Goal: Information Seeking & Learning: Check status

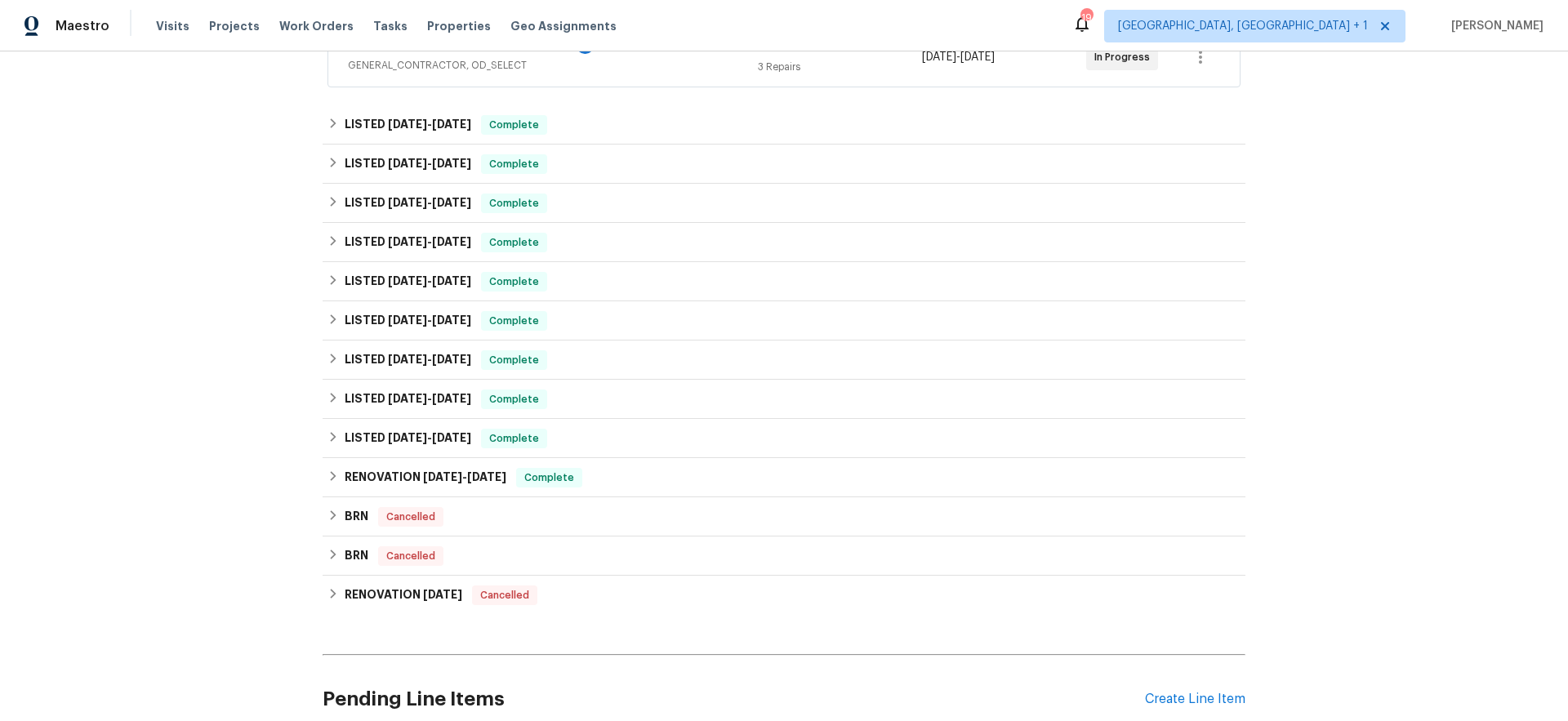
scroll to position [335, 0]
click at [423, 478] on span "8/21/24" at bounding box center [442, 478] width 39 height 11
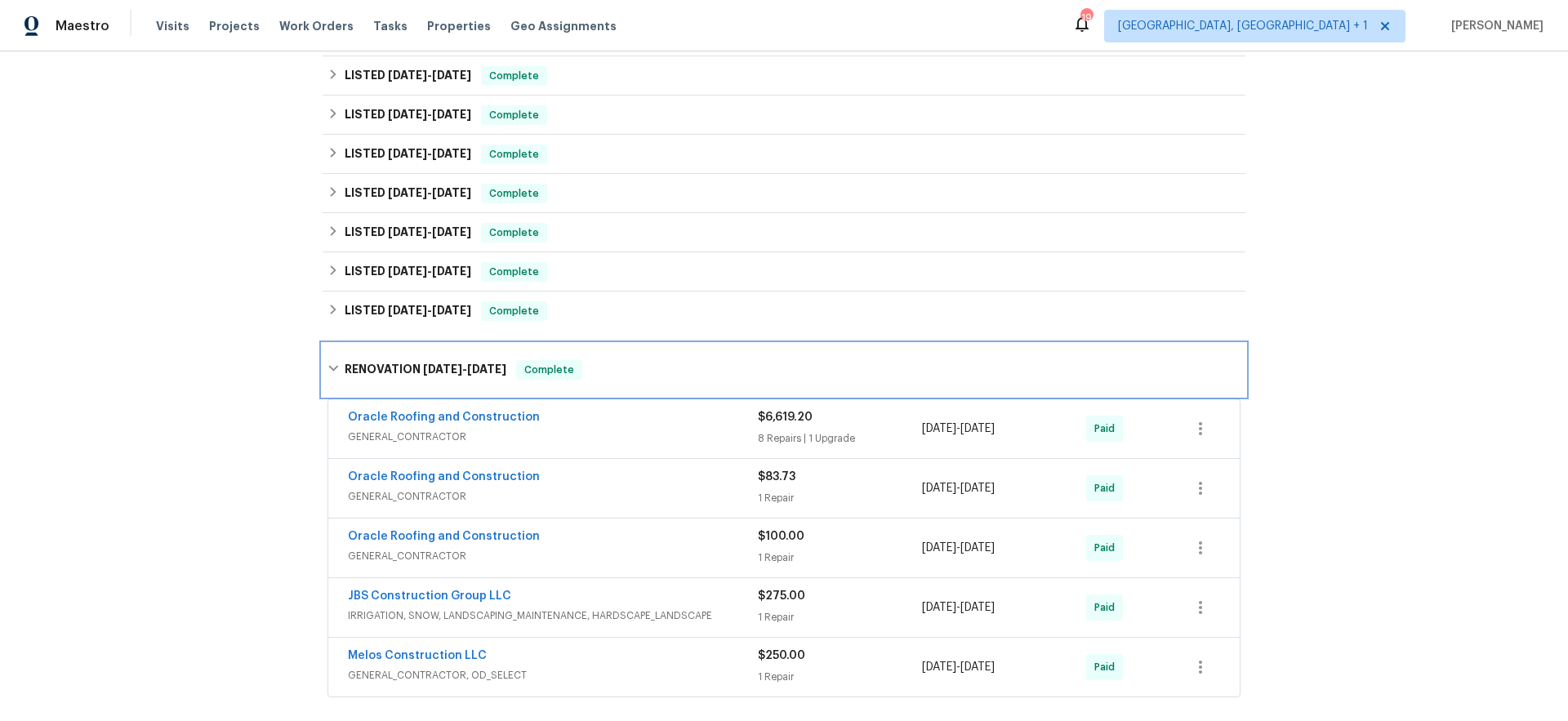
scroll to position [475, 0]
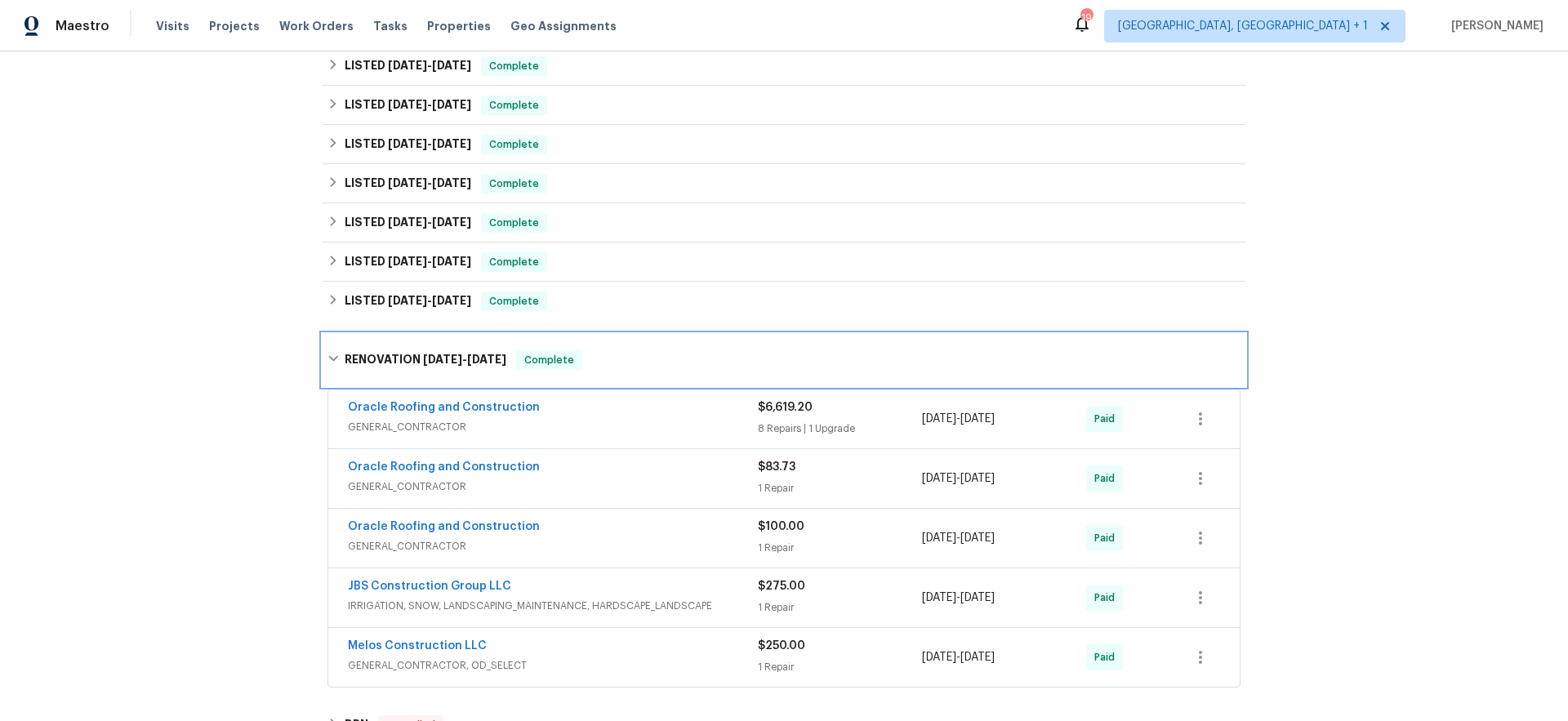
click at [345, 356] on h6 "RENOVATION 8/21/24 - 8/29/24" at bounding box center [425, 360] width 161 height 19
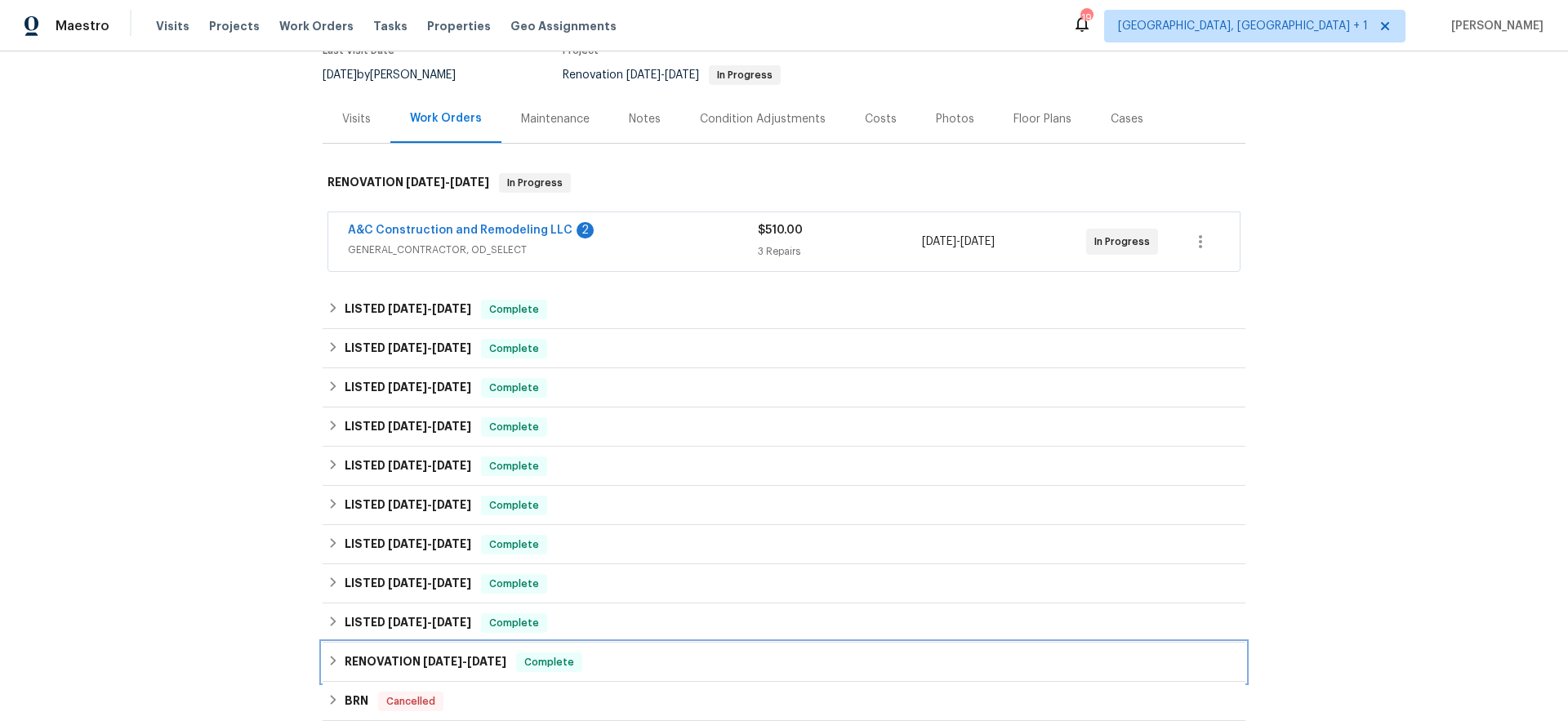
scroll to position [164, 0]
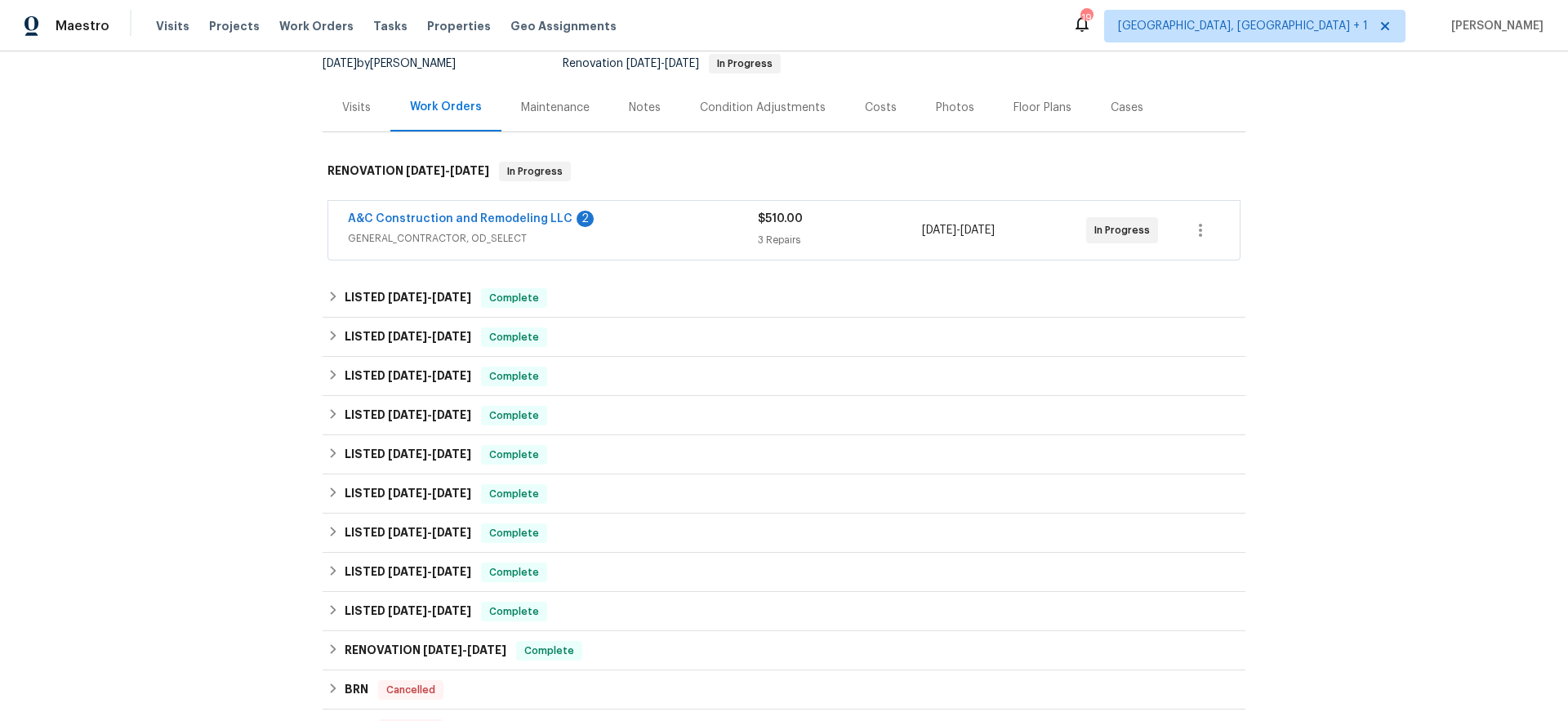
click at [633, 228] on div "A&C Construction and Remodeling LLC 2" at bounding box center [552, 221] width 410 height 19
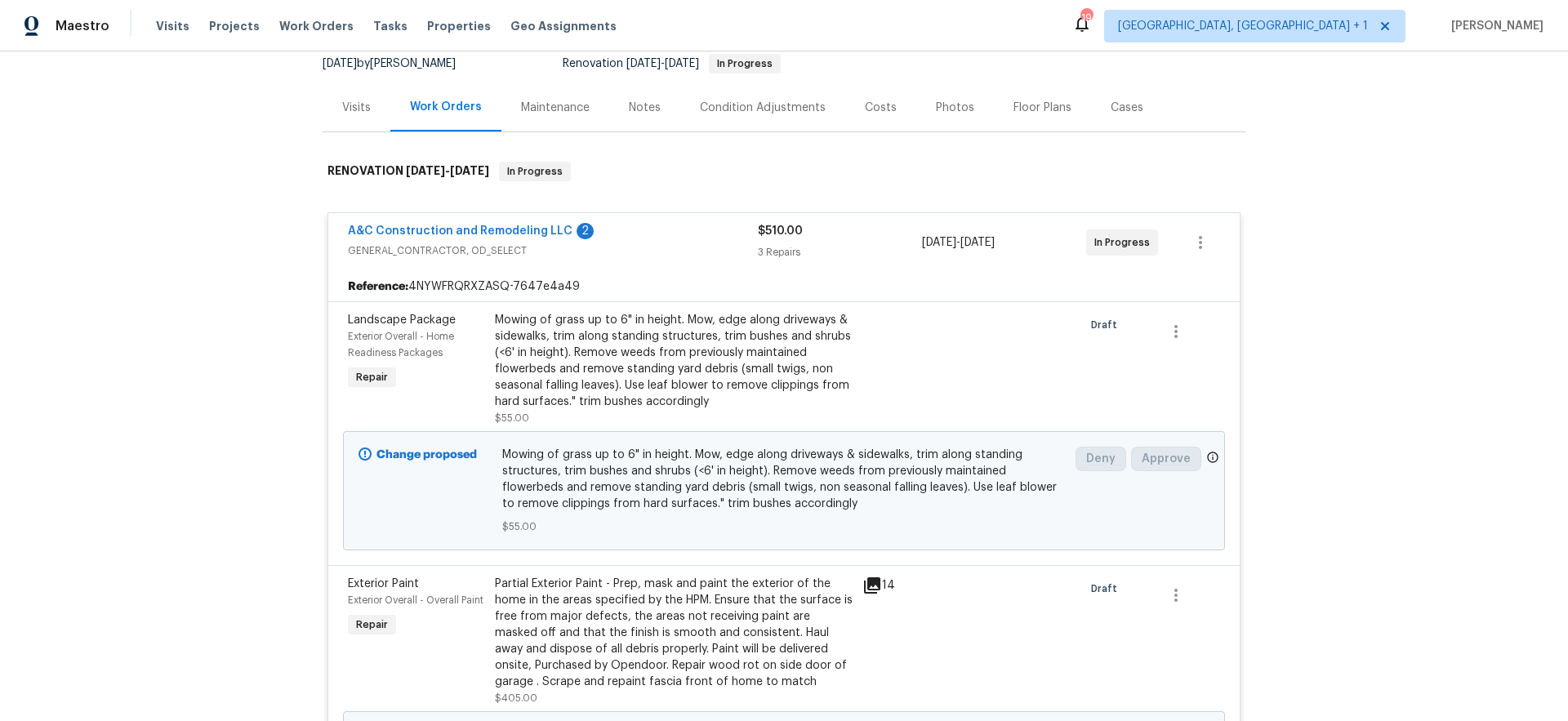
scroll to position [168, 0]
click at [596, 247] on span "GENERAL_CONTRACTOR, OD_SELECT" at bounding box center [552, 247] width 410 height 17
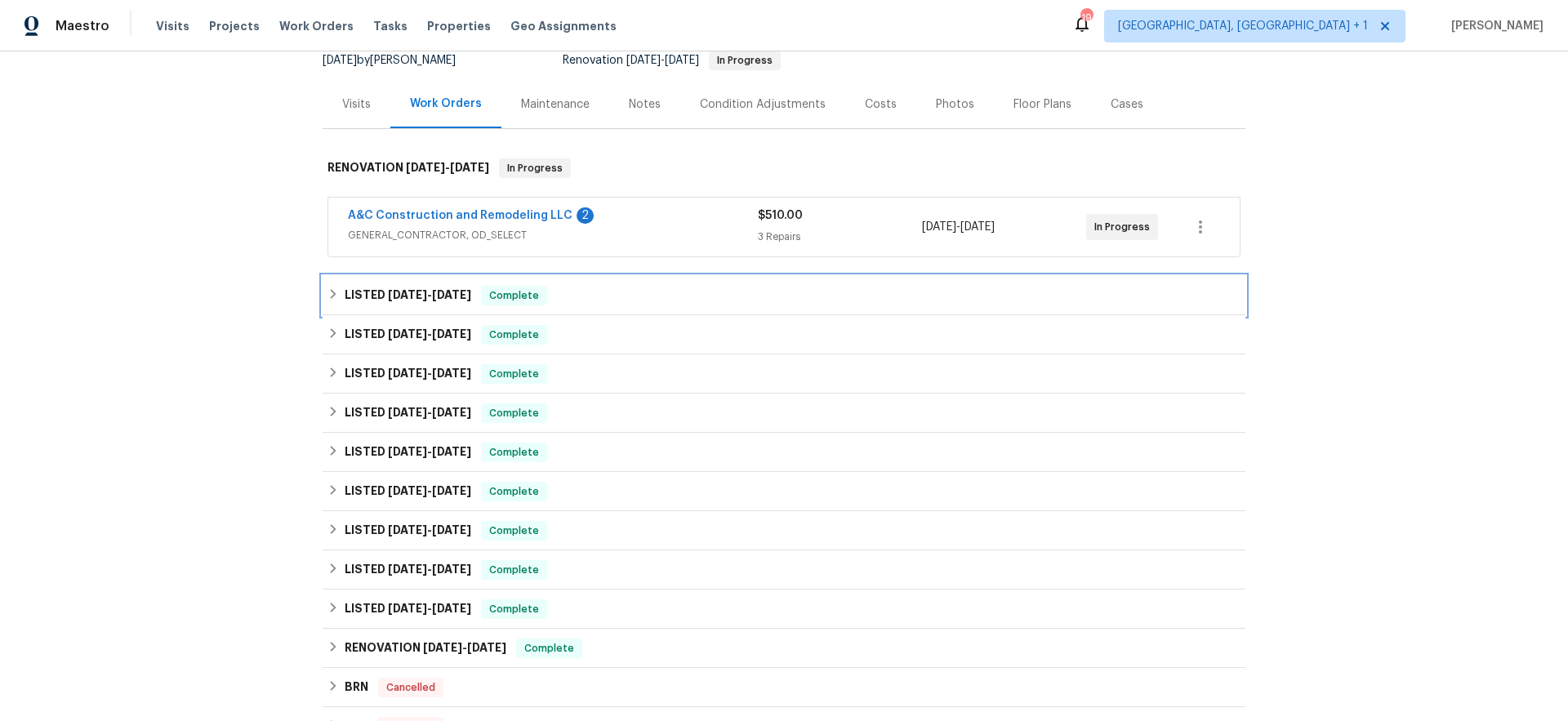
click at [608, 286] on div "LISTED 7/23/25 - 7/30/25 Complete" at bounding box center [784, 296] width 913 height 19
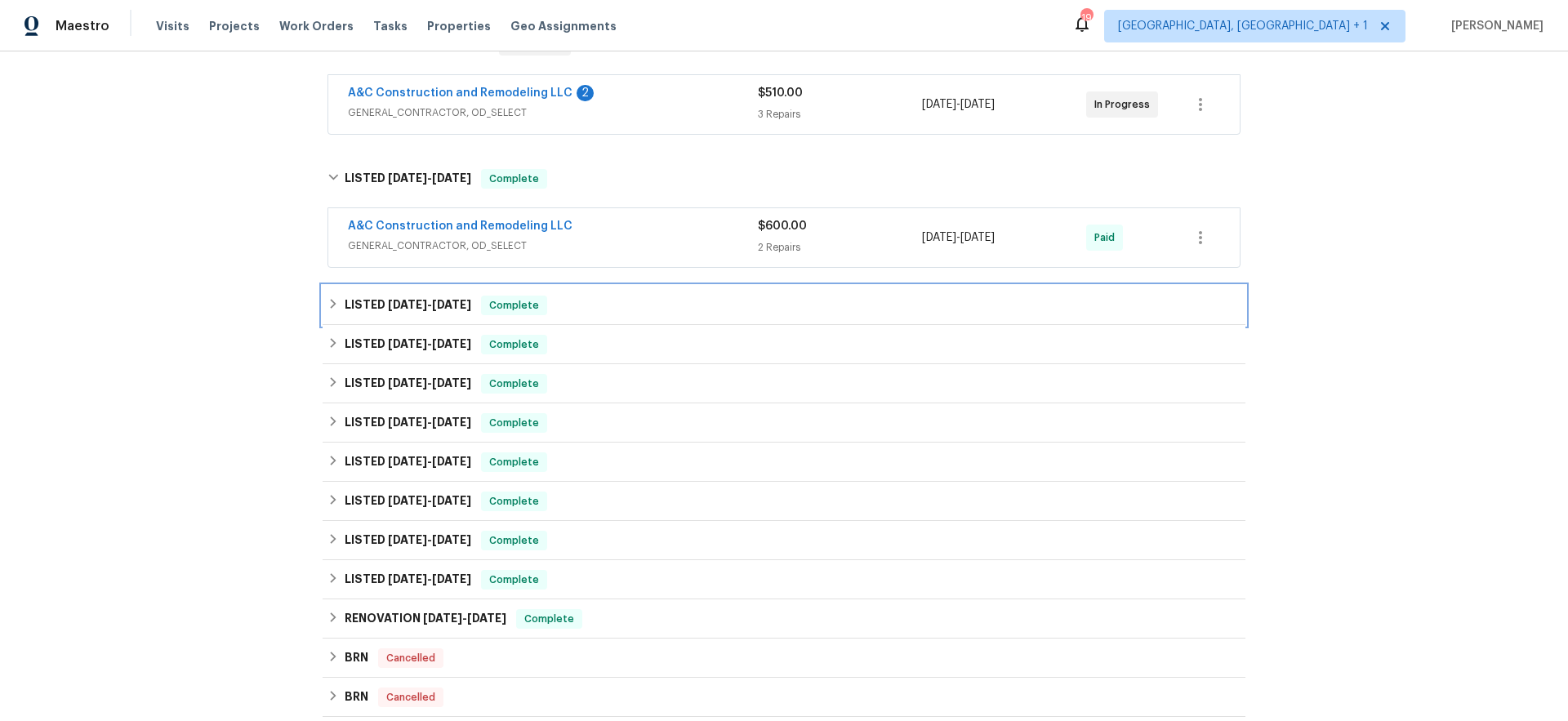
click at [564, 307] on div "LISTED 6/24/25 - 7/21/25 Complete" at bounding box center [784, 305] width 913 height 19
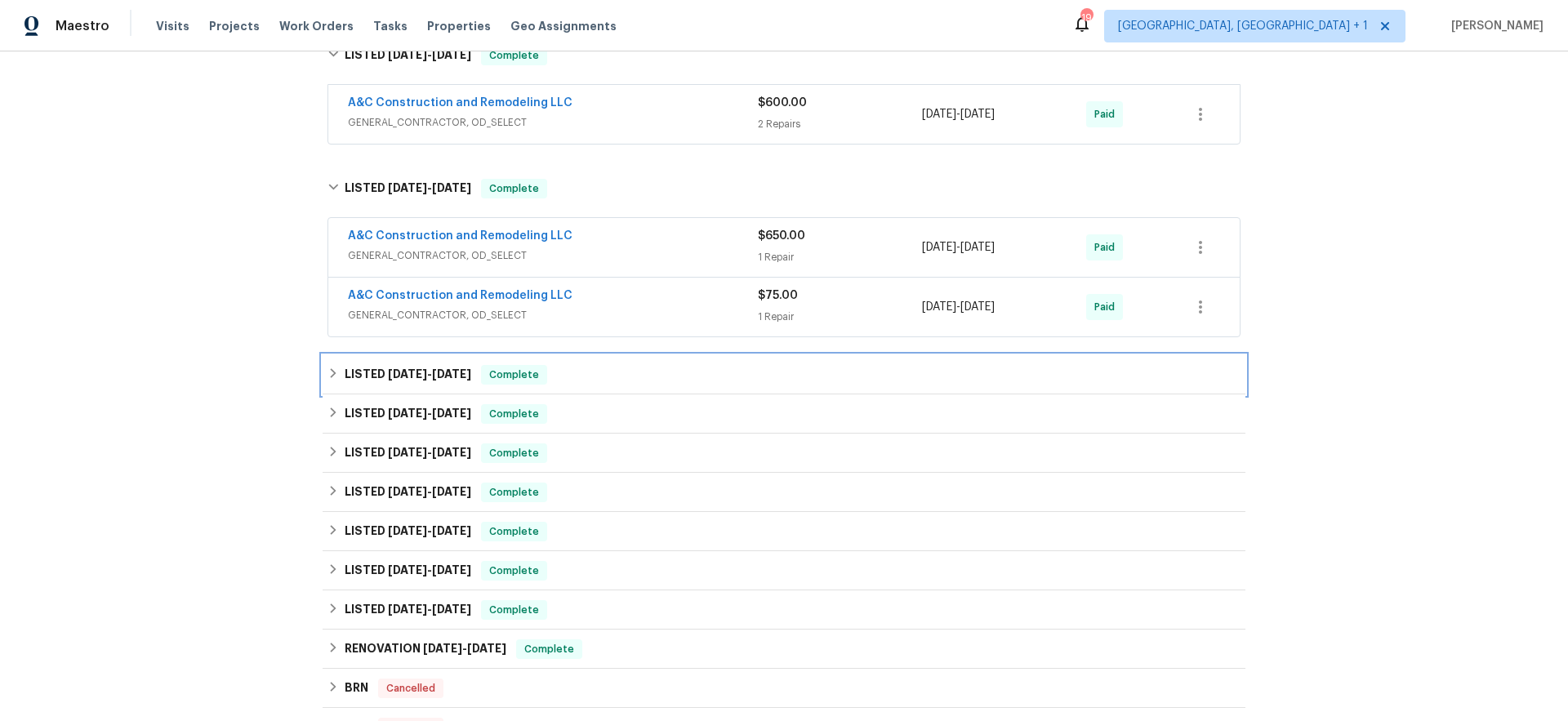
click at [549, 379] on div "LISTED 5/16/25 - 5/28/25 Complete" at bounding box center [784, 375] width 913 height 19
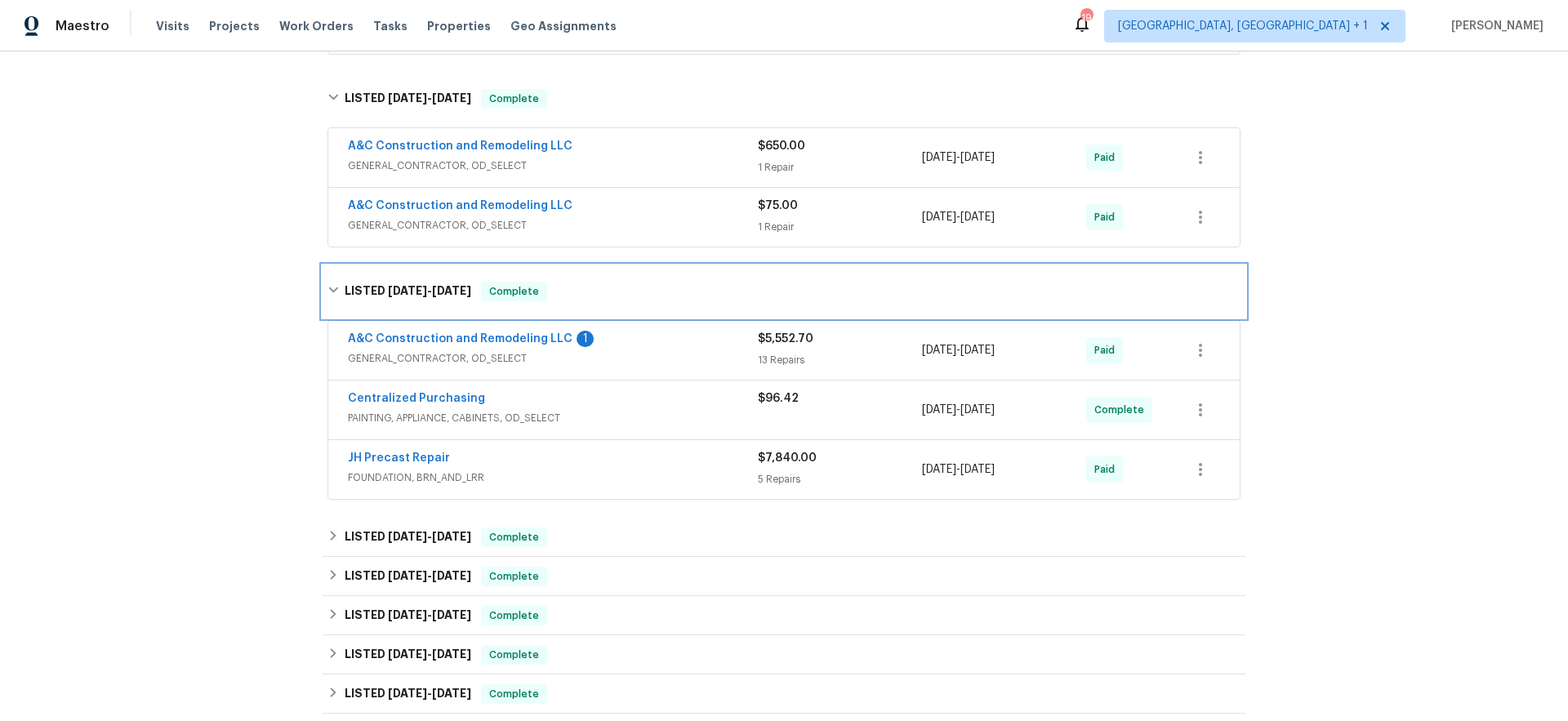
scroll to position [536, 0]
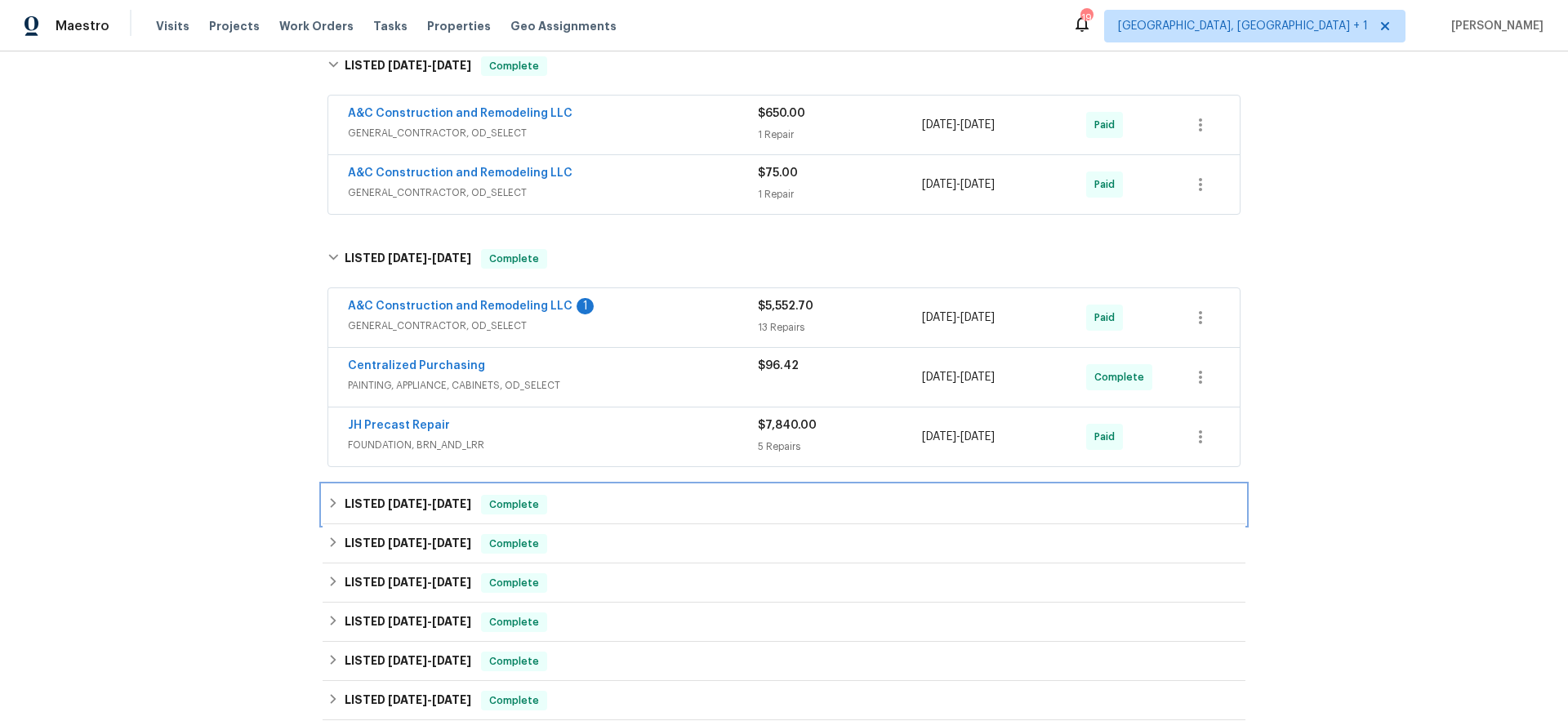
click at [596, 499] on div "LISTED 5/13/25 - 5/15/25 Complete" at bounding box center [784, 505] width 913 height 19
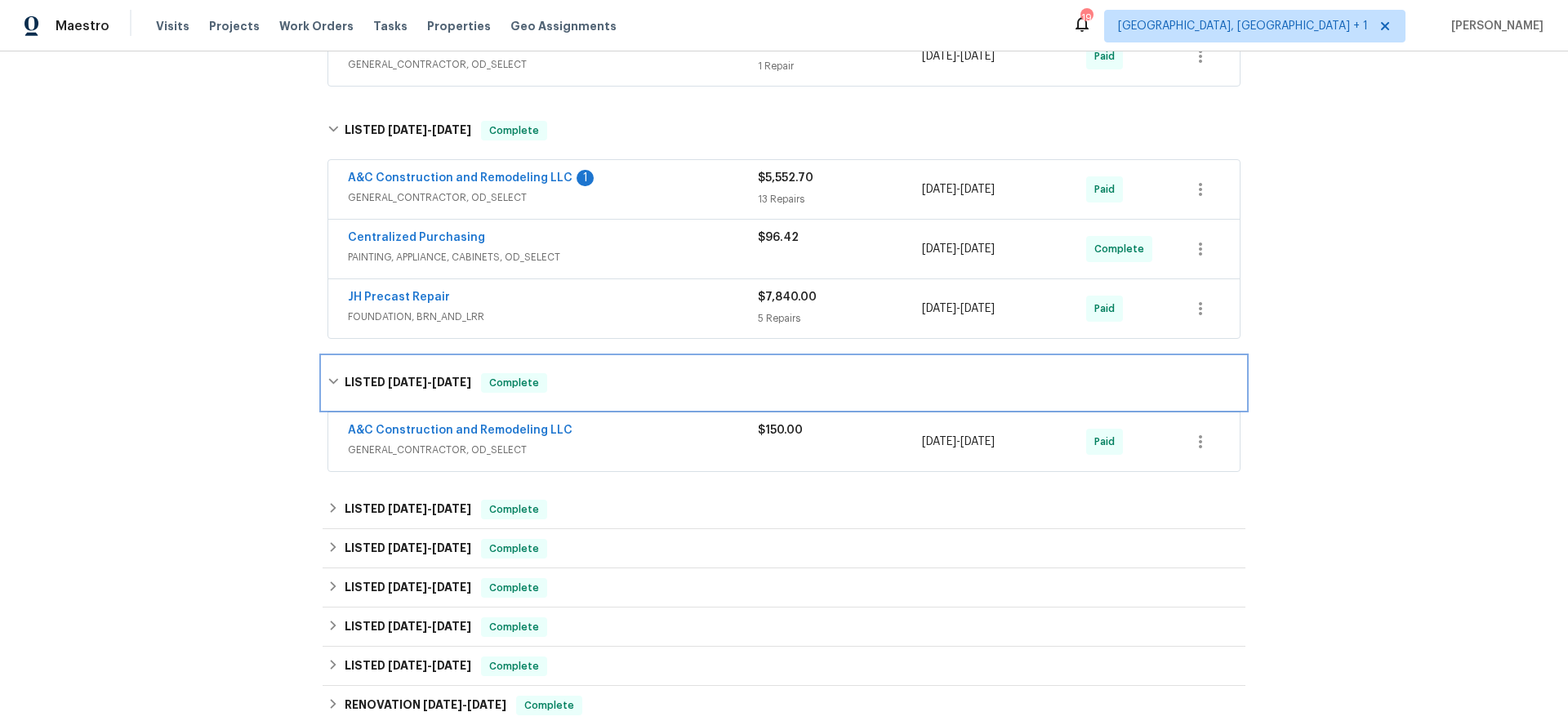
scroll to position [845, 0]
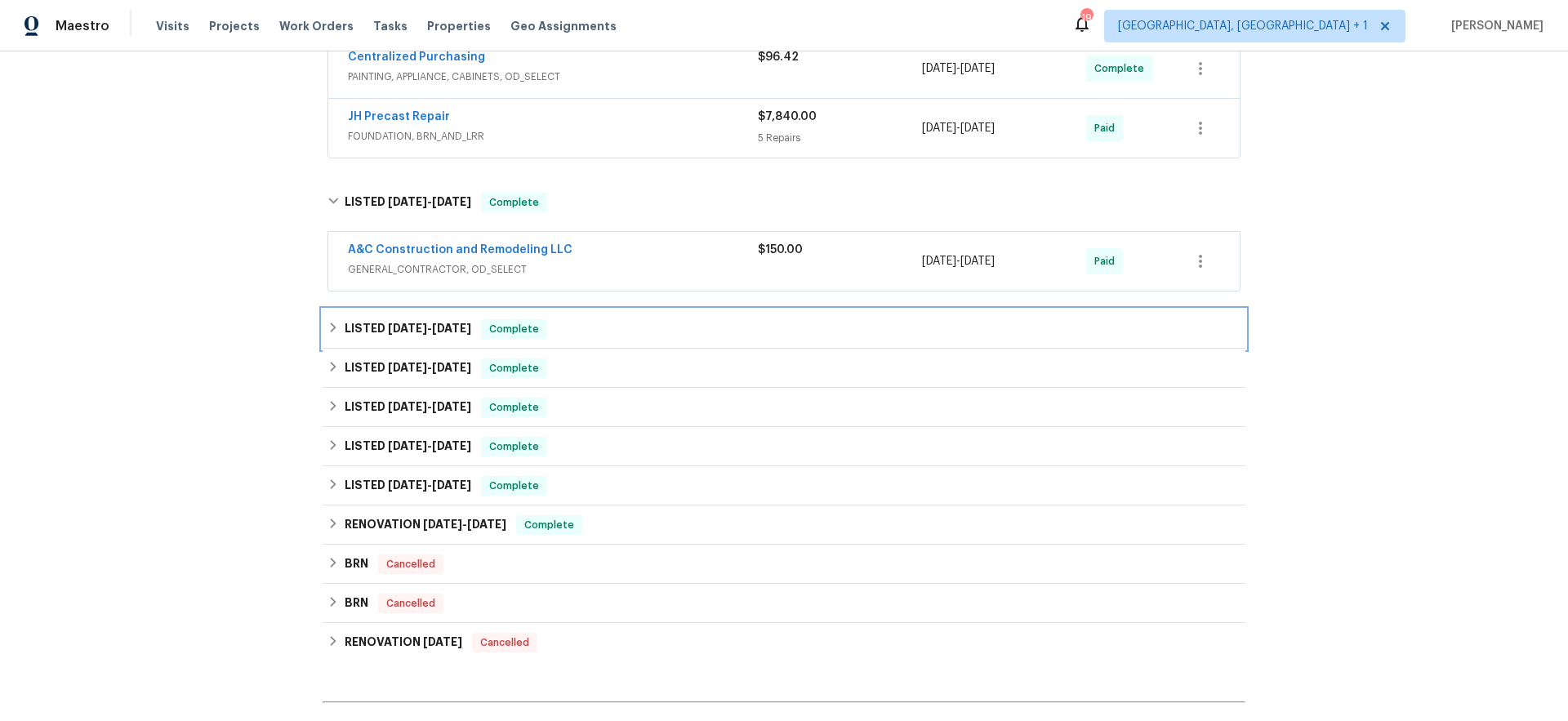
click at [553, 338] on div "LISTED 1/23/25 - 1/27/25 Complete" at bounding box center [784, 329] width 913 height 19
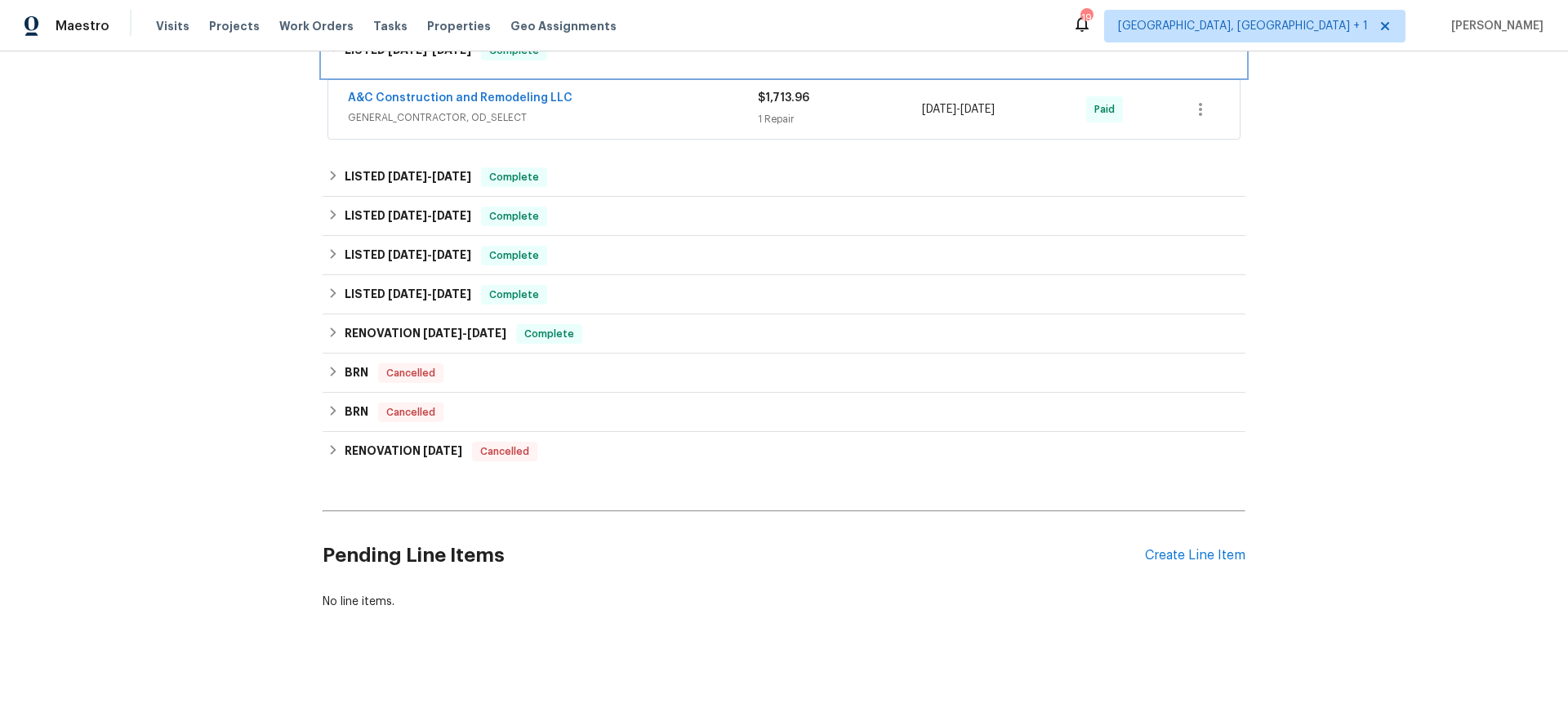
scroll to position [1142, 0]
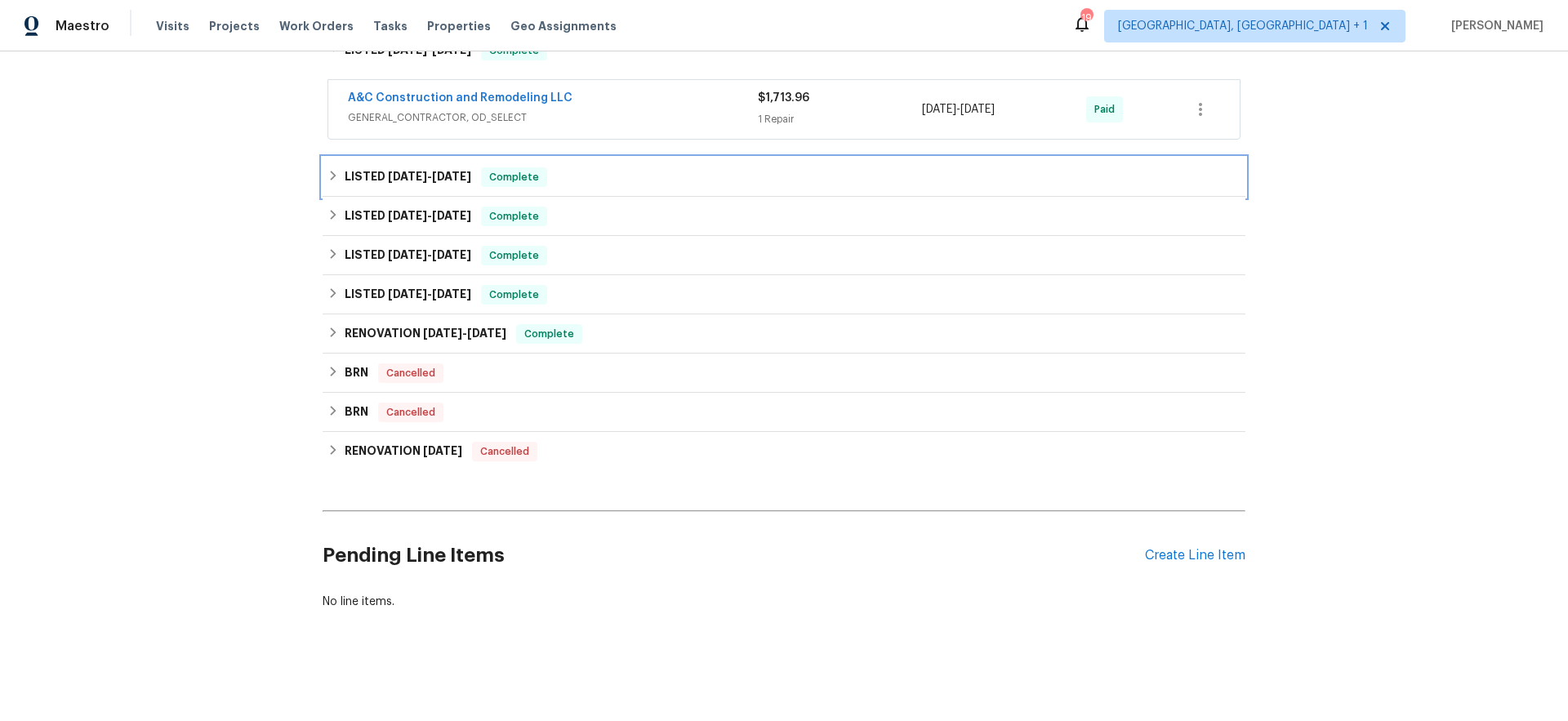
click at [586, 168] on div "LISTED 12/30/24 - 1/17/25 Complete" at bounding box center [784, 177] width 913 height 19
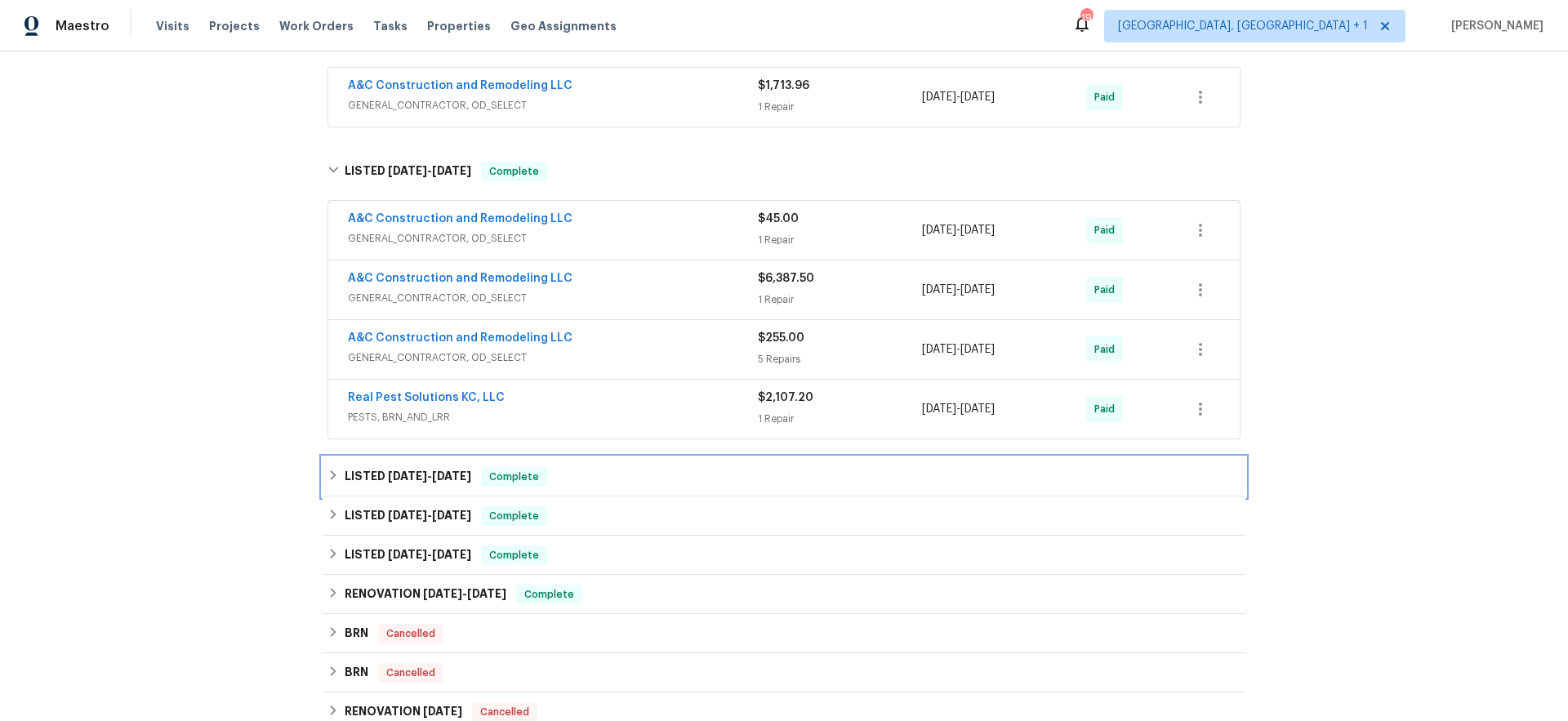
click at [581, 475] on div "LISTED 12/3/24 - 12/4/24 Complete" at bounding box center [784, 477] width 913 height 19
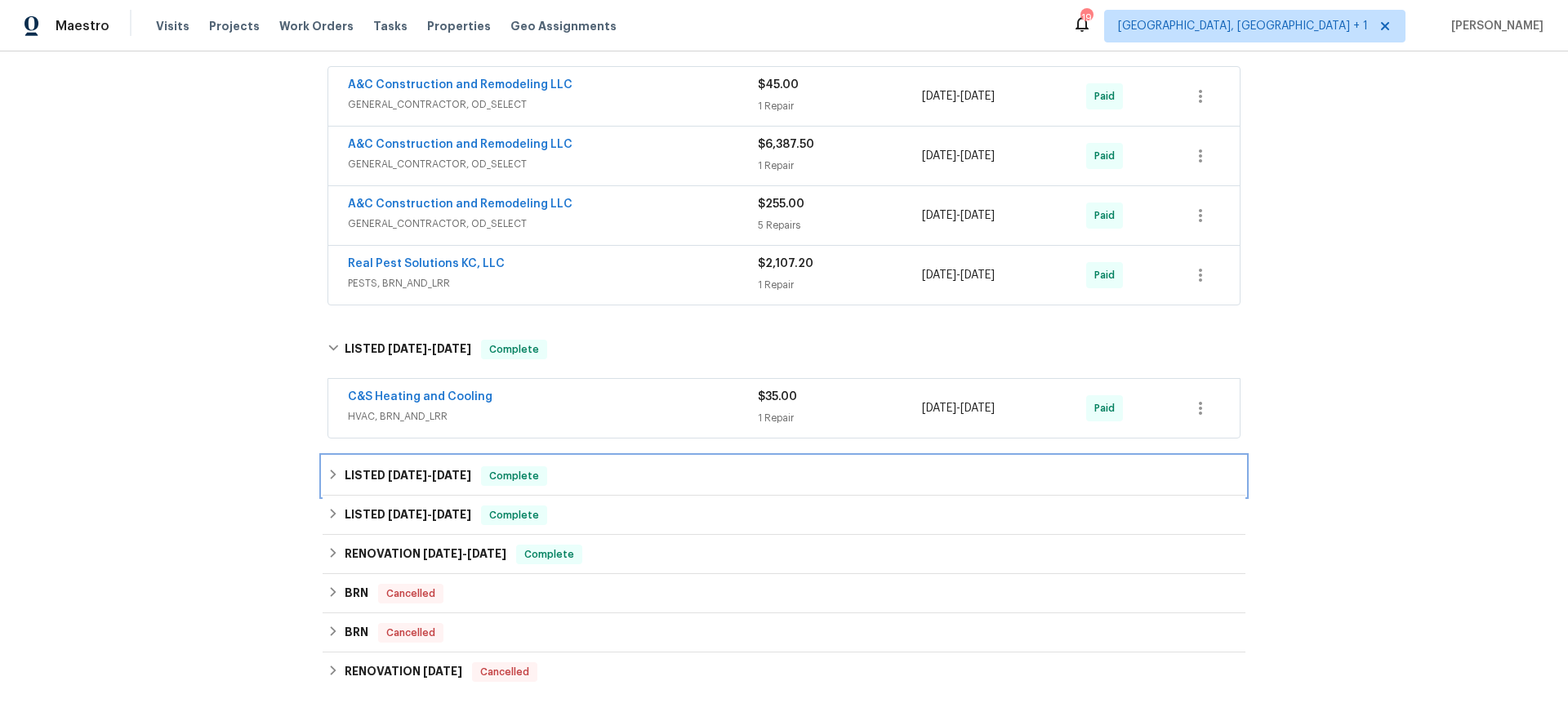
click at [611, 476] on div "LISTED 10/25/24 - 10/30/24 Complete" at bounding box center [784, 476] width 913 height 19
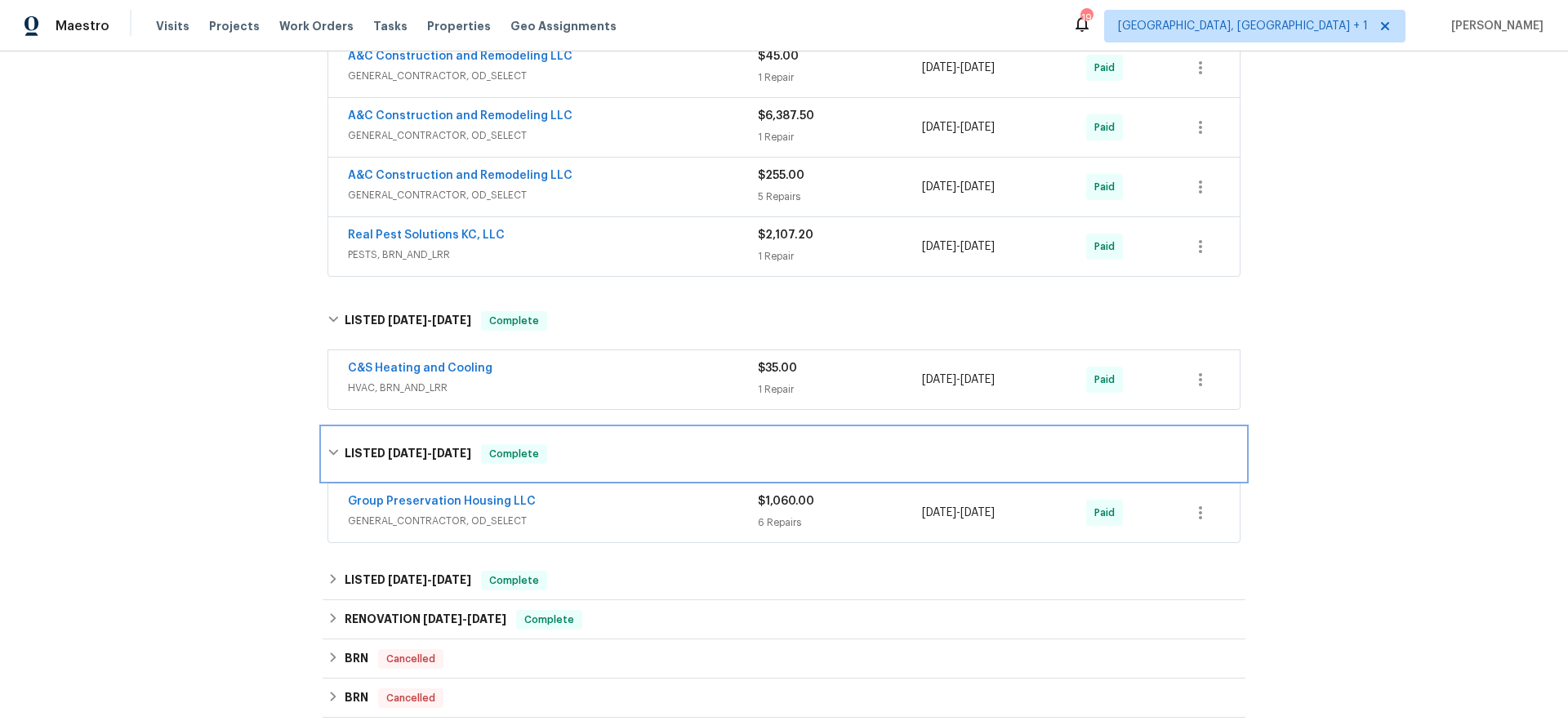
scroll to position [1397, 0]
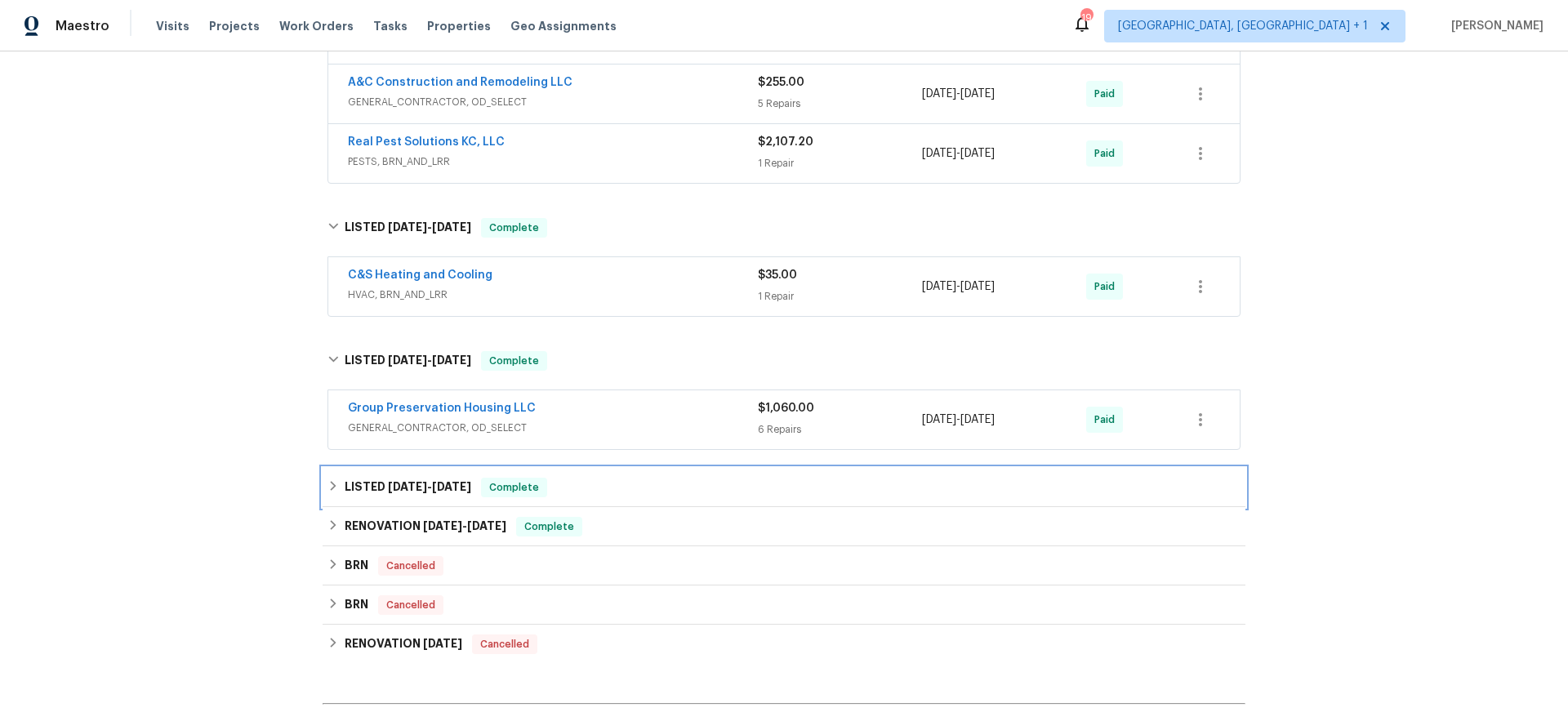
click at [593, 485] on div "LISTED 9/4/24 - 9/5/24 Complete" at bounding box center [784, 487] width 913 height 19
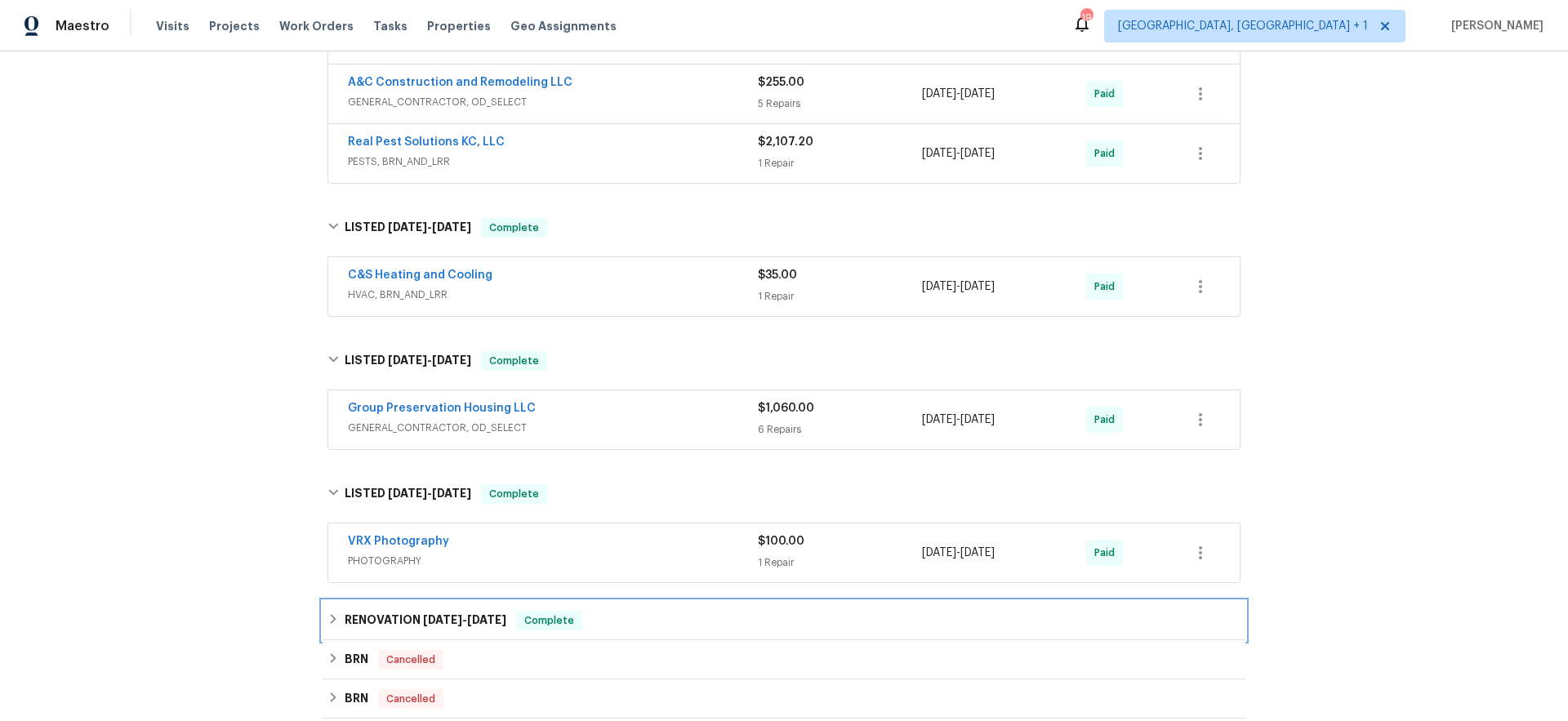
click at [620, 627] on div "RENOVATION 8/21/24 - 8/29/24 Complete" at bounding box center [784, 620] width 913 height 19
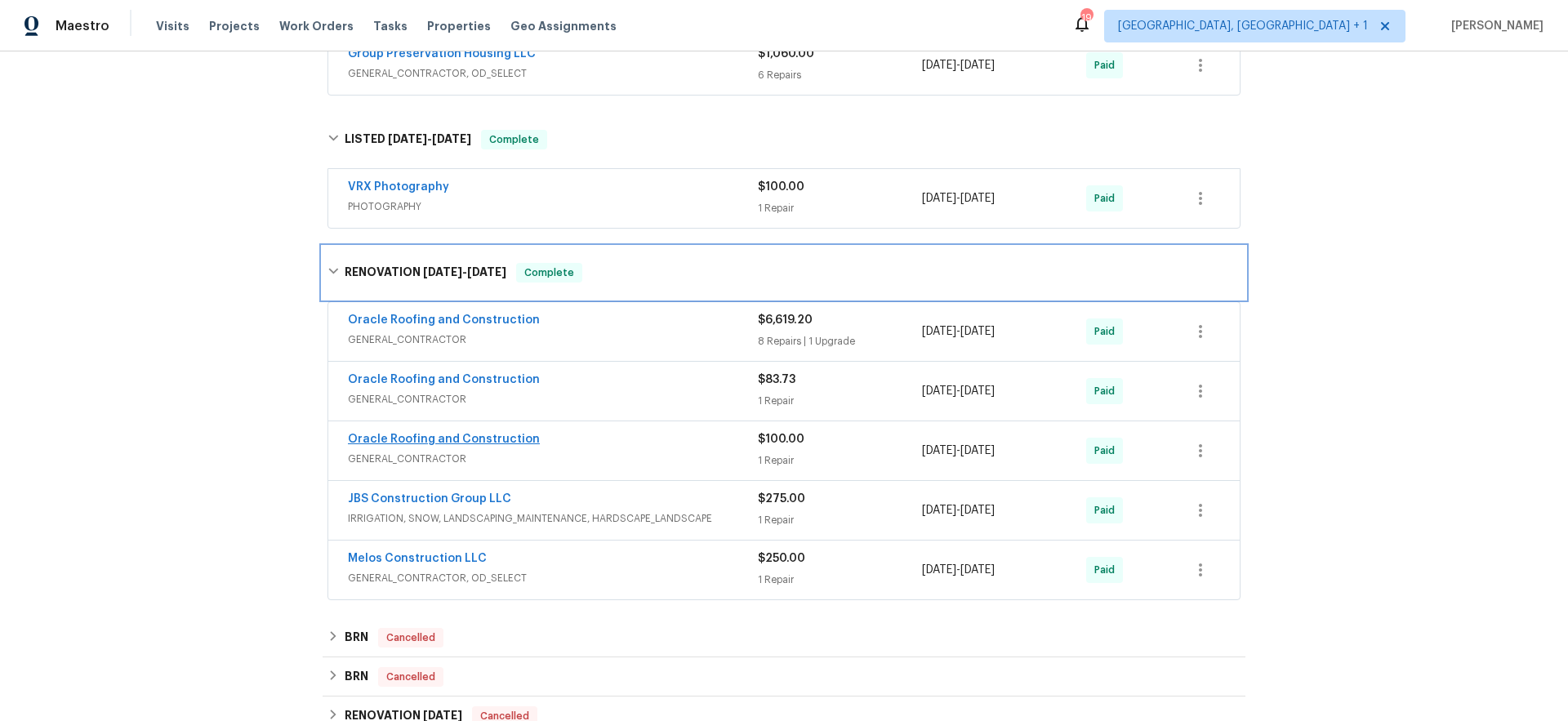
scroll to position [1896, 0]
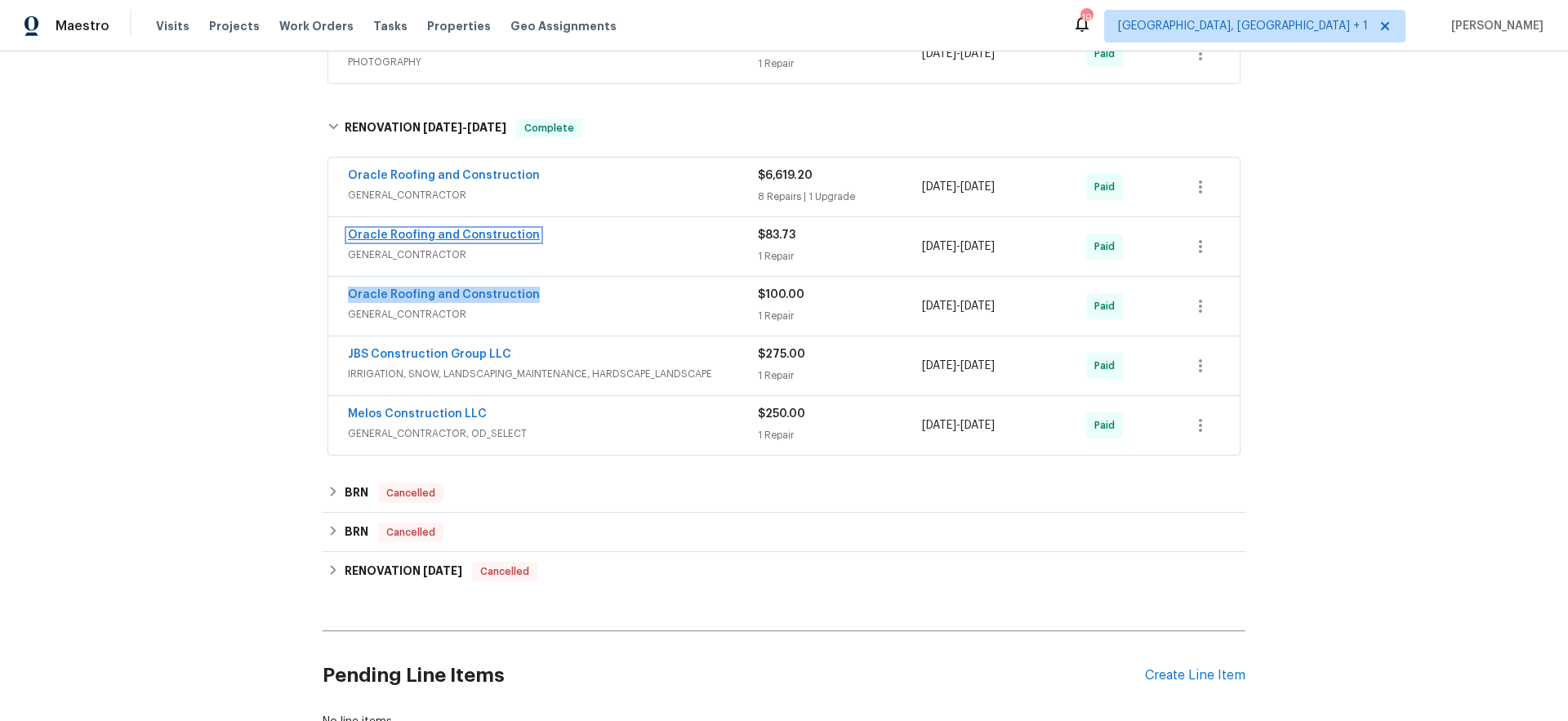
click at [408, 235] on link "Oracle Roofing and Construction" at bounding box center [443, 235] width 191 height 11
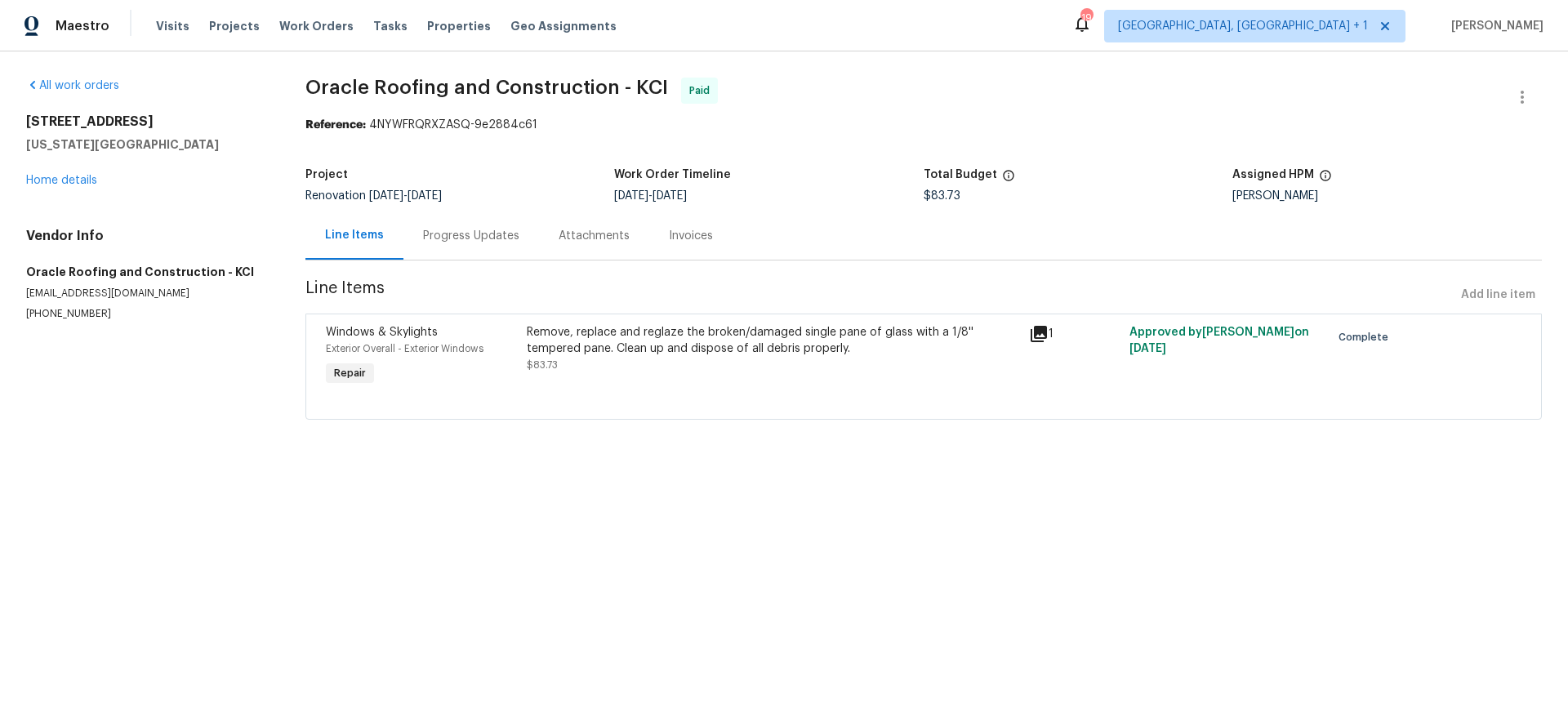
click at [669, 245] on div "Invoices" at bounding box center [691, 236] width 83 height 49
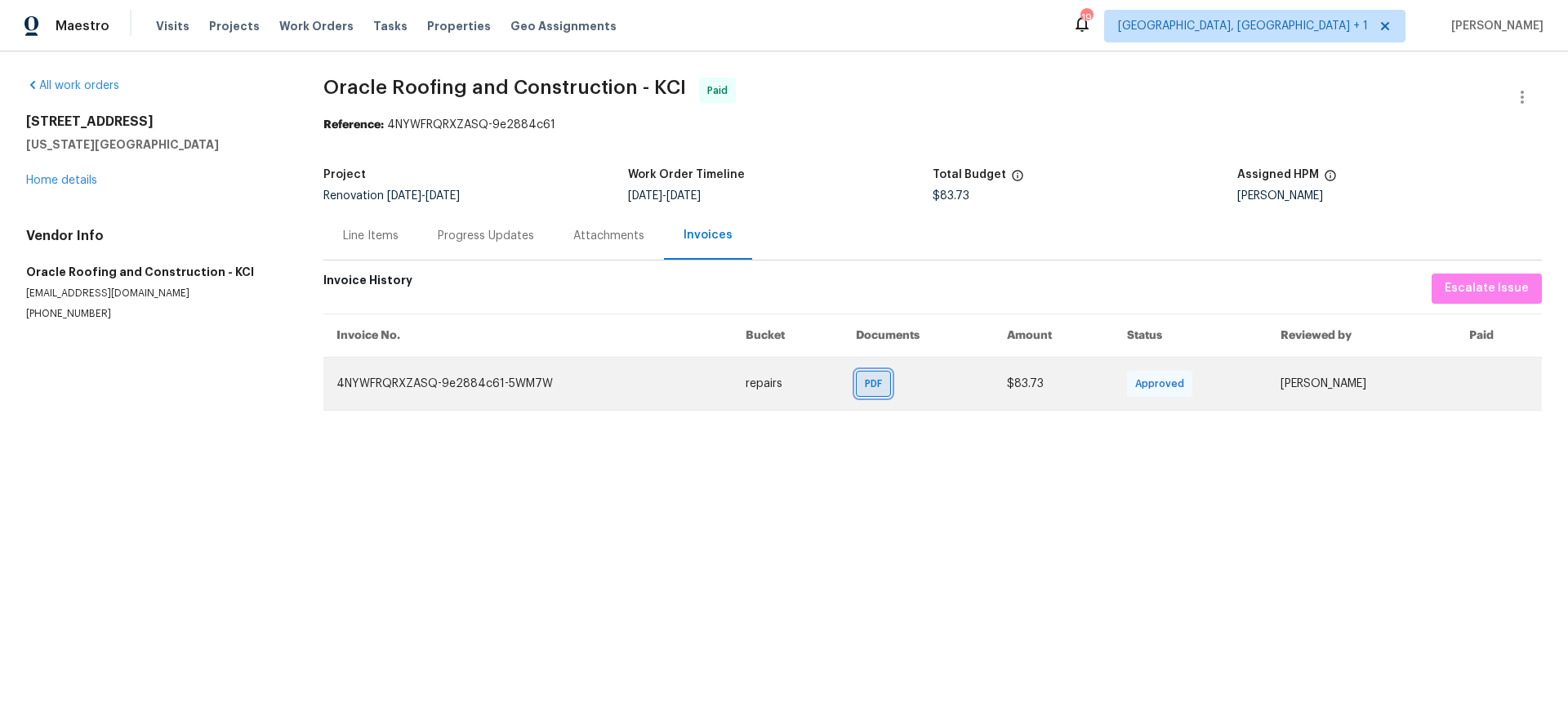
click at [875, 379] on span "PDF" at bounding box center [876, 384] width 24 height 17
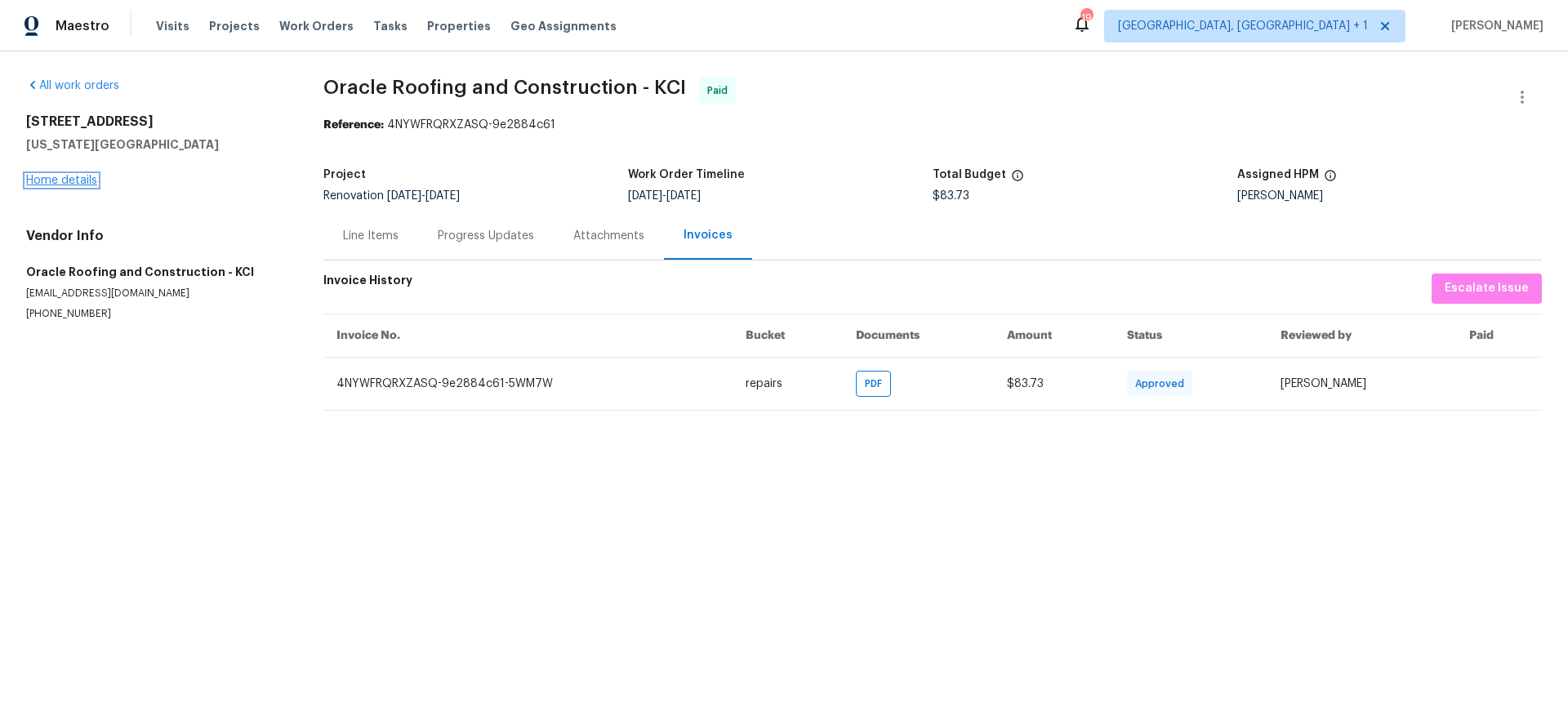
click at [78, 177] on link "Home details" at bounding box center [62, 180] width 71 height 11
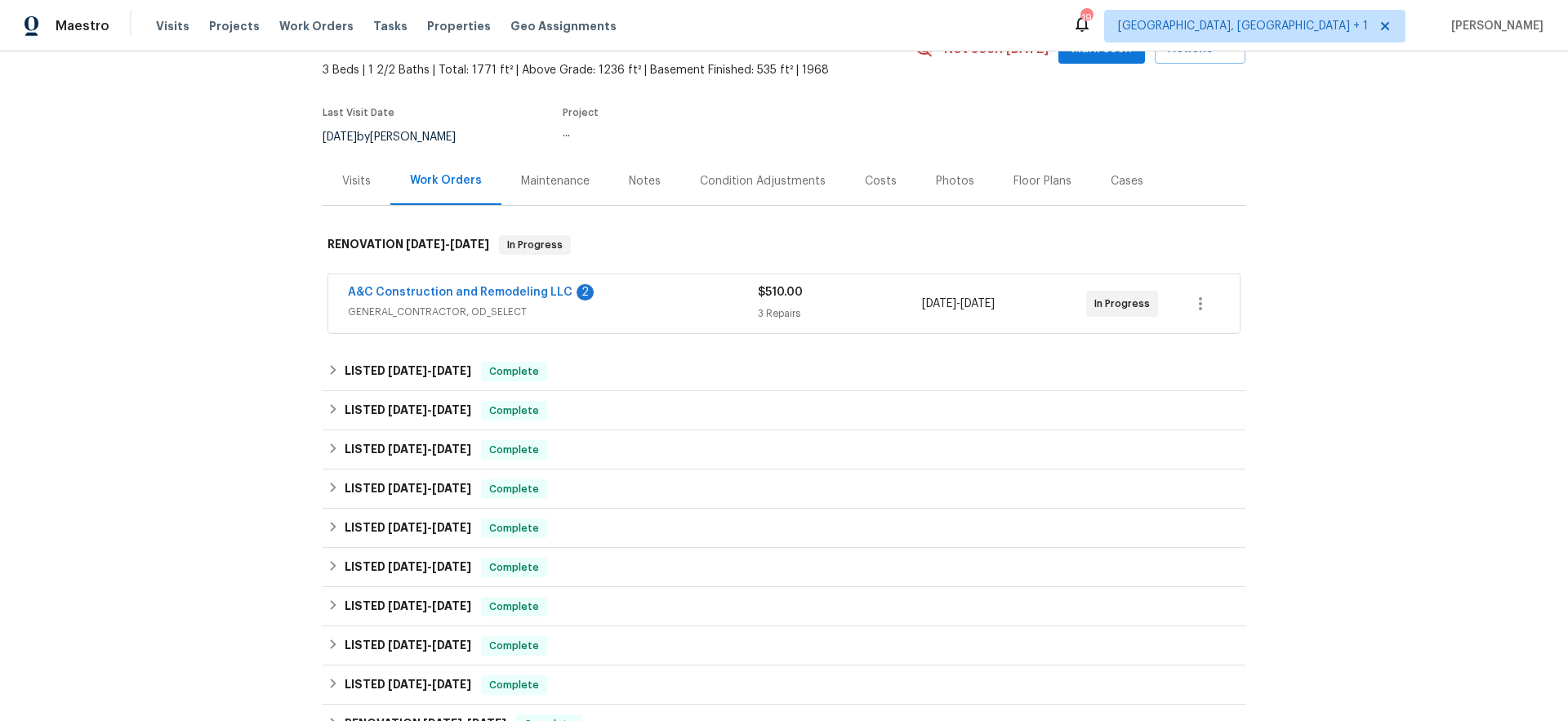
scroll to position [493, 0]
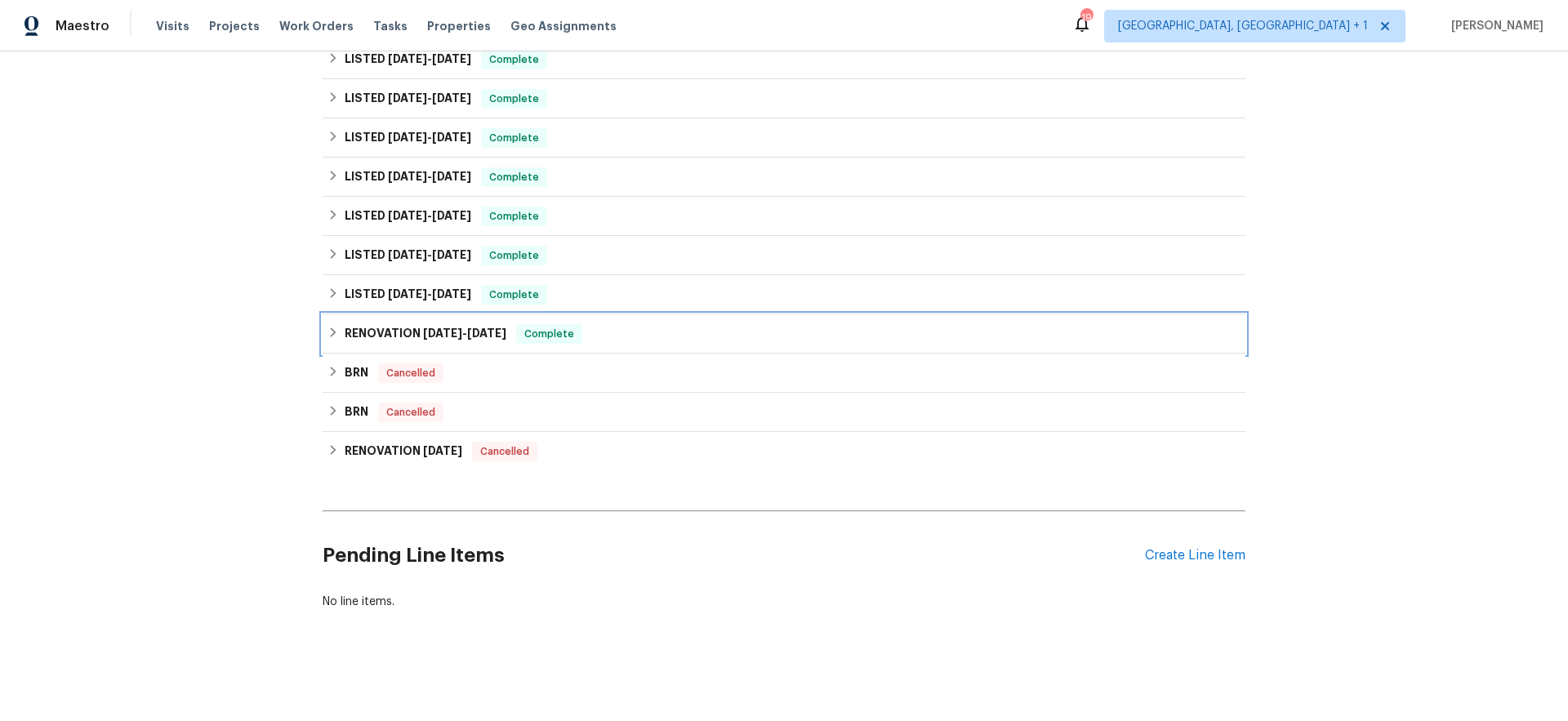
click at [464, 327] on span "8/21/24 - 8/29/24" at bounding box center [464, 333] width 83 height 11
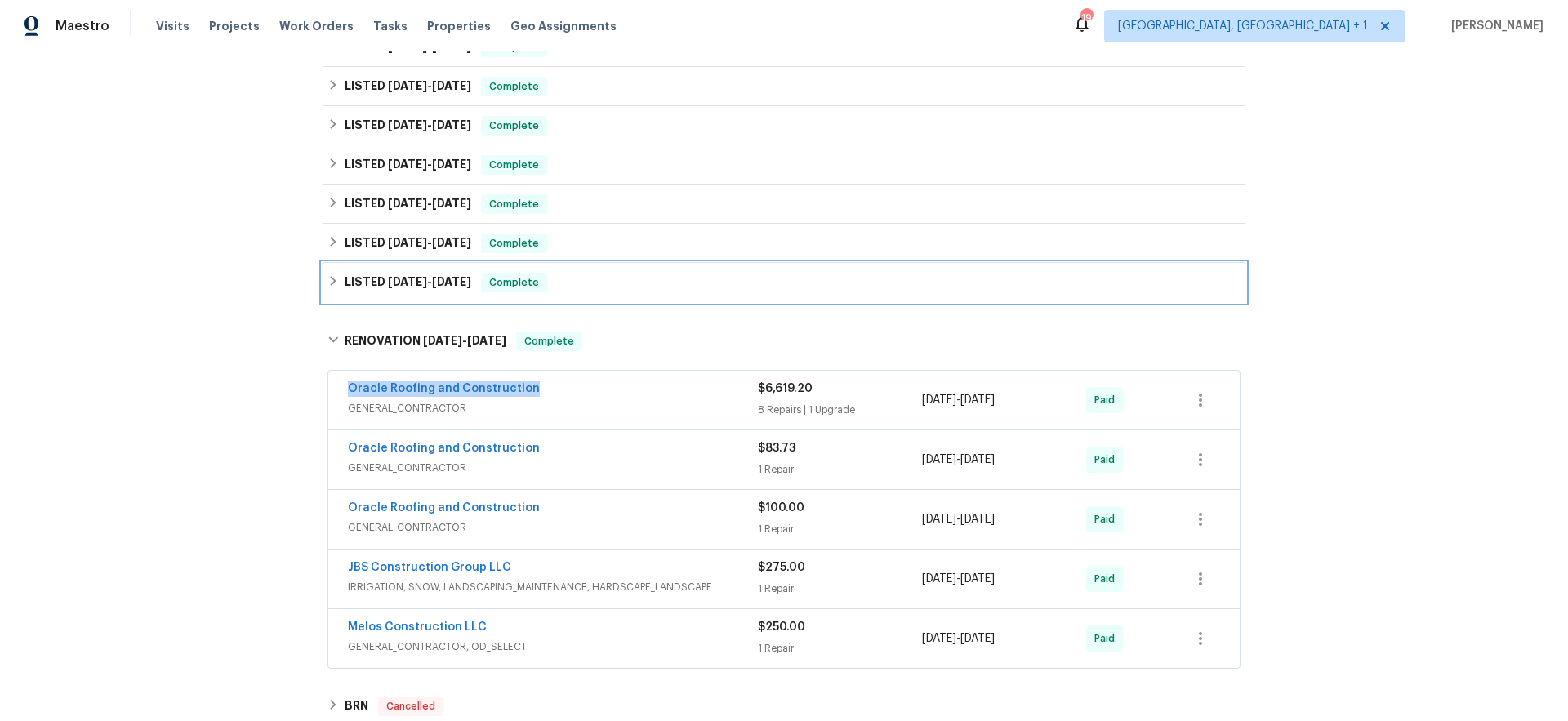
click at [331, 282] on icon at bounding box center [334, 281] width 5 height 10
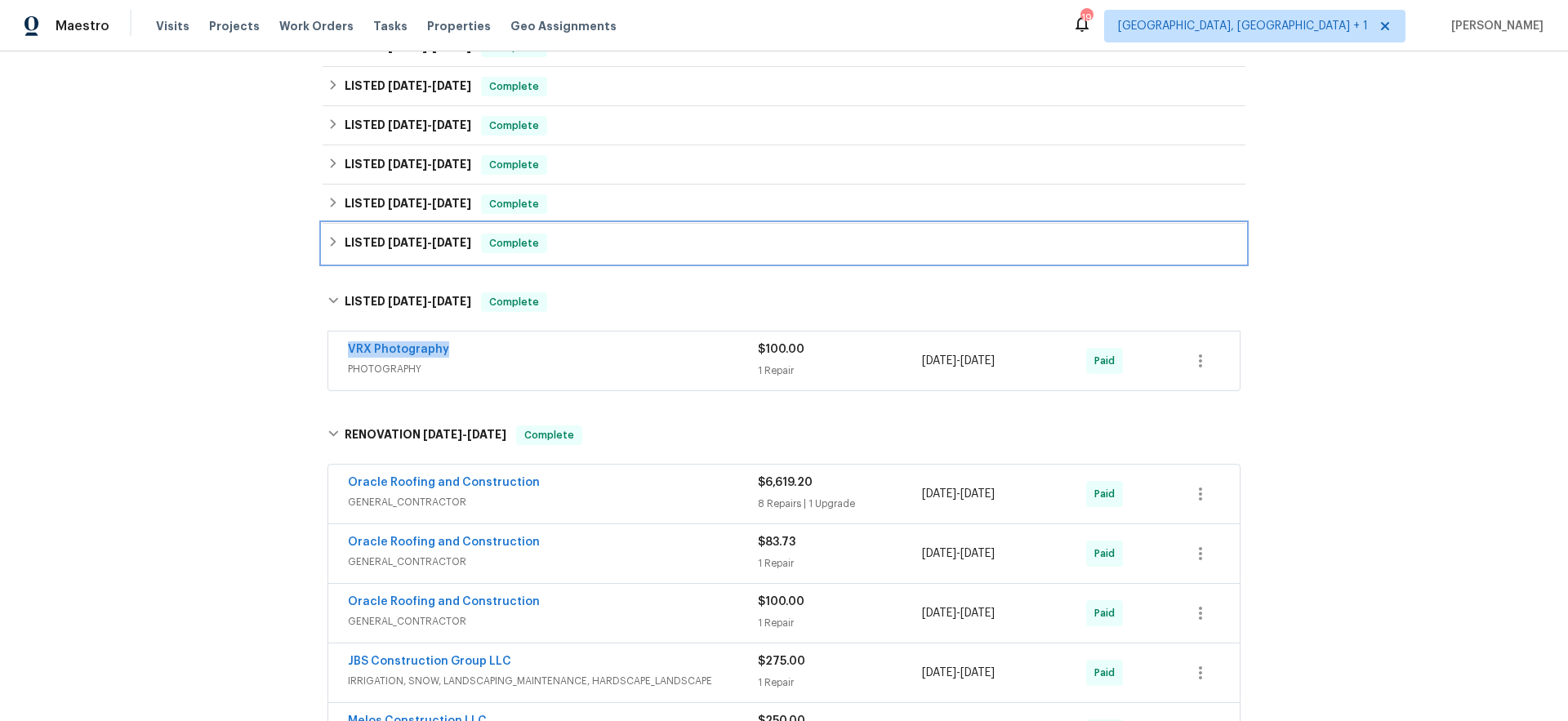
click at [401, 234] on h6 "LISTED 10/25/24 - 10/30/24" at bounding box center [408, 244] width 126 height 19
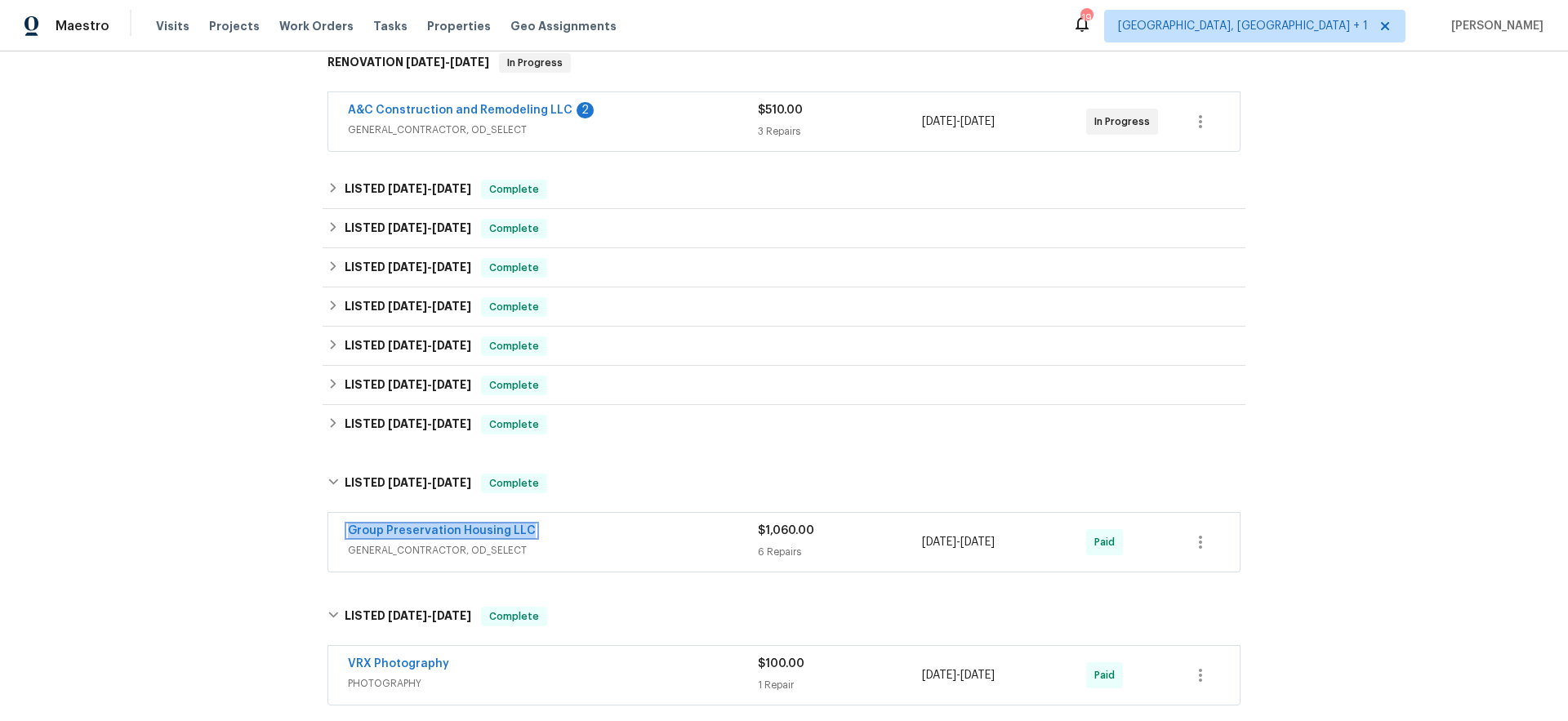
scroll to position [220, 0]
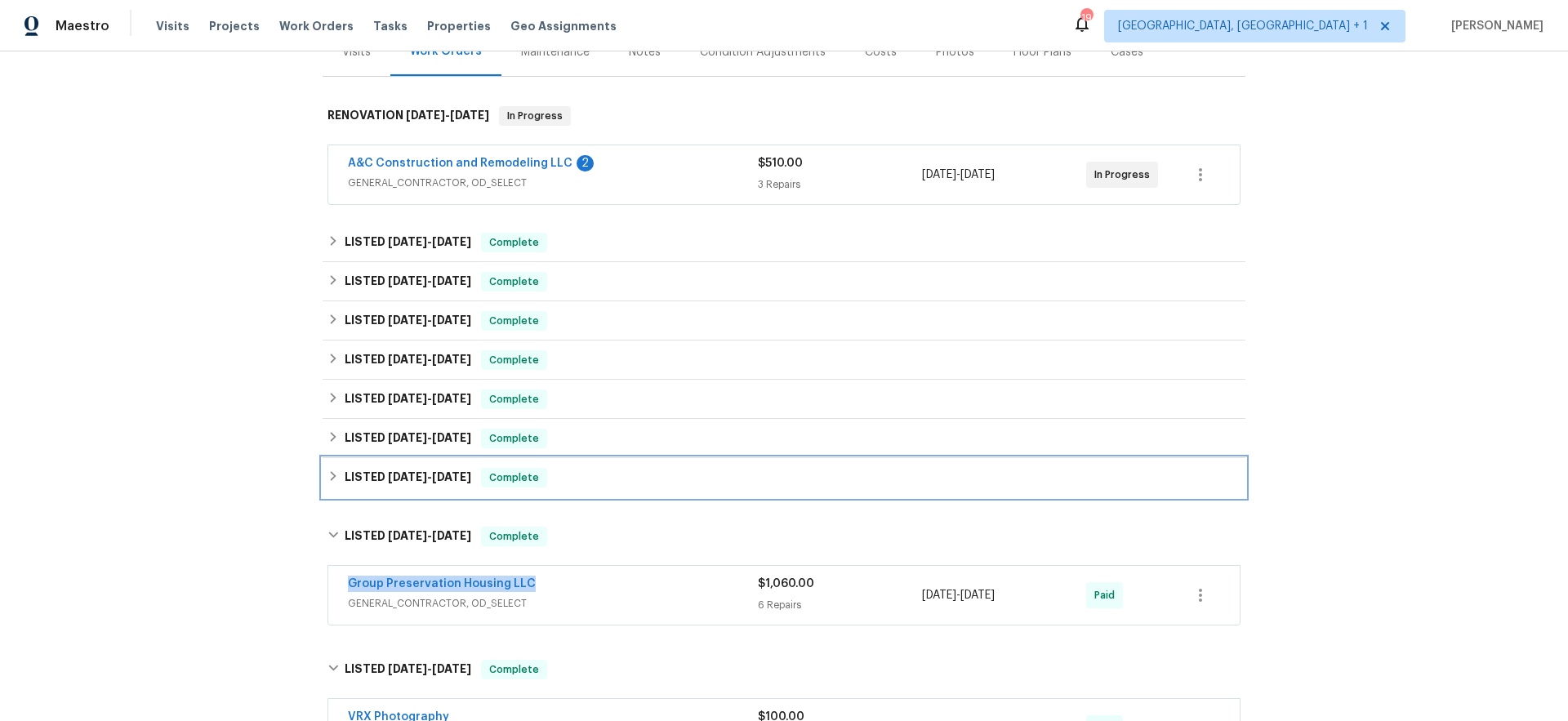
click at [553, 480] on div "LISTED 12/3/24 - 12/4/24 Complete" at bounding box center [784, 477] width 913 height 19
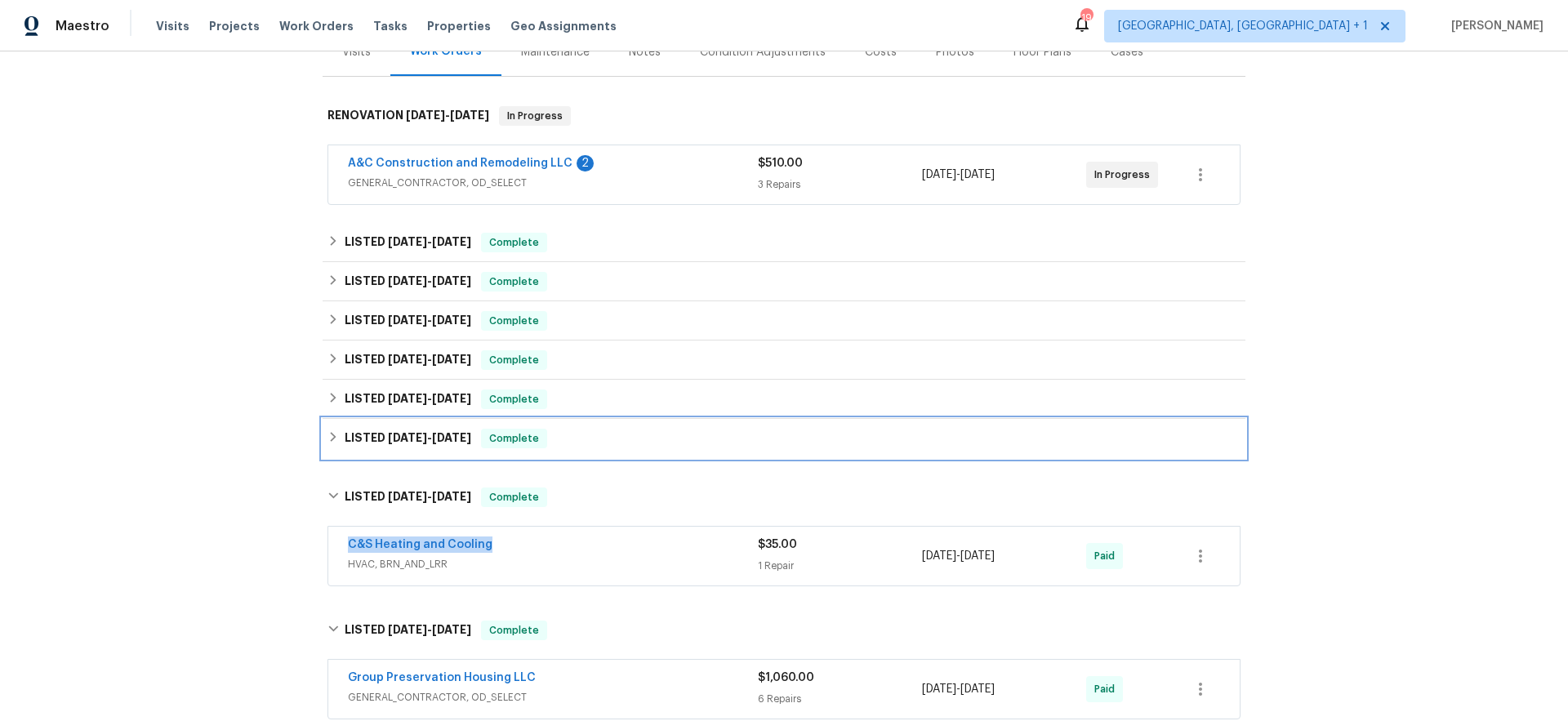
click at [391, 439] on span "12/30/24" at bounding box center [408, 438] width 39 height 11
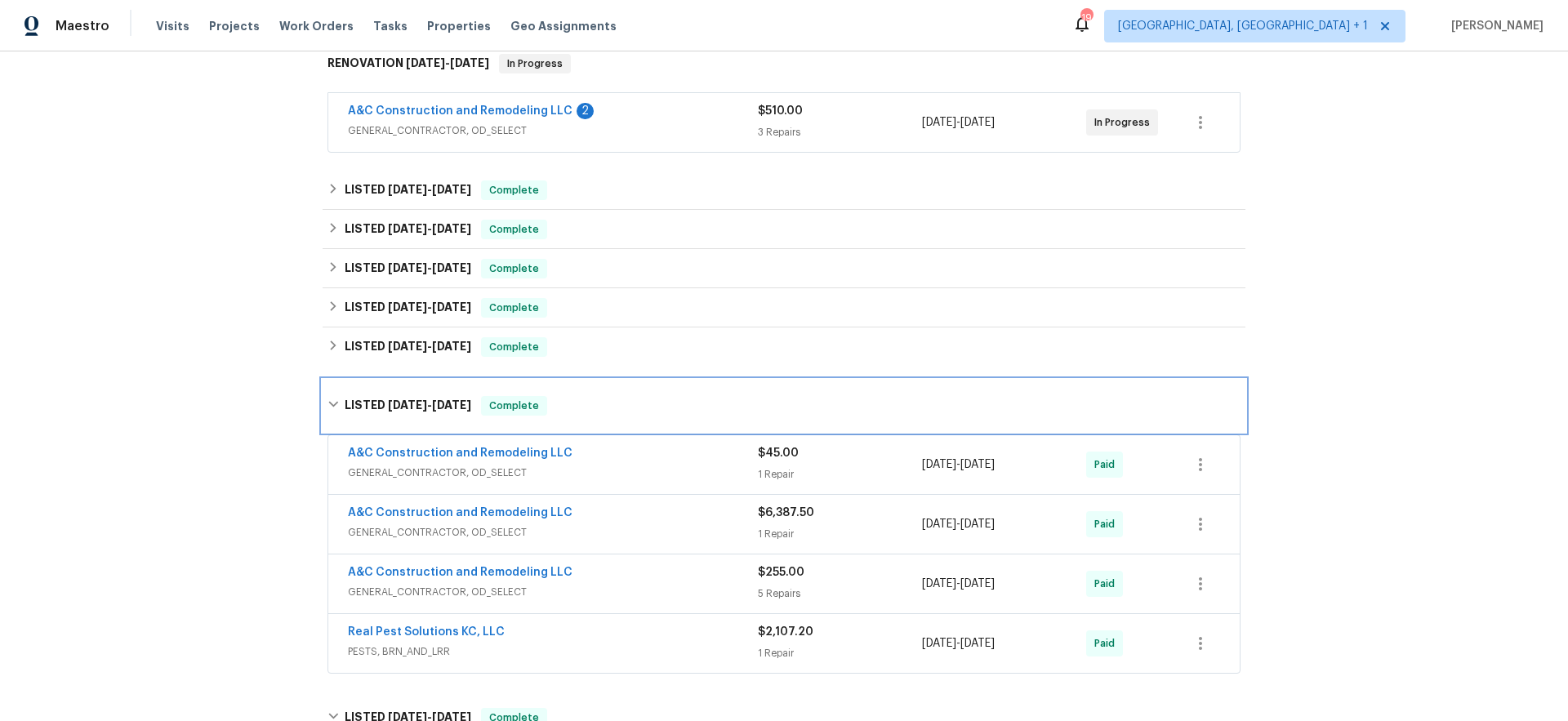
scroll to position [377, 0]
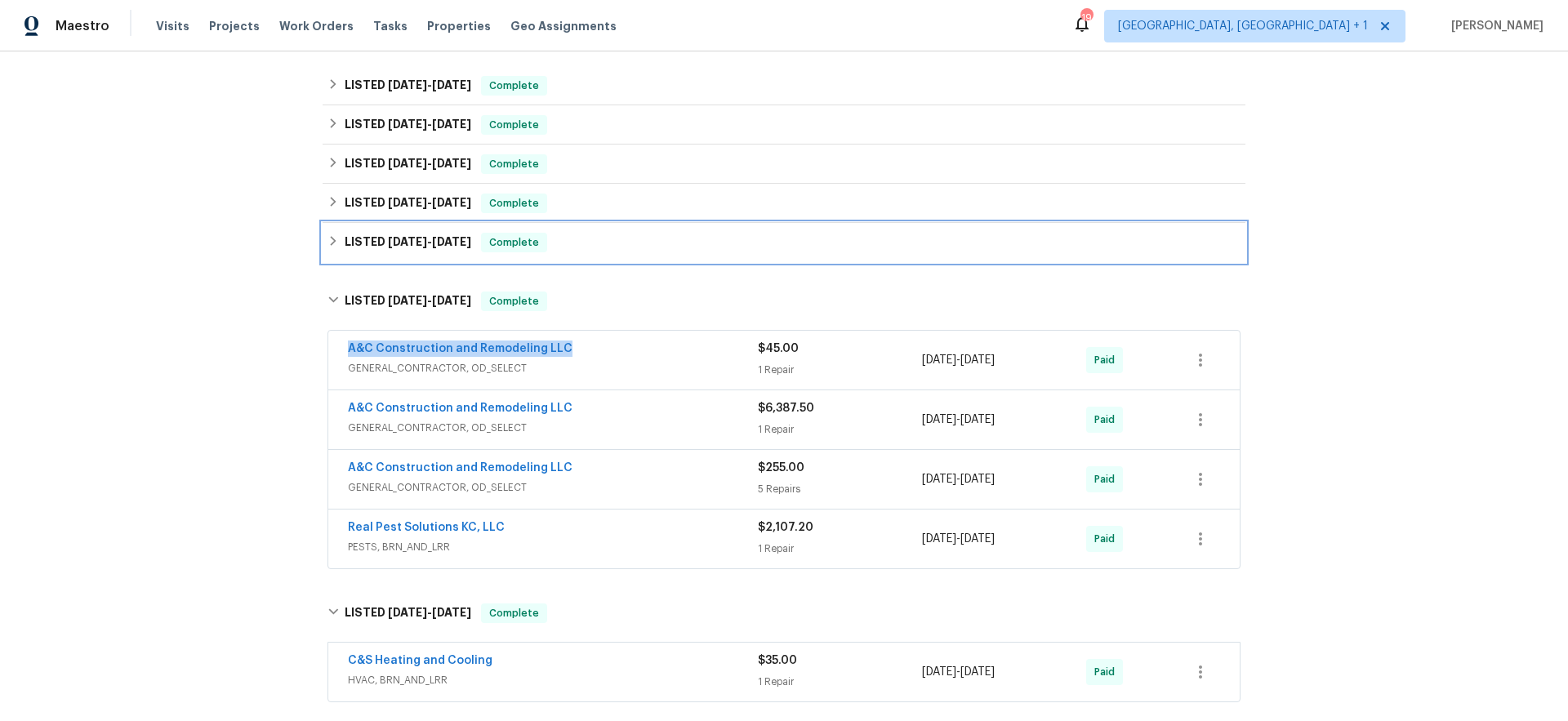
click at [390, 246] on span "1/23/25" at bounding box center [408, 241] width 39 height 11
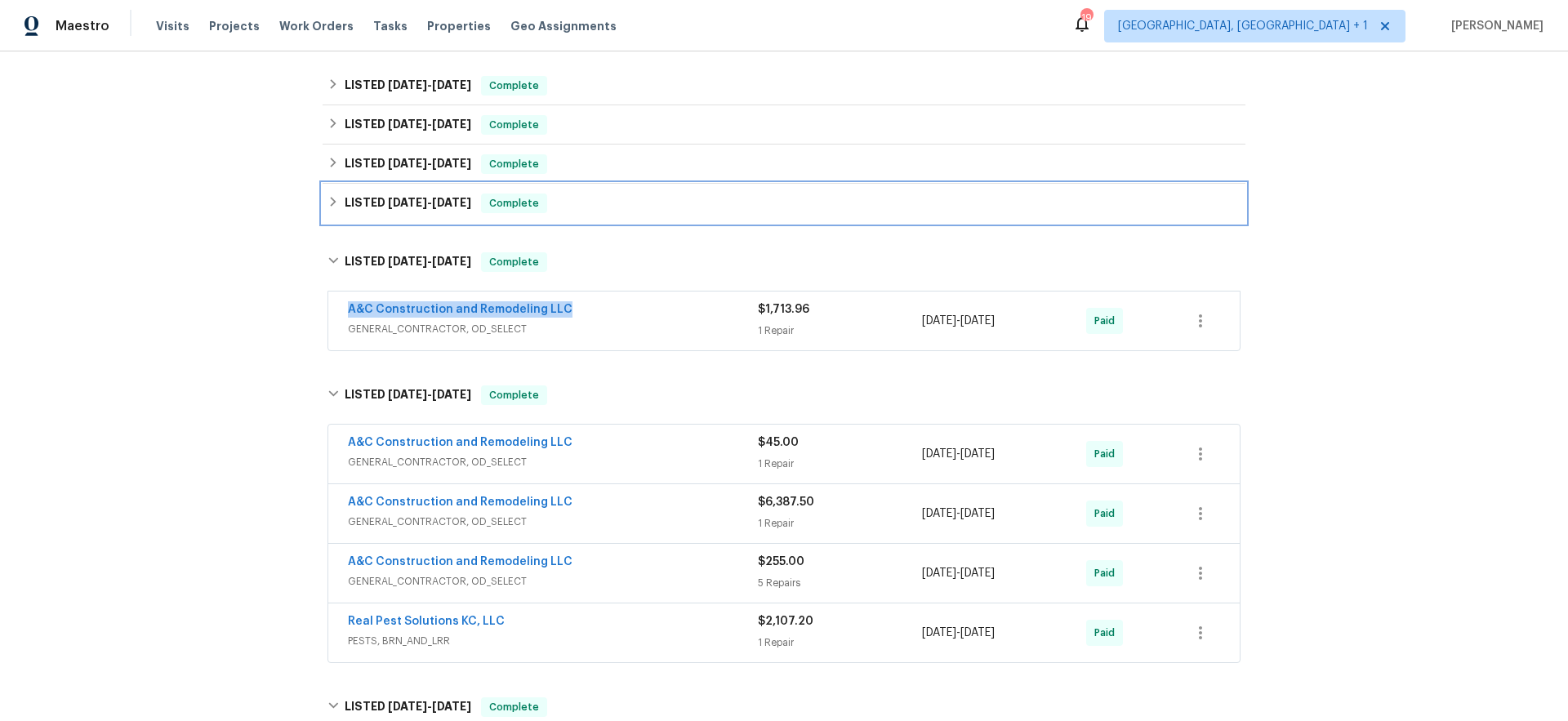
click at [362, 207] on h6 "LISTED 5/13/25 - 5/15/25" at bounding box center [408, 203] width 126 height 19
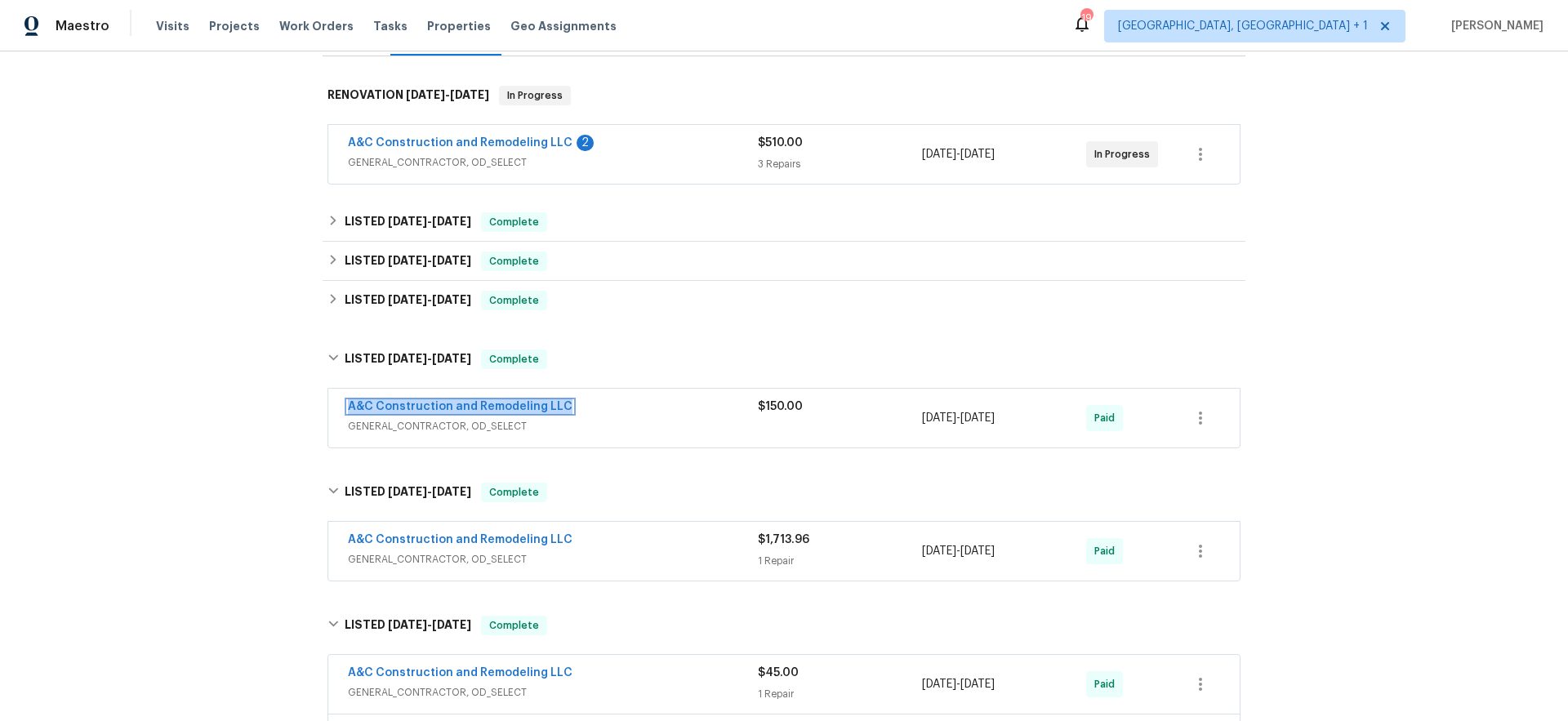
scroll to position [229, 0]
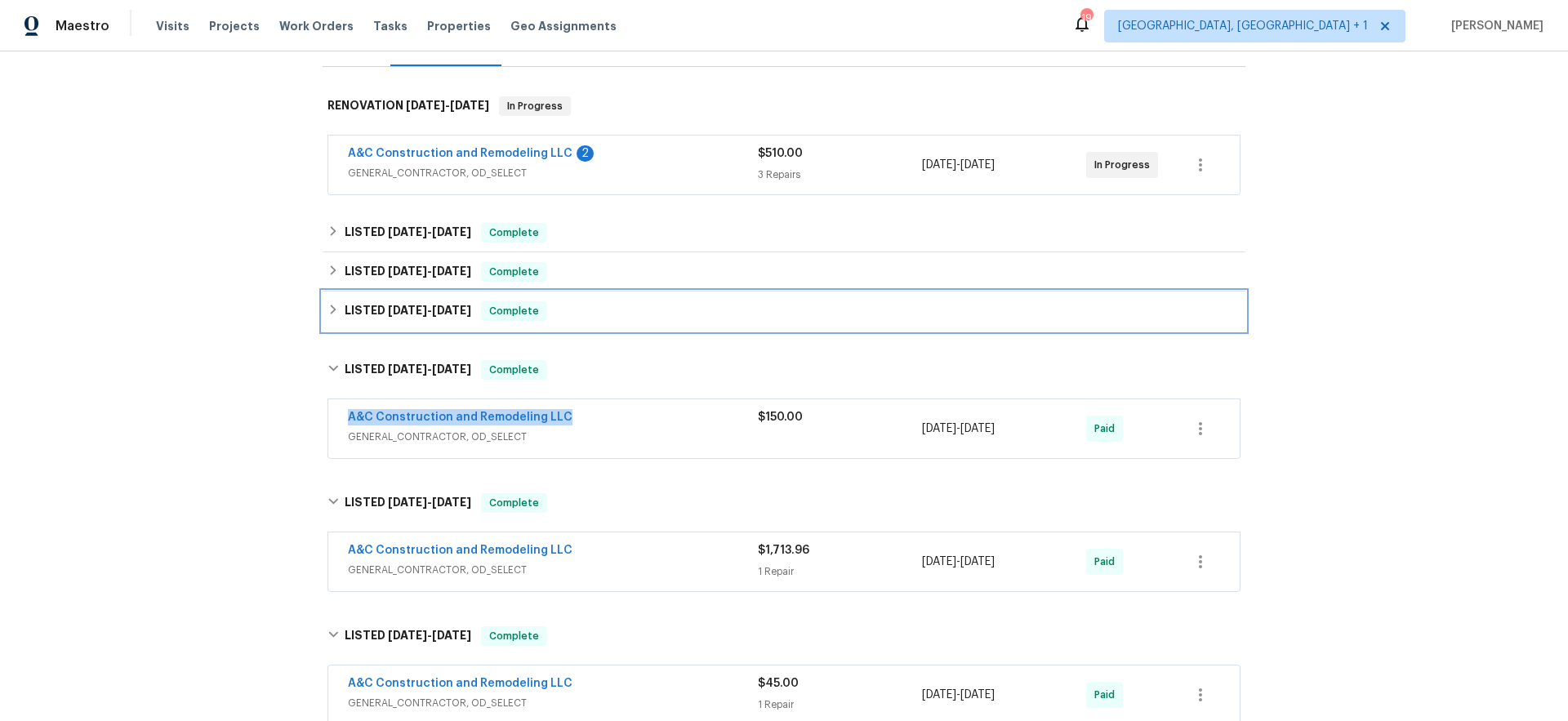
click at [551, 297] on div "LISTED 5/16/25 - 5/28/25 Complete" at bounding box center [784, 311] width 923 height 39
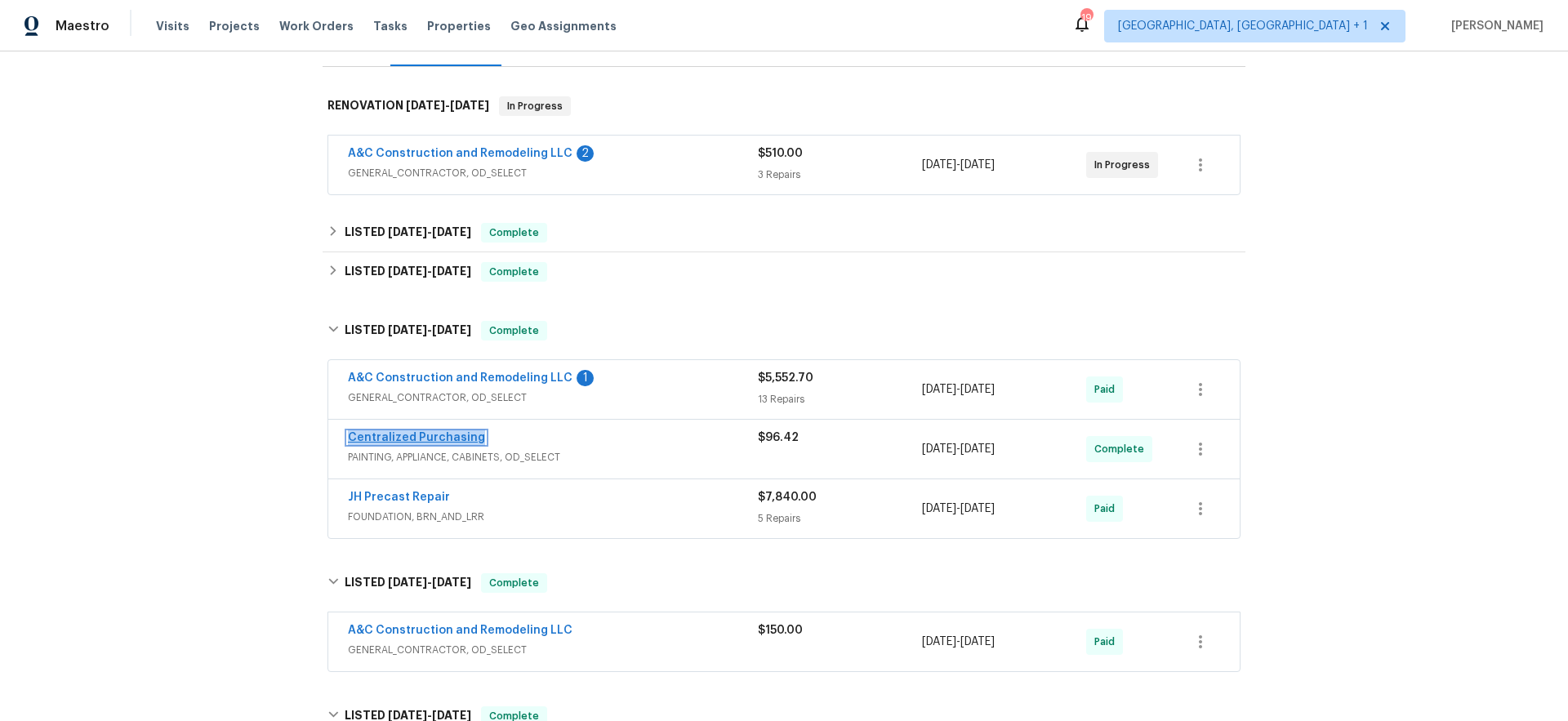
click at [355, 435] on link "Centralized Purchasing" at bounding box center [416, 438] width 137 height 11
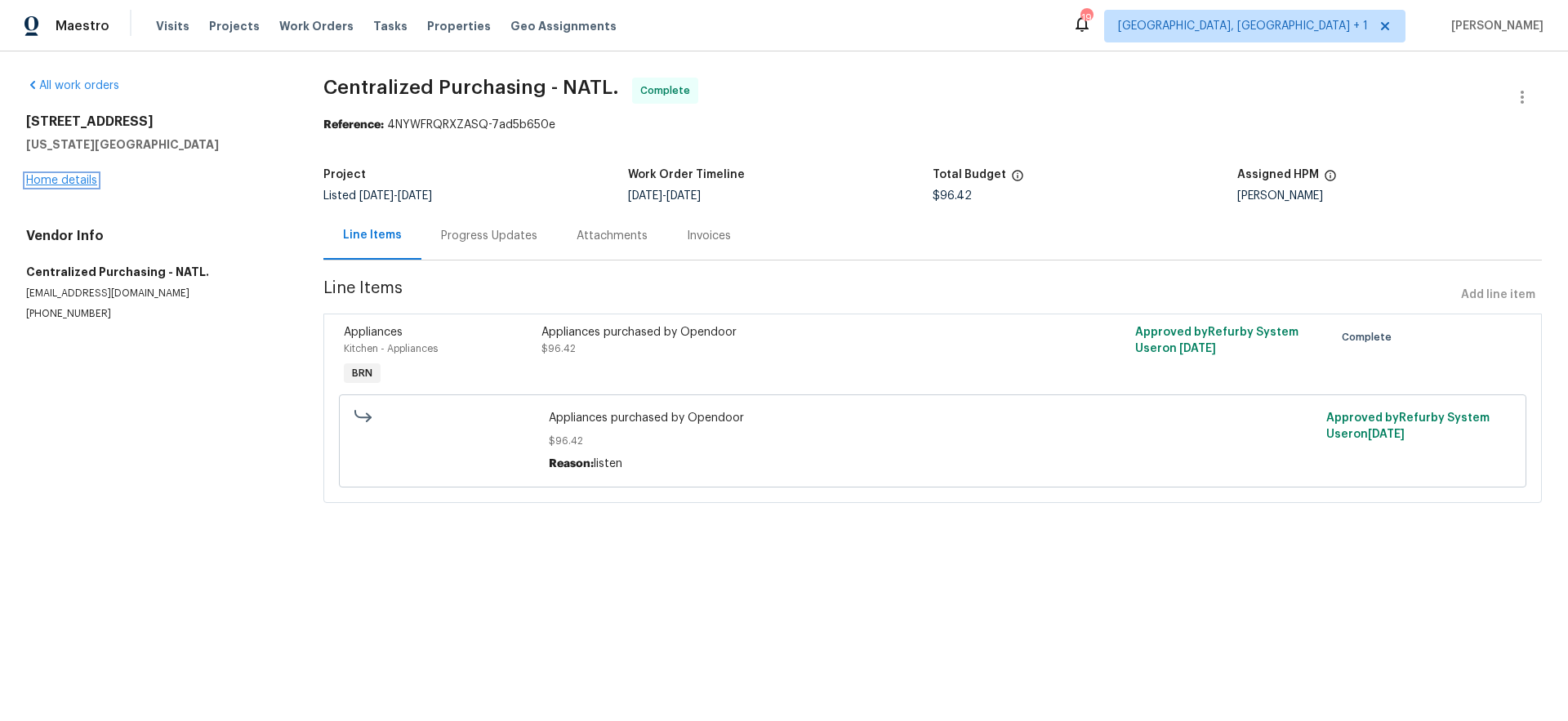
click at [88, 180] on link "Home details" at bounding box center [62, 180] width 71 height 11
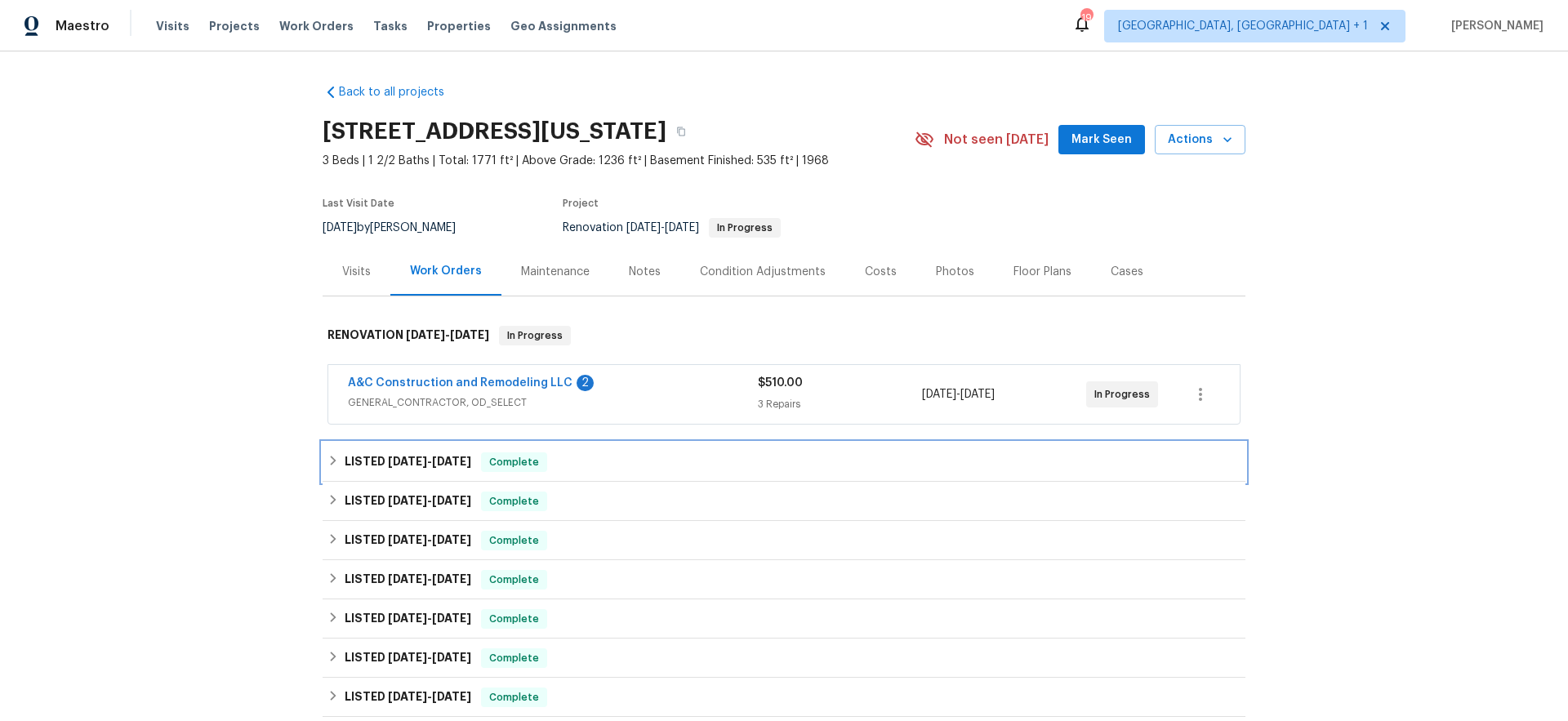
click at [371, 453] on h6 "LISTED 7/23/25 - 7/30/25" at bounding box center [408, 462] width 126 height 19
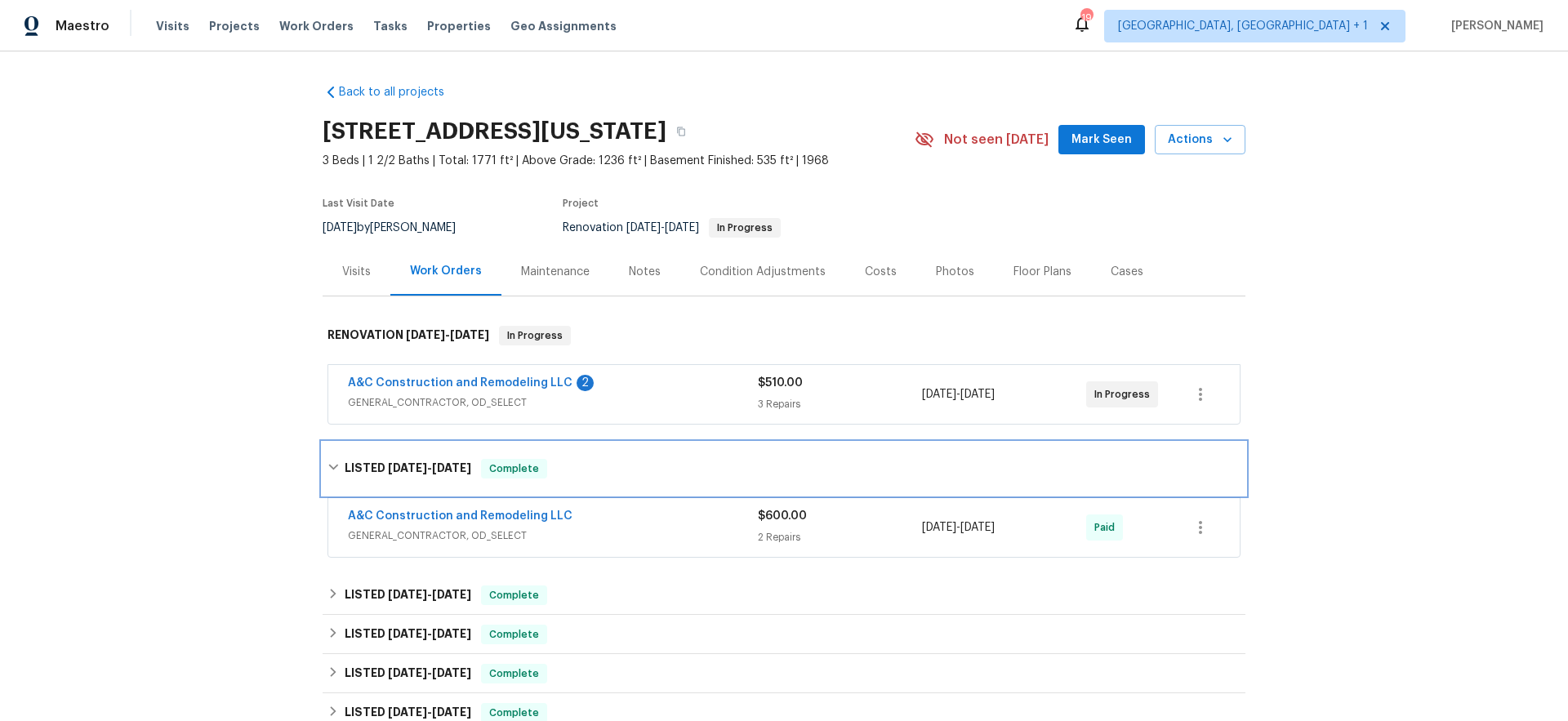
click at [367, 462] on h6 "LISTED 7/23/25 - 7/30/25" at bounding box center [408, 469] width 126 height 19
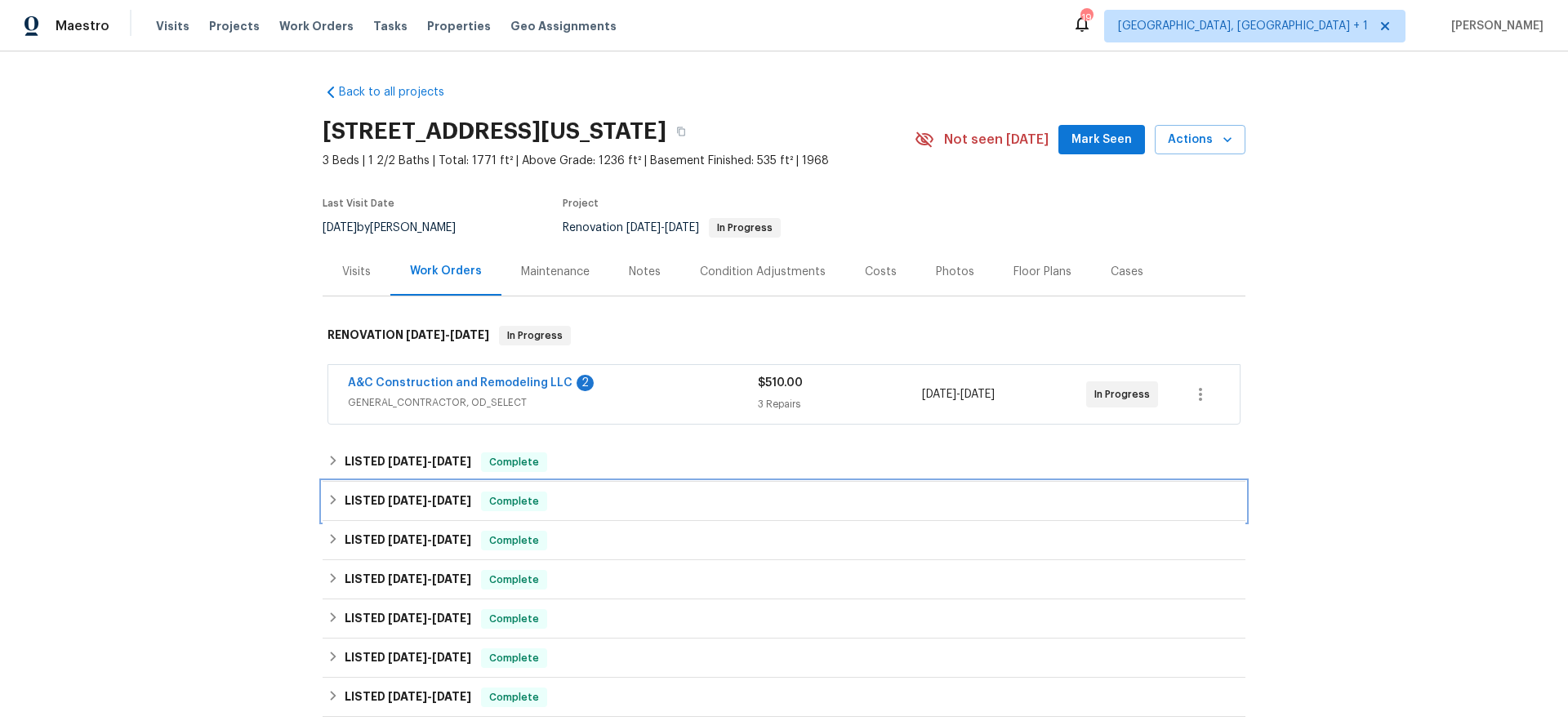
click at [360, 499] on h6 "LISTED 6/24/25 - 7/21/25" at bounding box center [408, 501] width 126 height 19
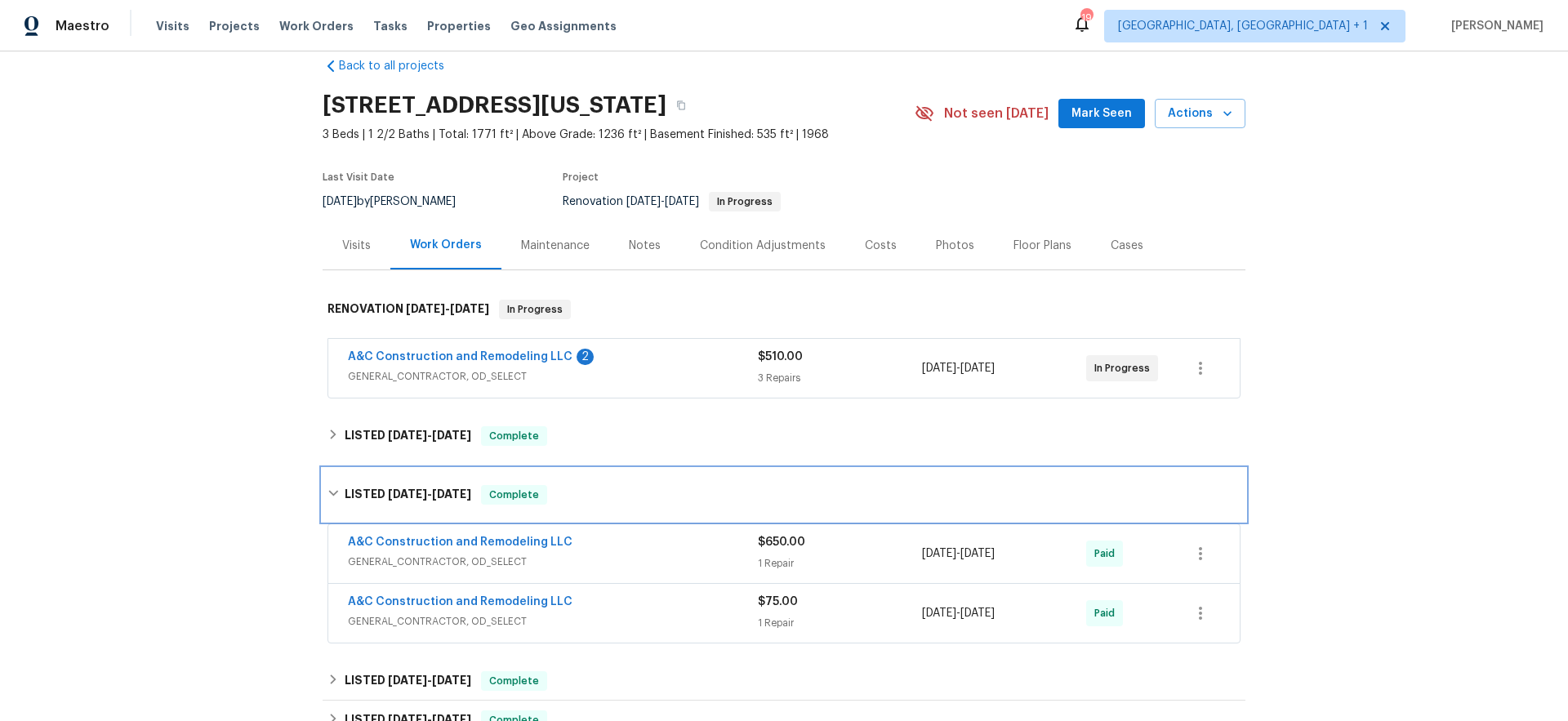
scroll to position [27, 0]
click at [367, 477] on div "LISTED 6/24/25 - 7/21/25 Complete" at bounding box center [784, 493] width 923 height 52
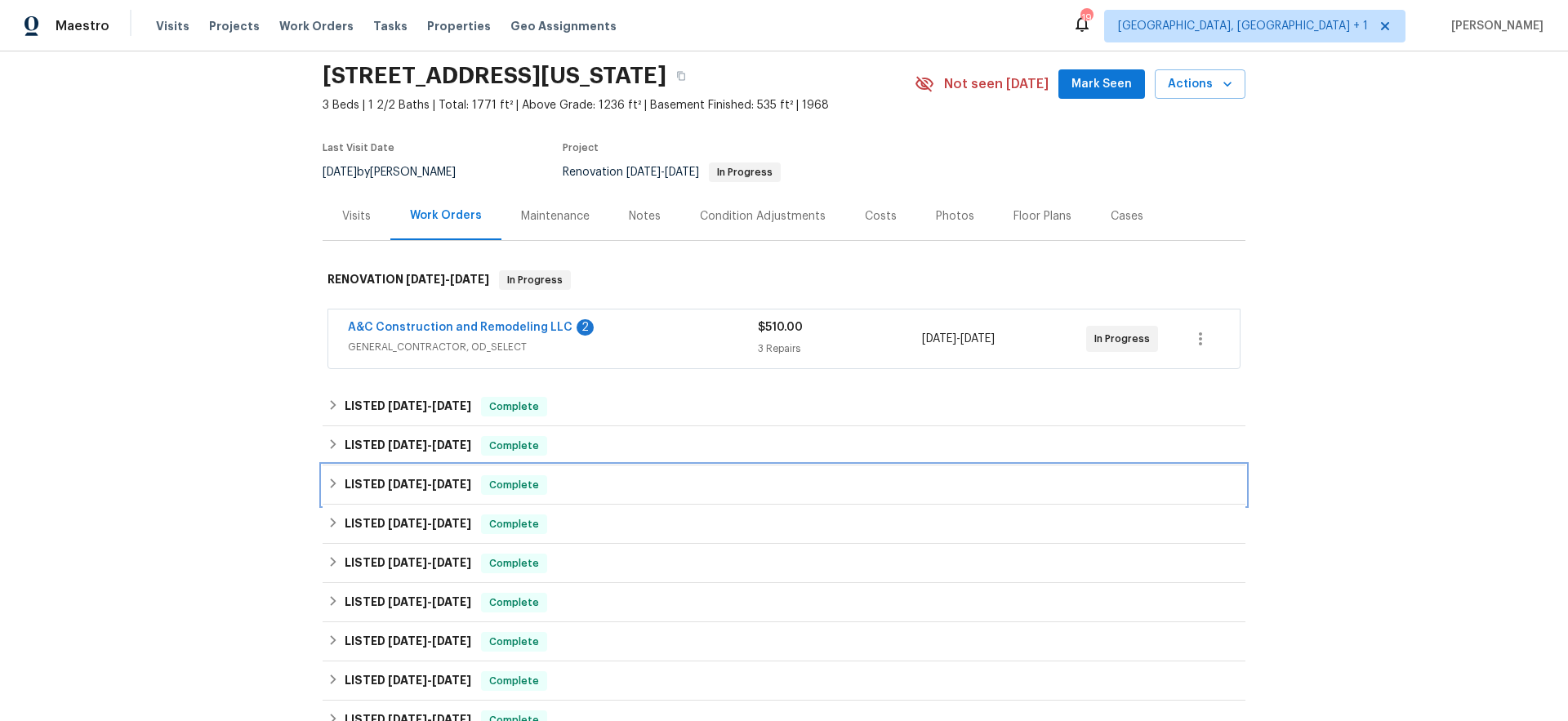
click at [388, 480] on span "5/16/25" at bounding box center [408, 484] width 39 height 11
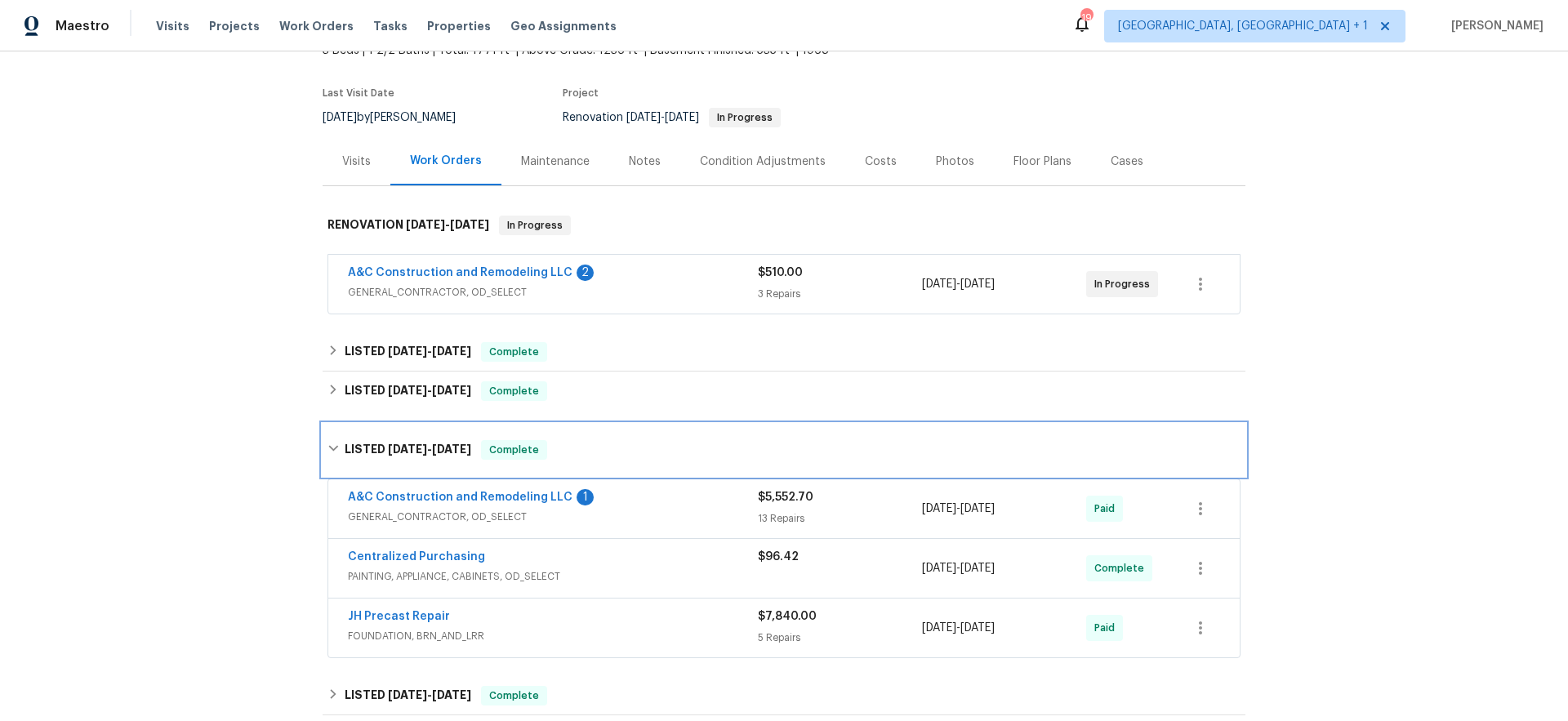
scroll to position [137, 0]
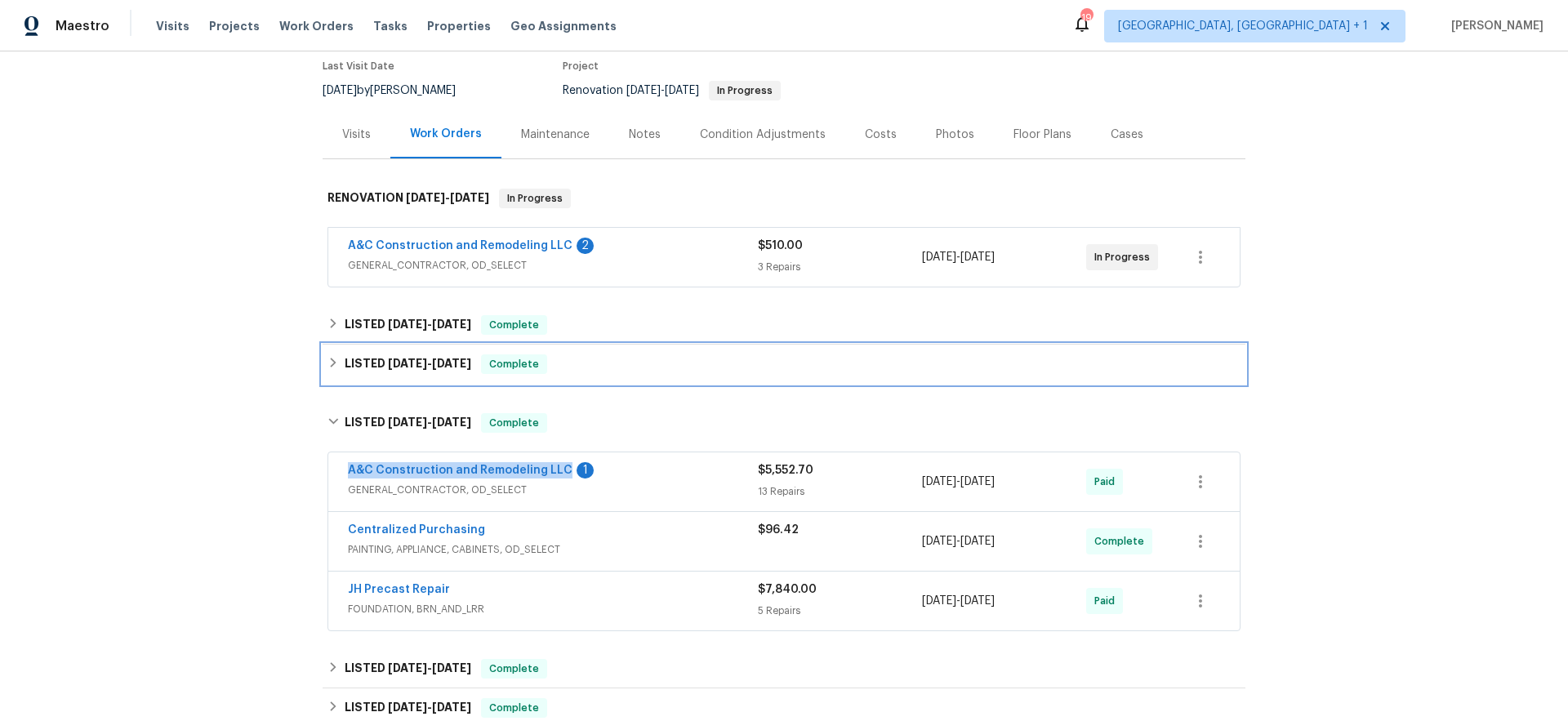
click at [348, 363] on h6 "LISTED 6/24/25 - 7/21/25" at bounding box center [408, 364] width 126 height 19
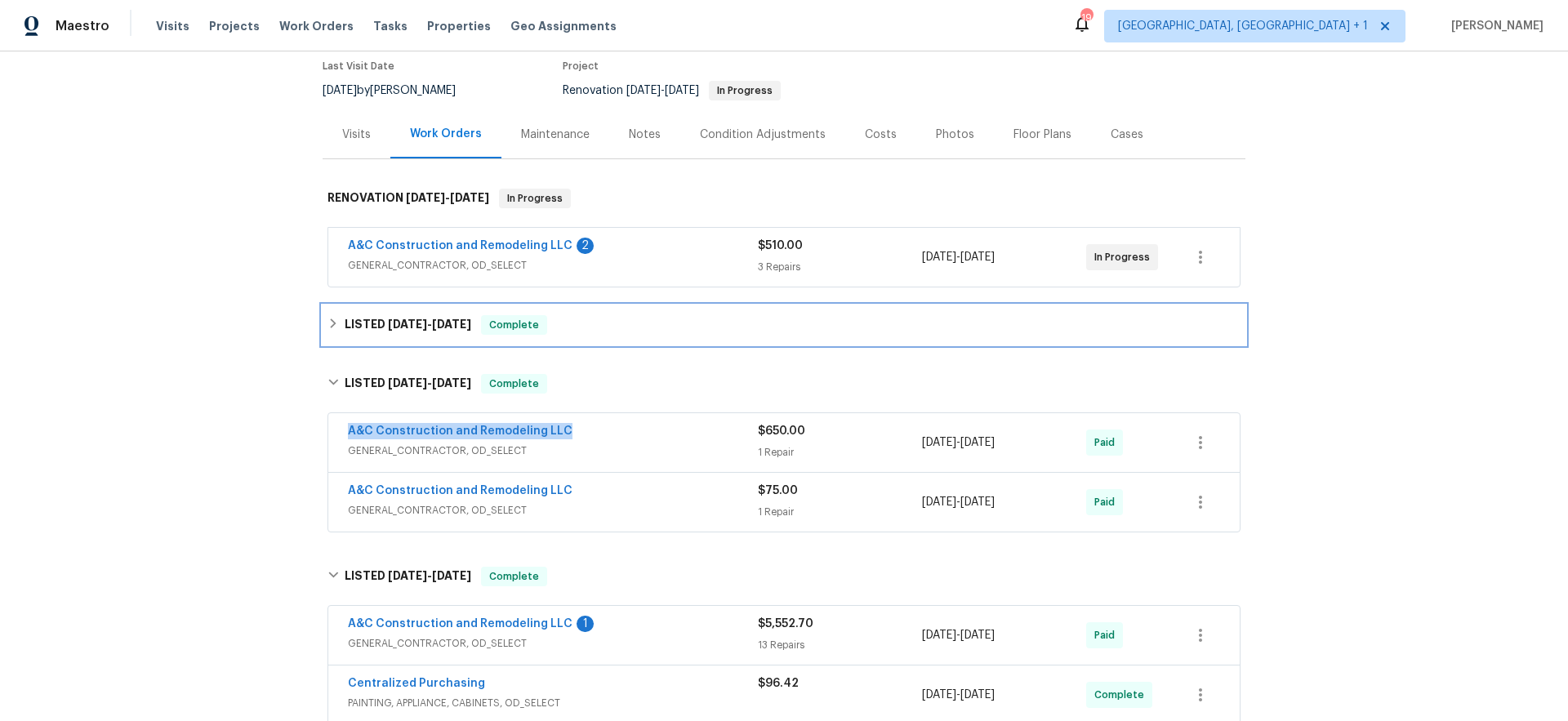
click at [349, 323] on h6 "LISTED 7/23/25 - 7/30/25" at bounding box center [408, 325] width 126 height 19
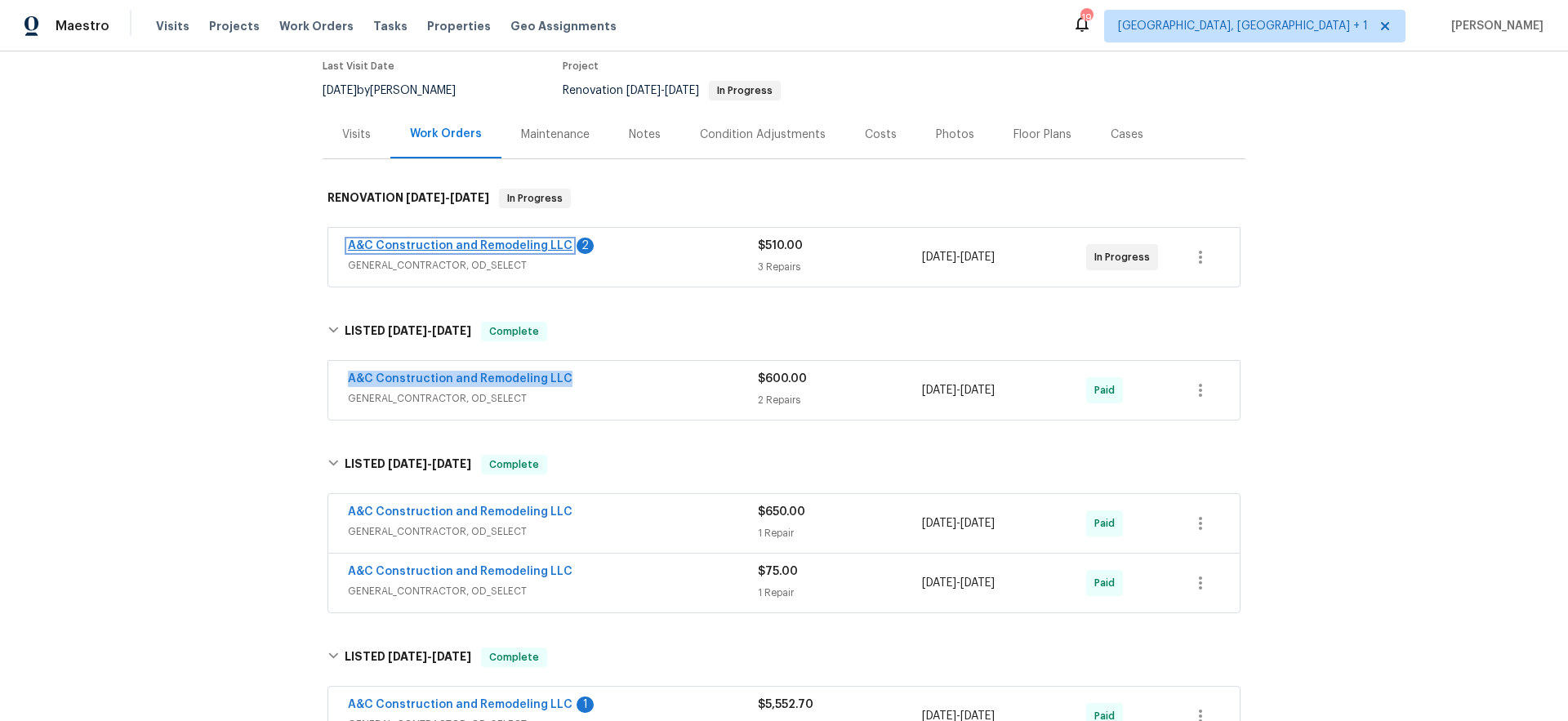
click at [410, 242] on link "A&C Construction and Remodeling LLC" at bounding box center [460, 245] width 224 height 11
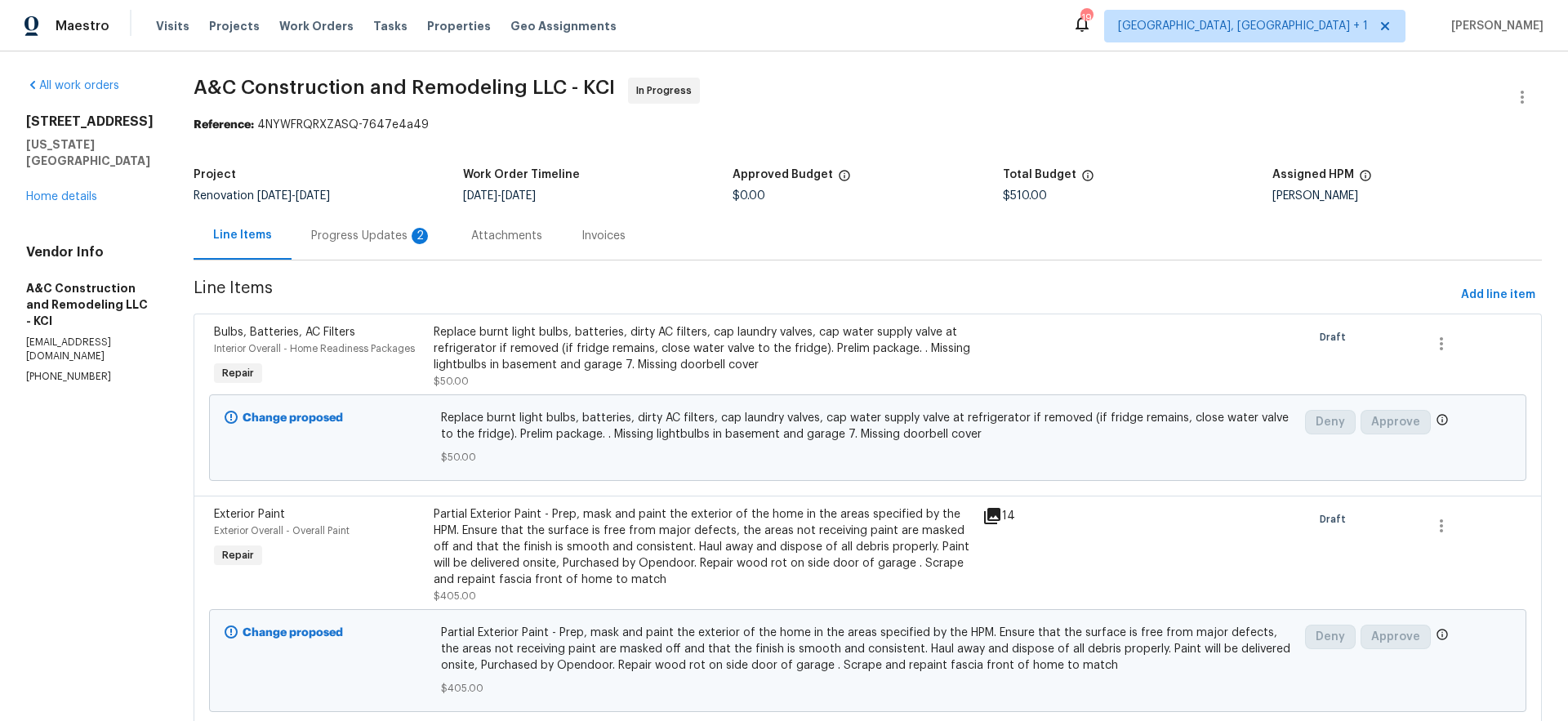
click at [377, 233] on div "Progress Updates 2" at bounding box center [371, 236] width 121 height 17
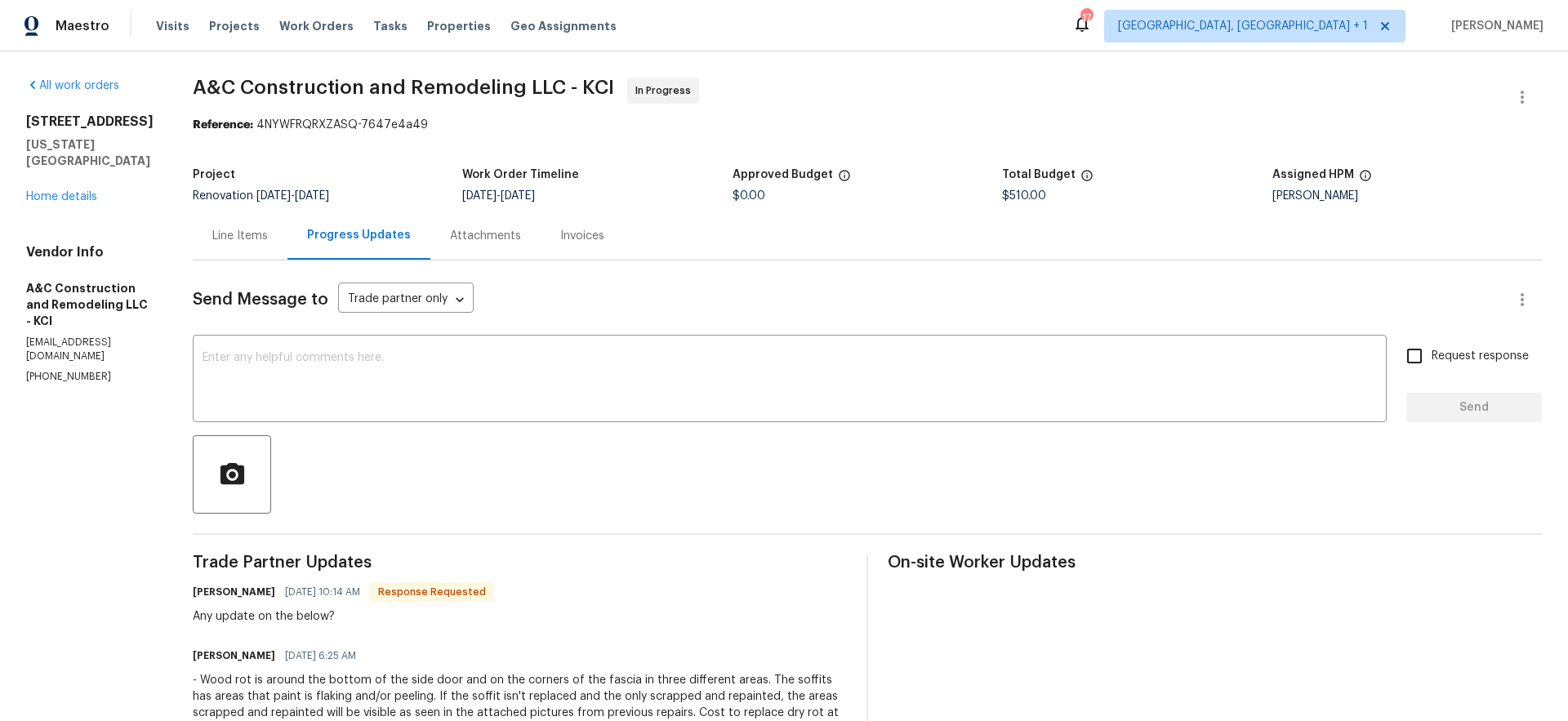
click at [251, 242] on div "Line Items" at bounding box center [240, 236] width 56 height 17
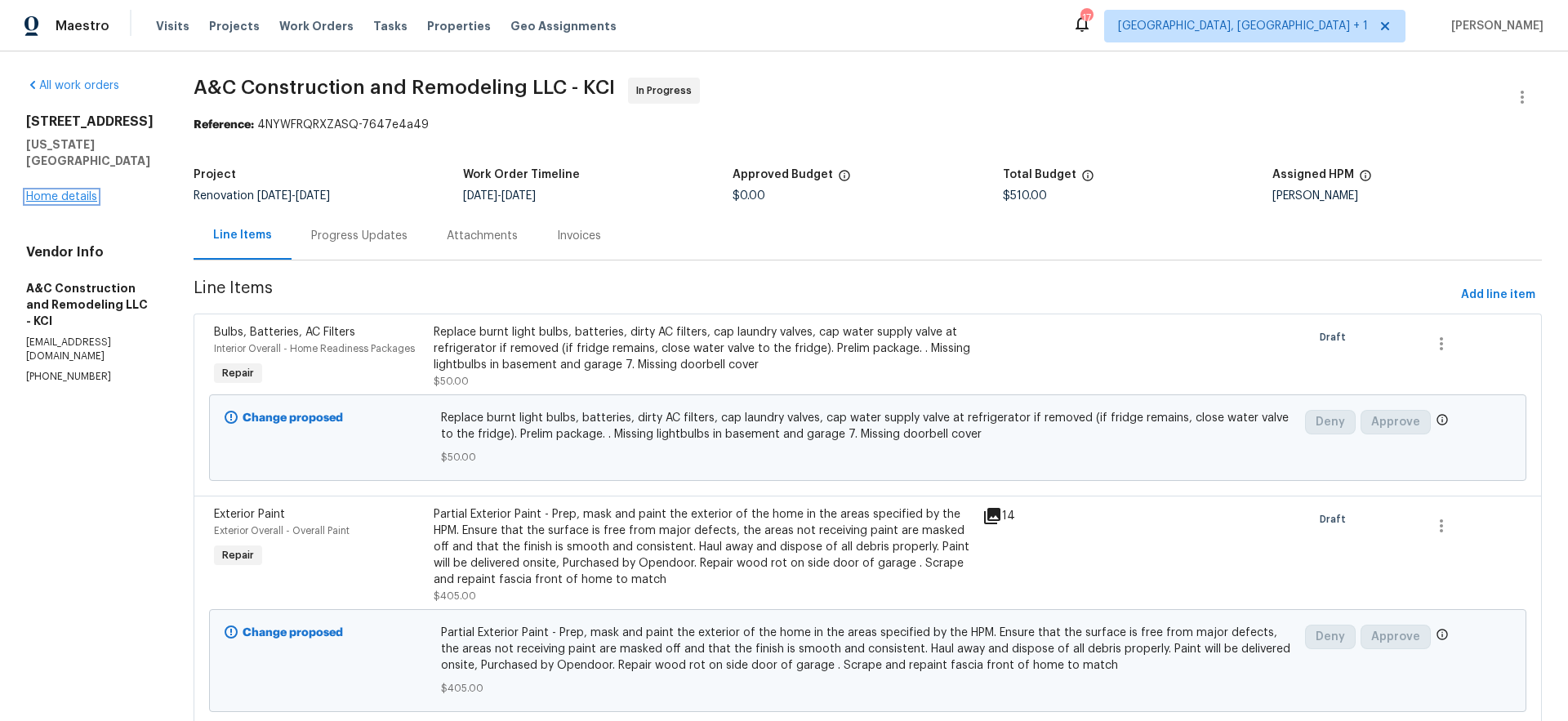
click at [55, 192] on link "Home details" at bounding box center [62, 197] width 71 height 11
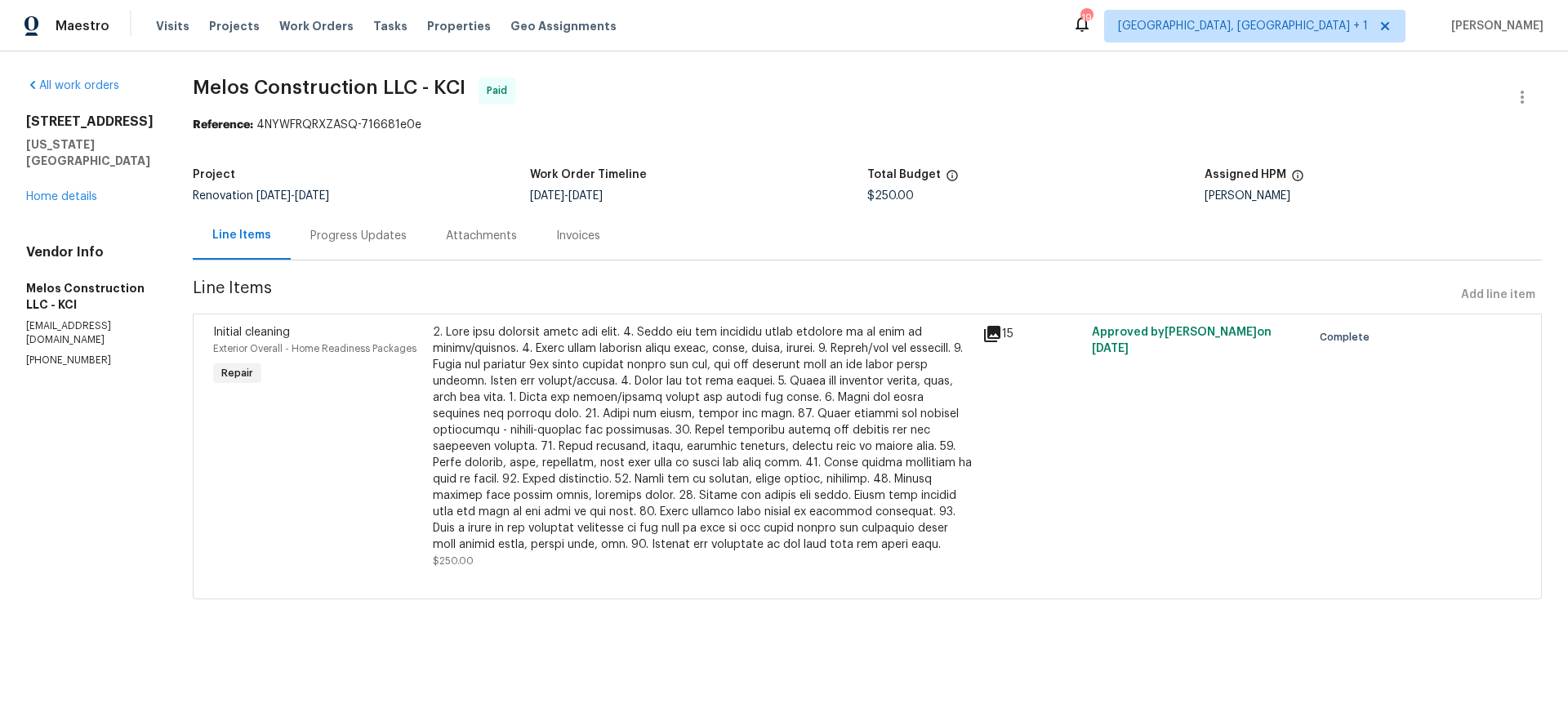
click at [600, 234] on div "Invoices" at bounding box center [578, 236] width 44 height 17
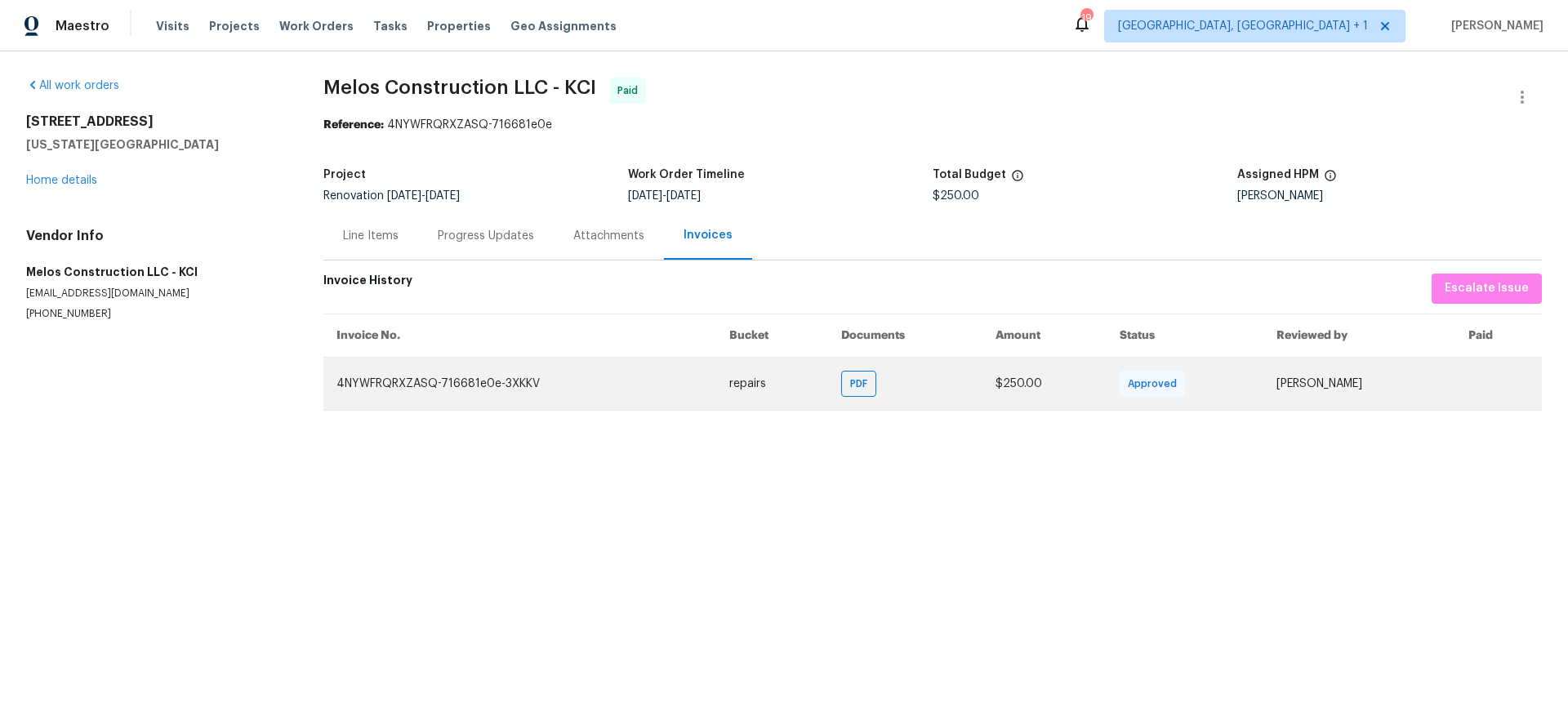
click at [889, 382] on td "PDF" at bounding box center [904, 383] width 154 height 53
click at [865, 389] on span "PDF" at bounding box center [861, 384] width 24 height 17
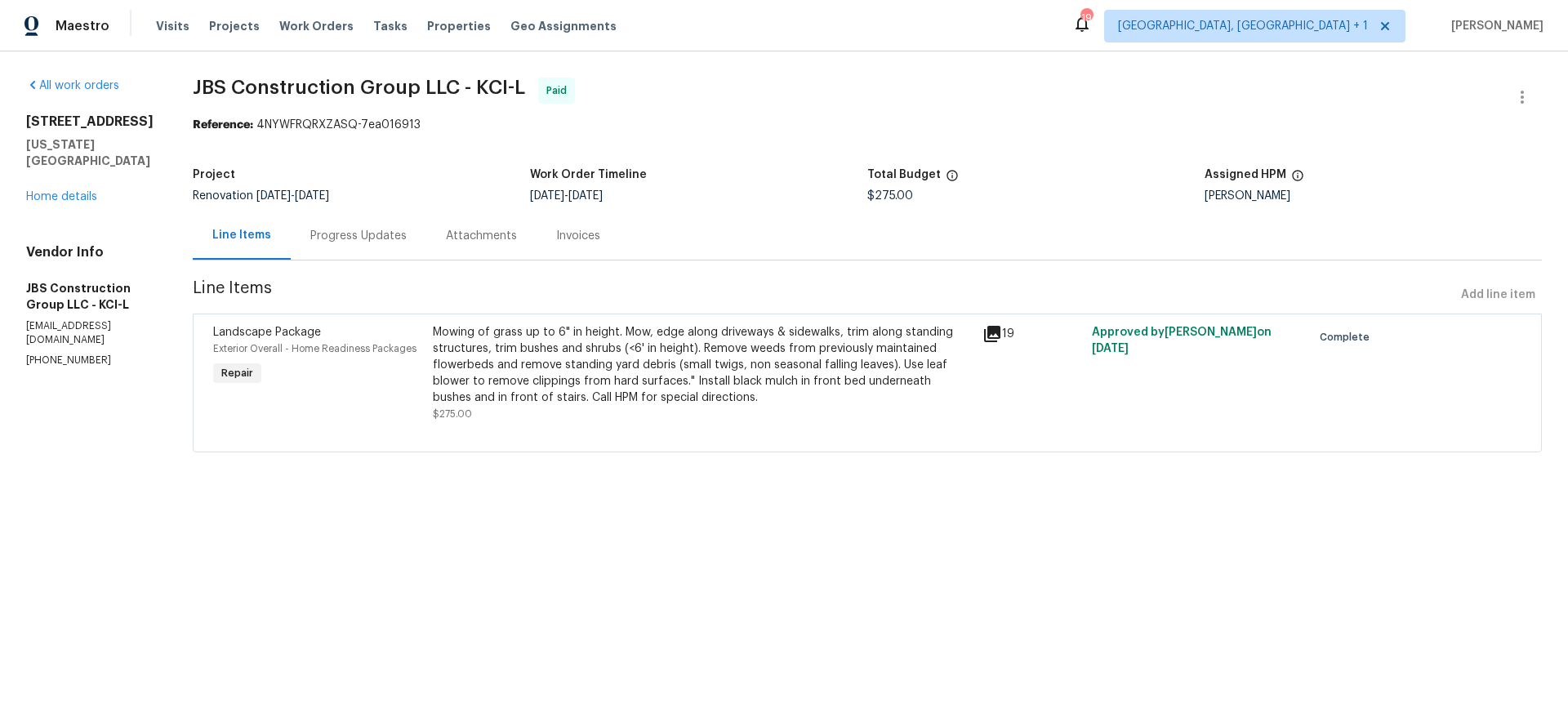
click at [600, 235] on div "Invoices" at bounding box center [578, 236] width 44 height 17
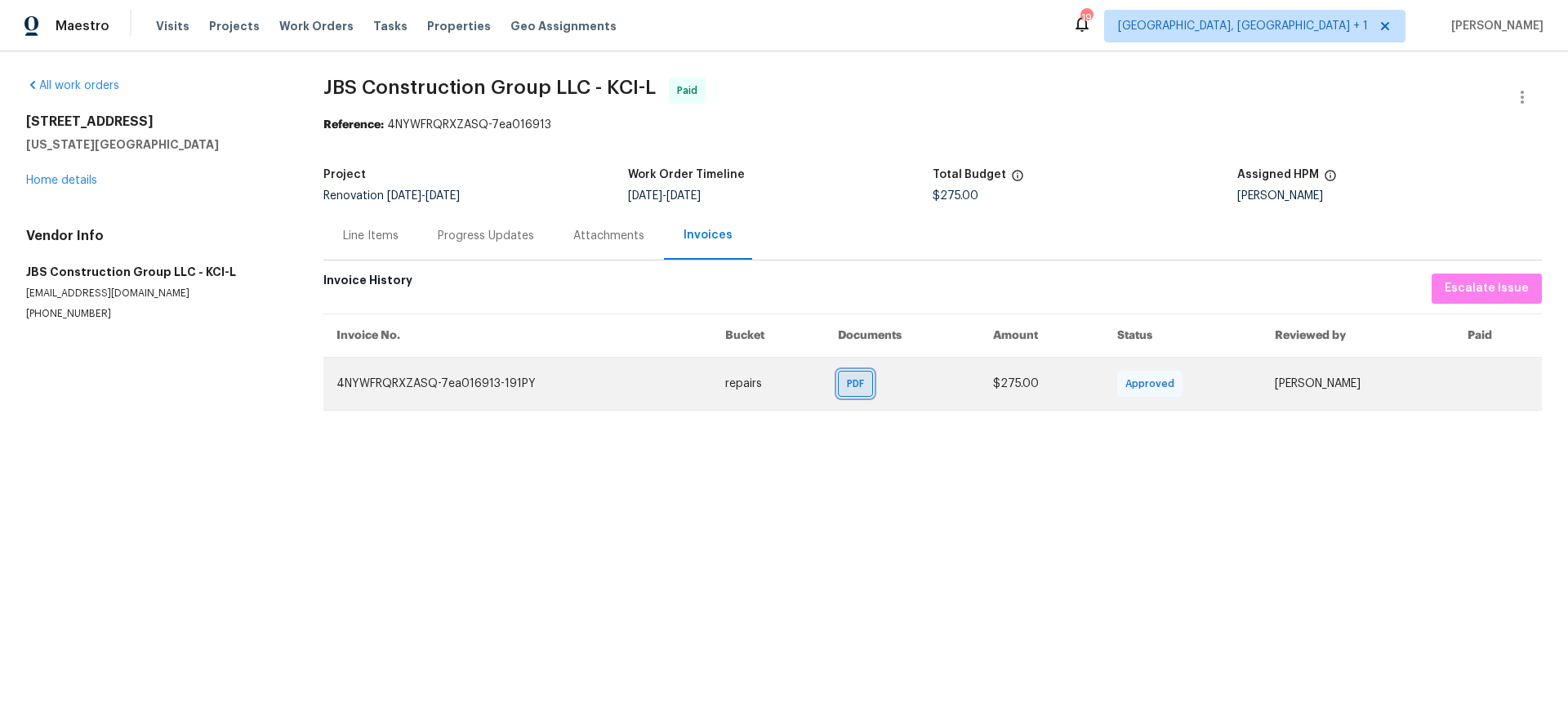
click at [856, 391] on span "PDF" at bounding box center [859, 384] width 24 height 17
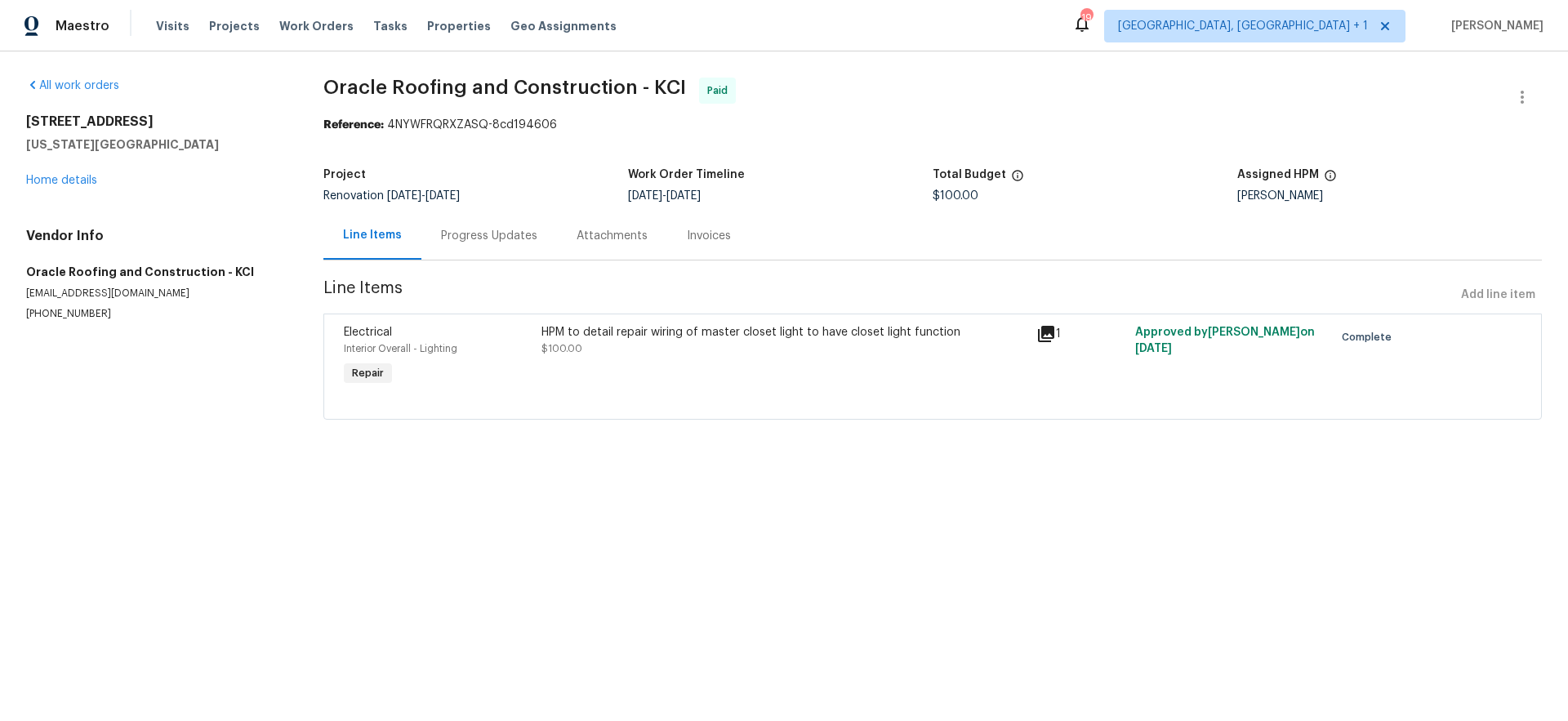
click at [696, 236] on div "Invoices" at bounding box center [709, 236] width 44 height 17
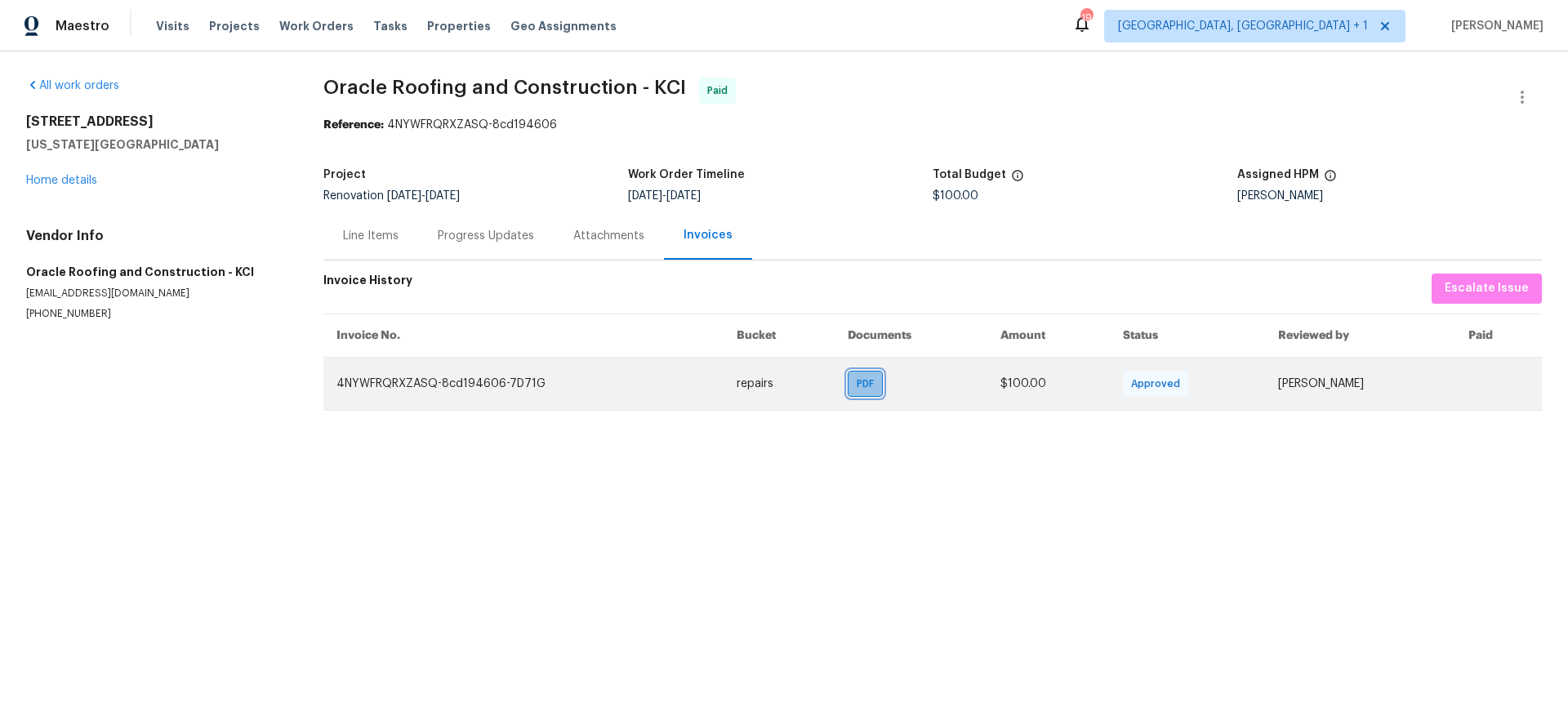
click at [859, 388] on span "PDF" at bounding box center [868, 384] width 24 height 17
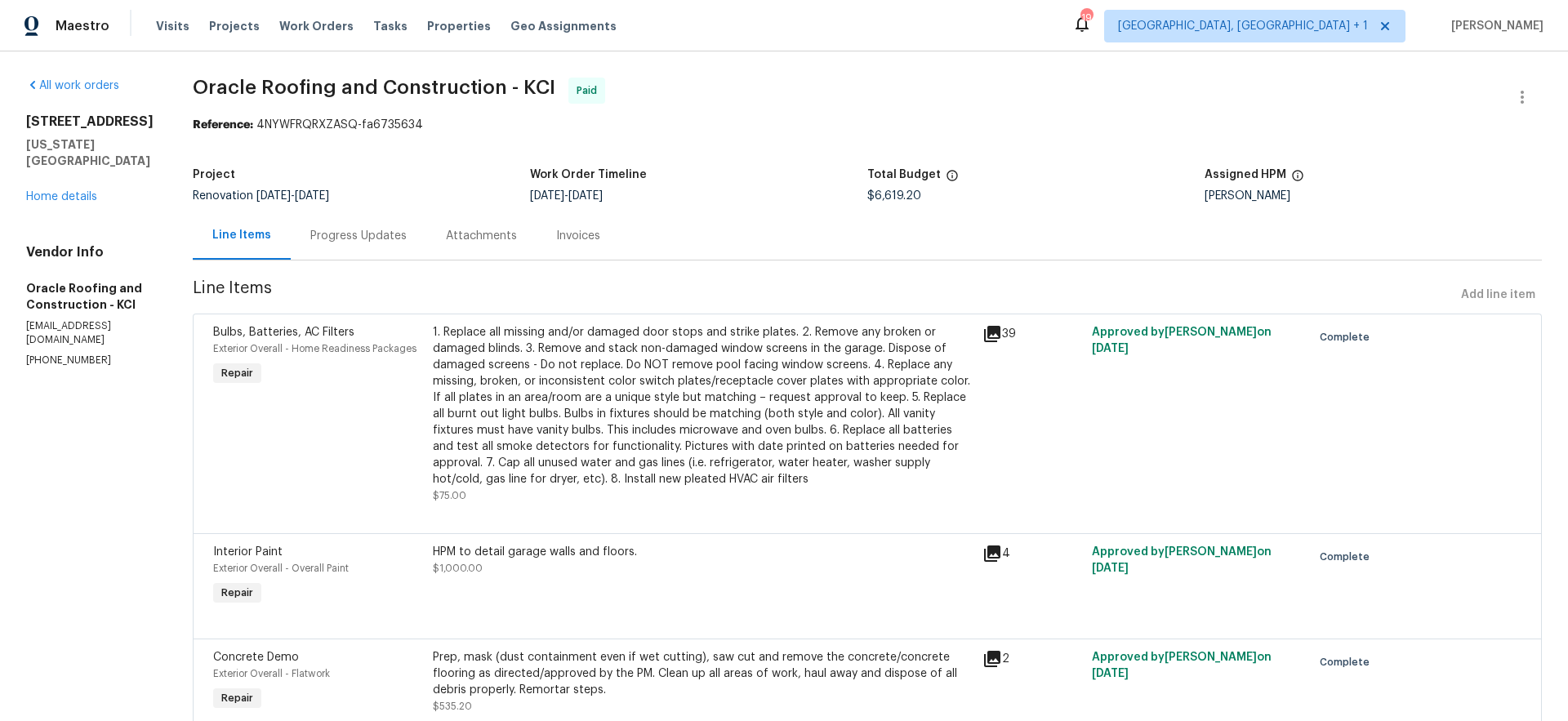
click at [578, 236] on div "Invoices" at bounding box center [578, 236] width 44 height 17
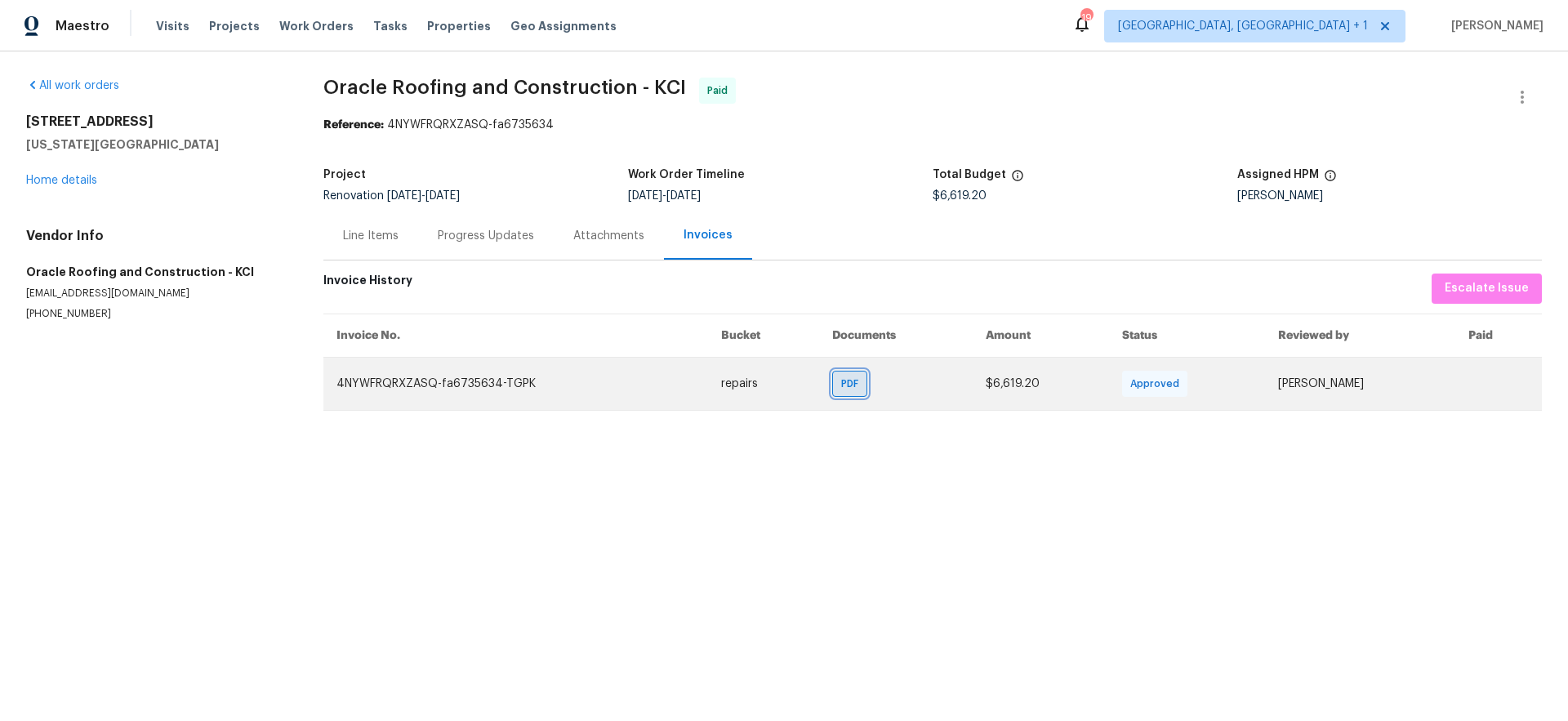
click at [859, 391] on span "PDF" at bounding box center [852, 384] width 24 height 17
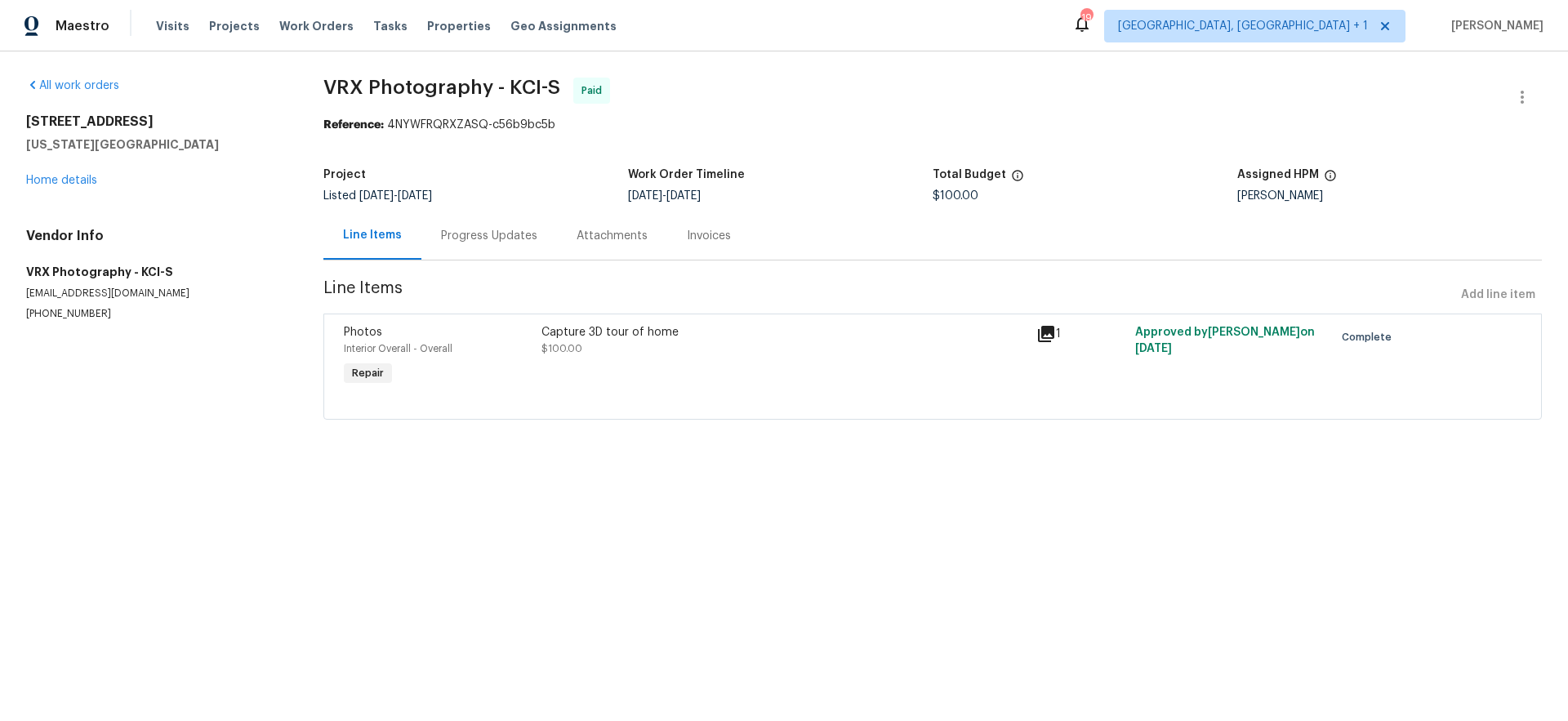
click at [686, 241] on div "Invoices" at bounding box center [709, 236] width 44 height 17
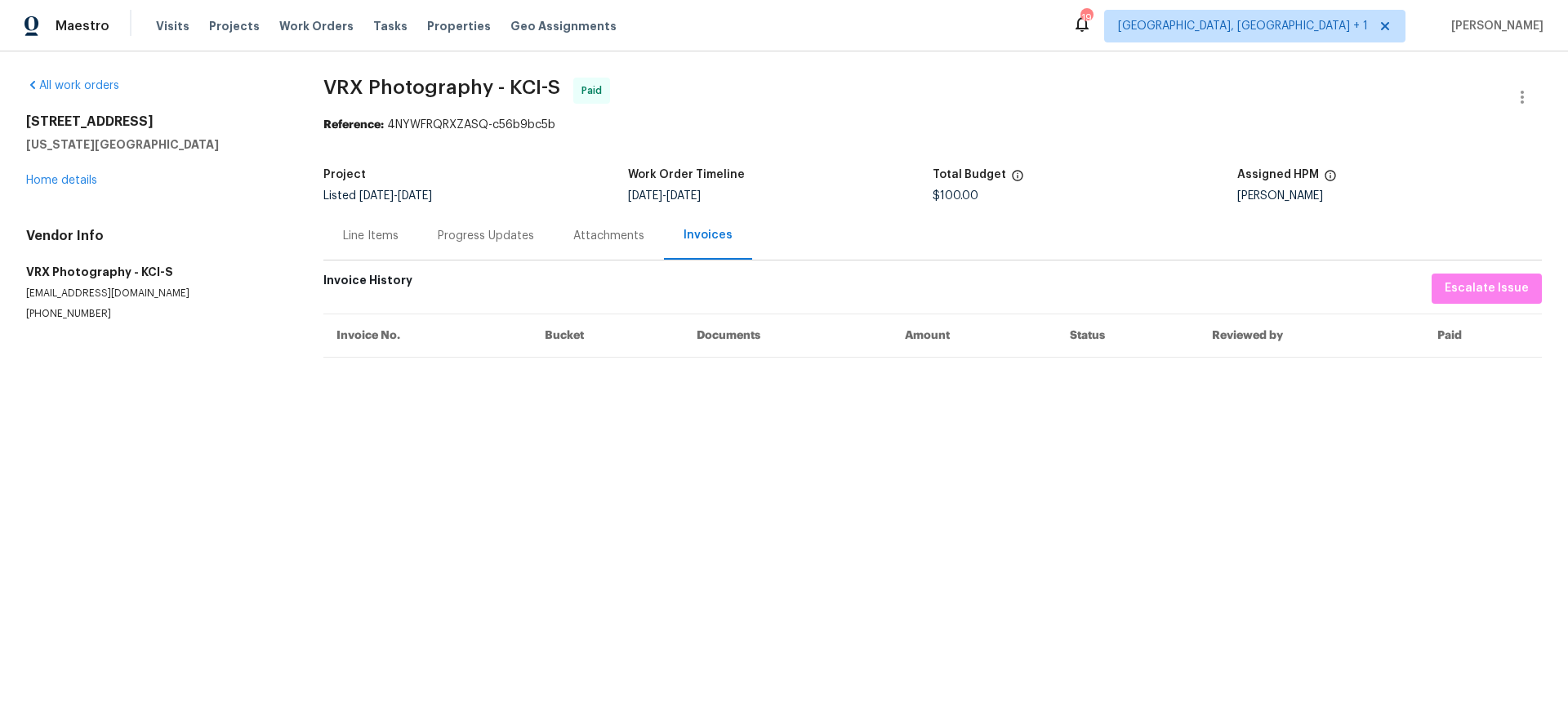
drag, startPoint x: 345, startPoint y: 237, endPoint x: 548, endPoint y: 8, distance: 306.0
click at [346, 237] on div "Line Items" at bounding box center [371, 236] width 56 height 17
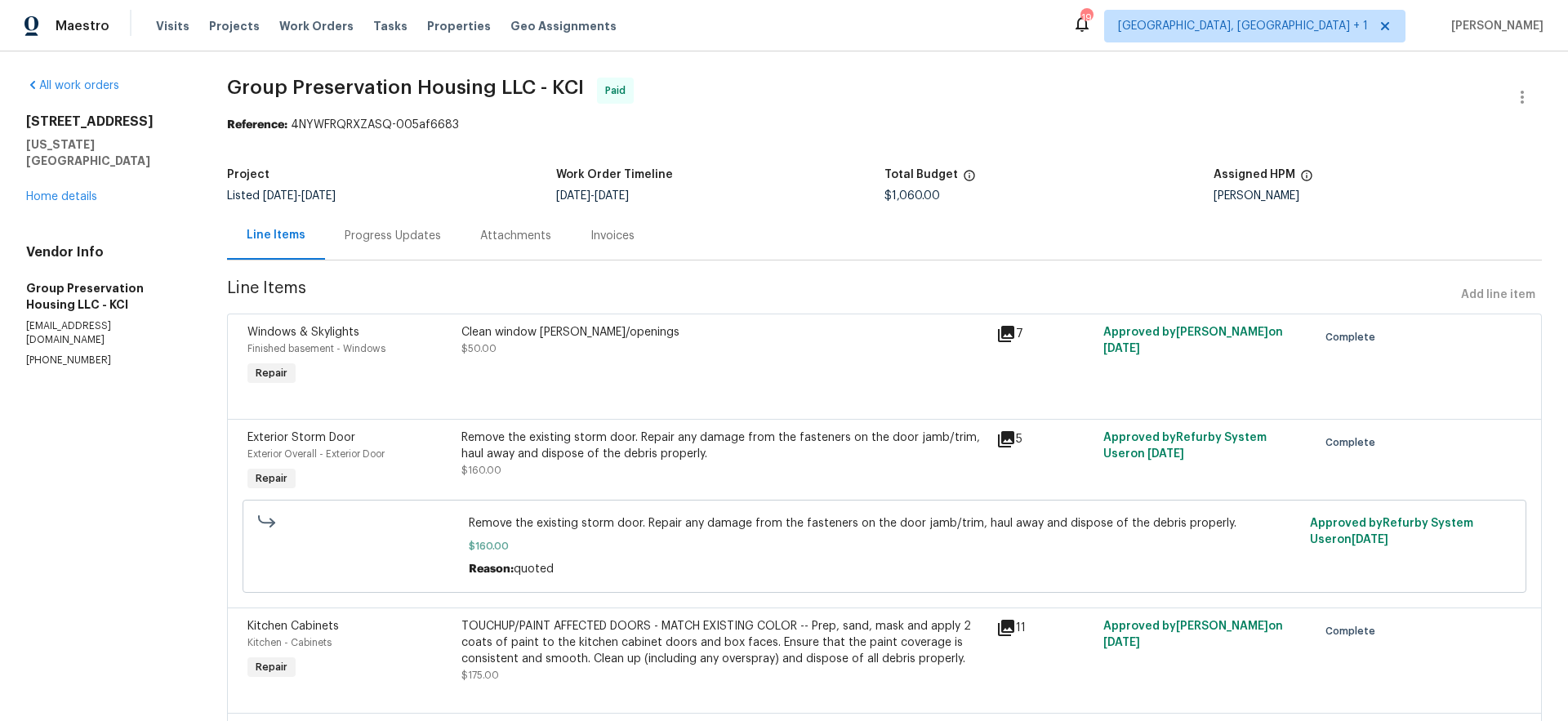
click at [667, 242] on div "Line Items Progress Updates Attachments Invoices" at bounding box center [884, 237] width 1315 height 49
click at [628, 237] on div "Invoices" at bounding box center [612, 236] width 44 height 17
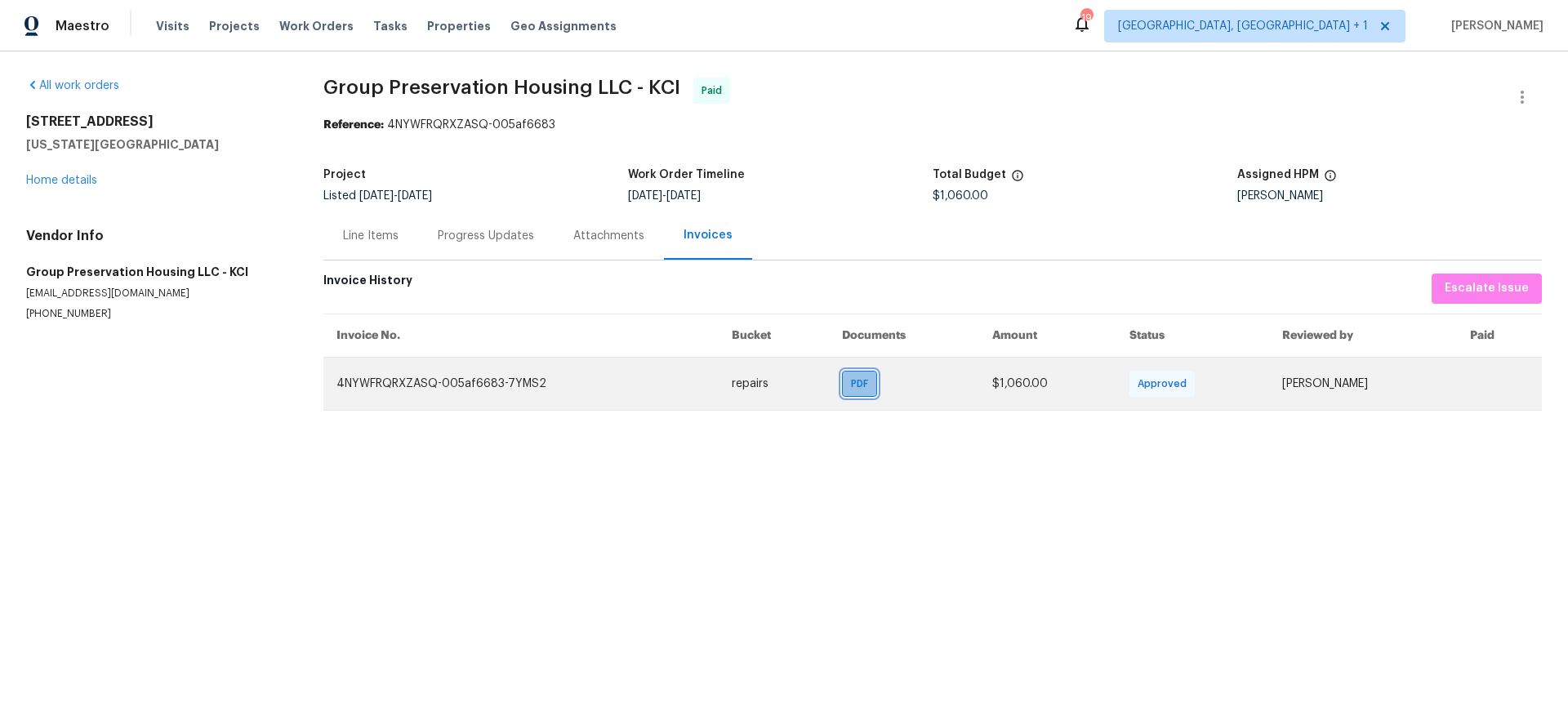
click at [849, 388] on div "PDF" at bounding box center [859, 384] width 35 height 26
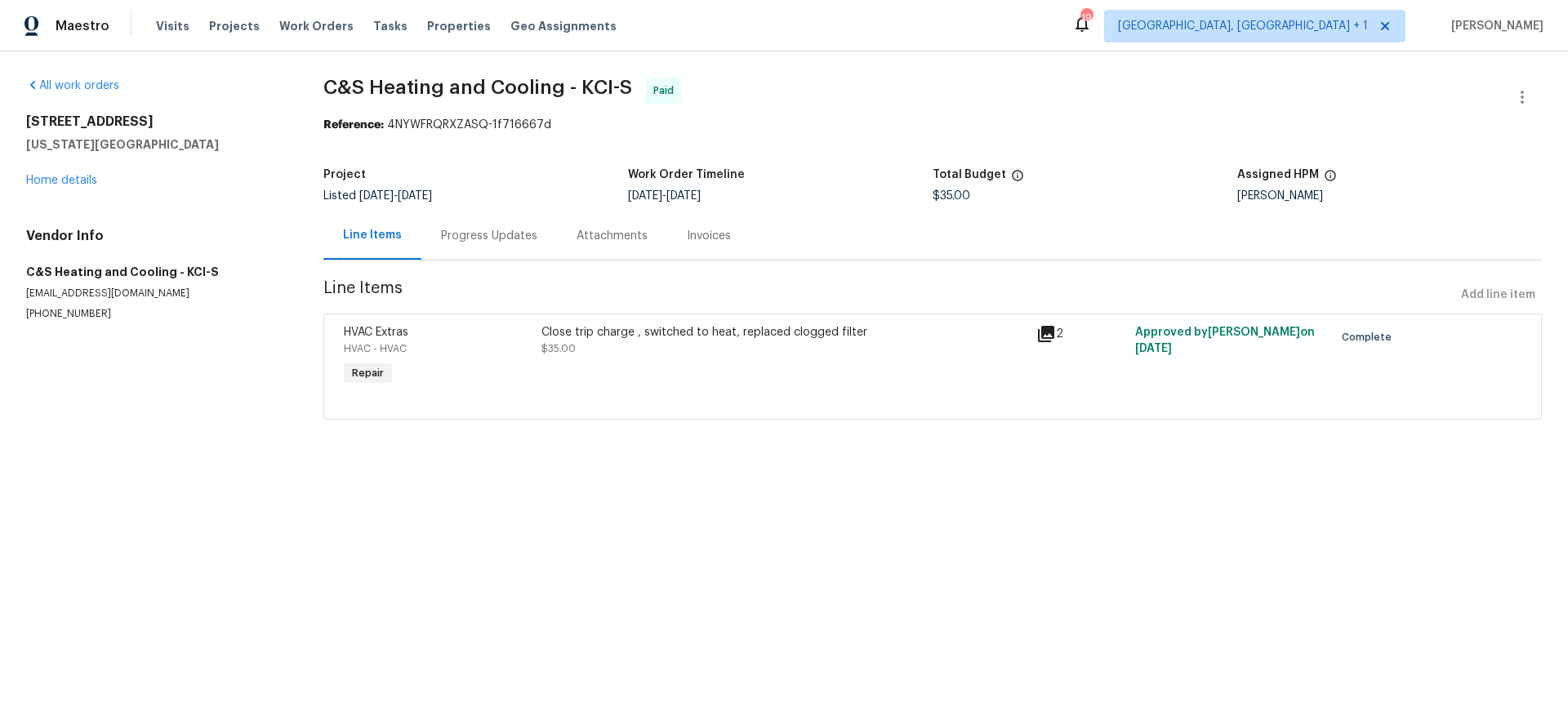
click at [688, 262] on section "C&S Heating and Cooling - KCI-S Paid Reference: 4NYWFRQRXZASQ-1f716667d Project…" at bounding box center [932, 259] width 1219 height 362
click at [694, 246] on div "Invoices" at bounding box center [709, 236] width 83 height 49
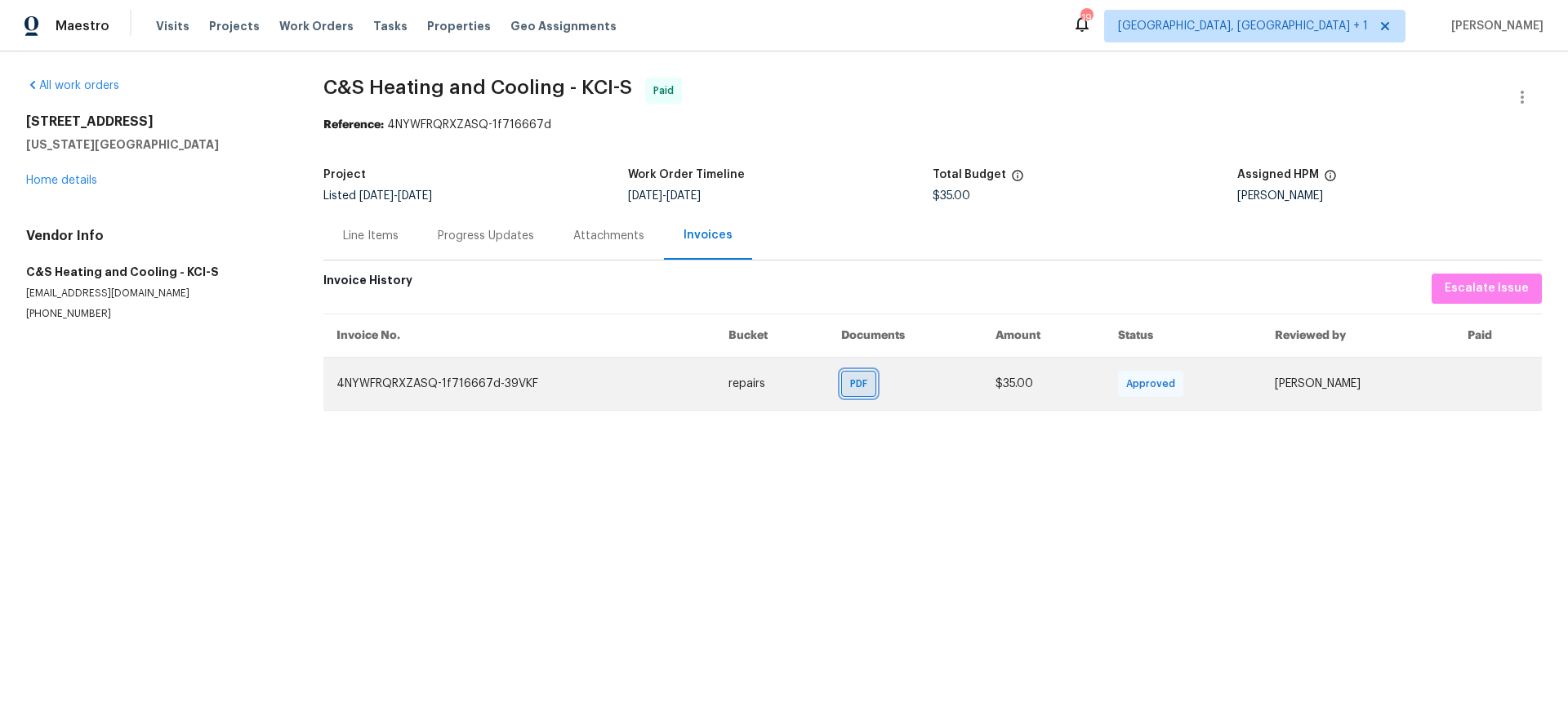
click at [850, 389] on span "PDF" at bounding box center [861, 384] width 24 height 17
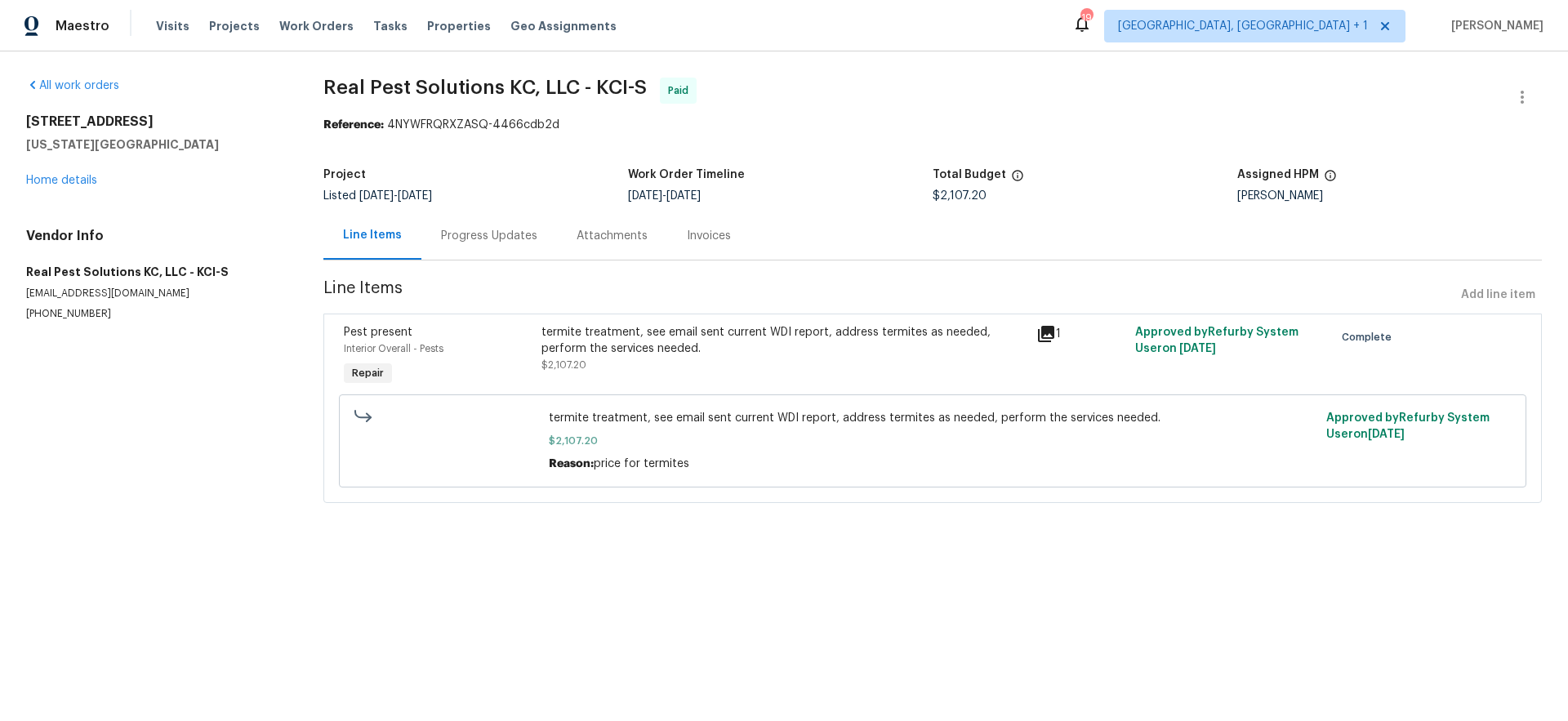
click at [714, 231] on div "Invoices" at bounding box center [709, 236] width 44 height 17
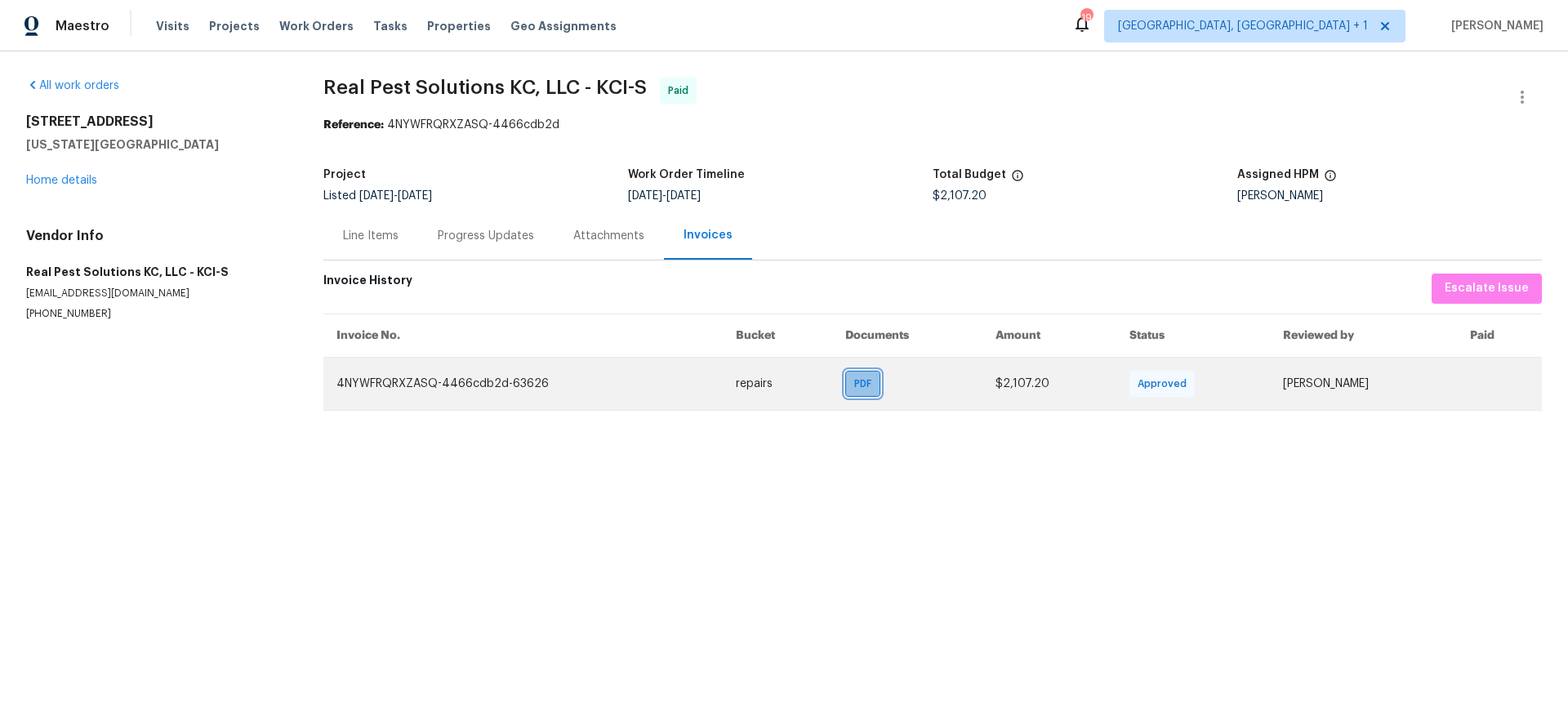
click at [854, 387] on span "PDF" at bounding box center [866, 384] width 24 height 17
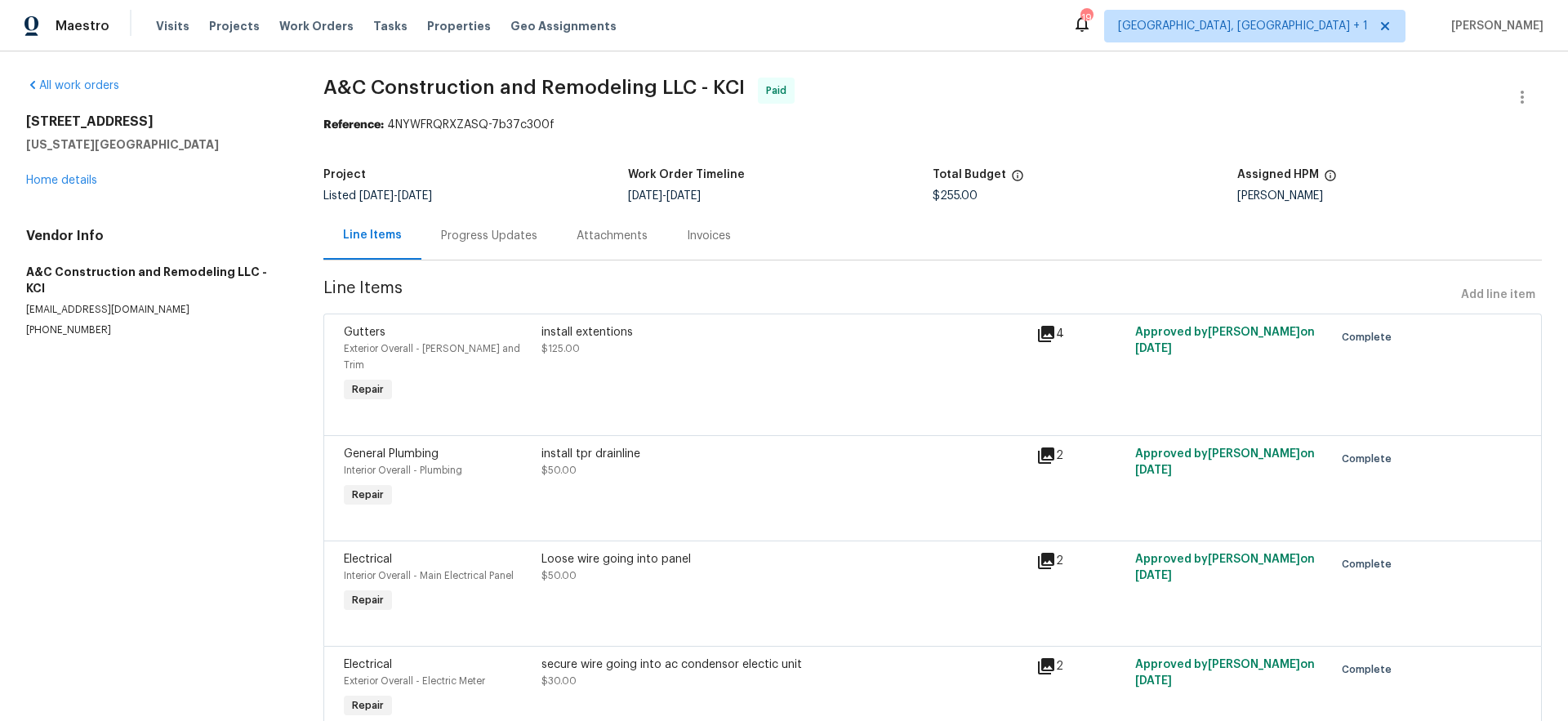
click at [693, 235] on div "Invoices" at bounding box center [709, 236] width 44 height 17
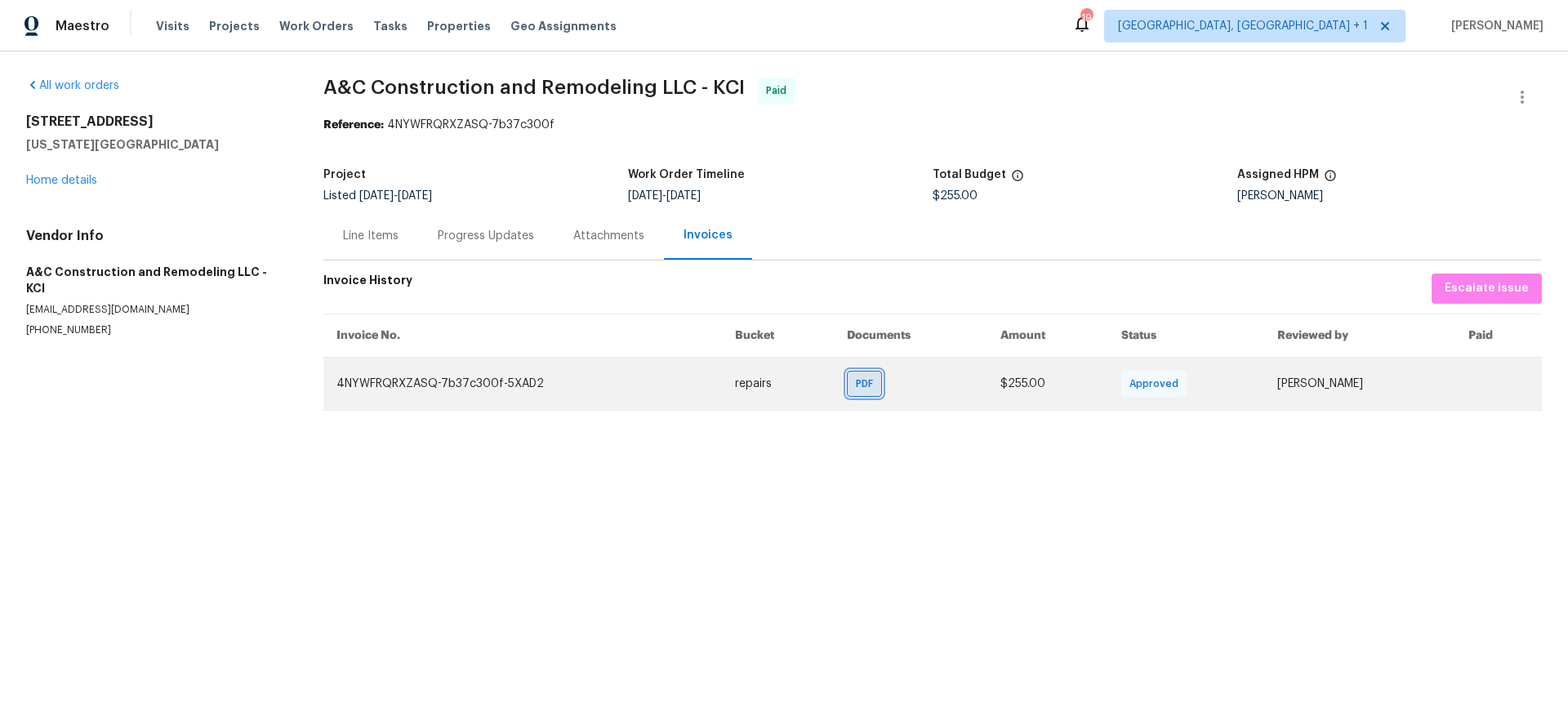
click at [847, 394] on div "PDF" at bounding box center [865, 384] width 35 height 26
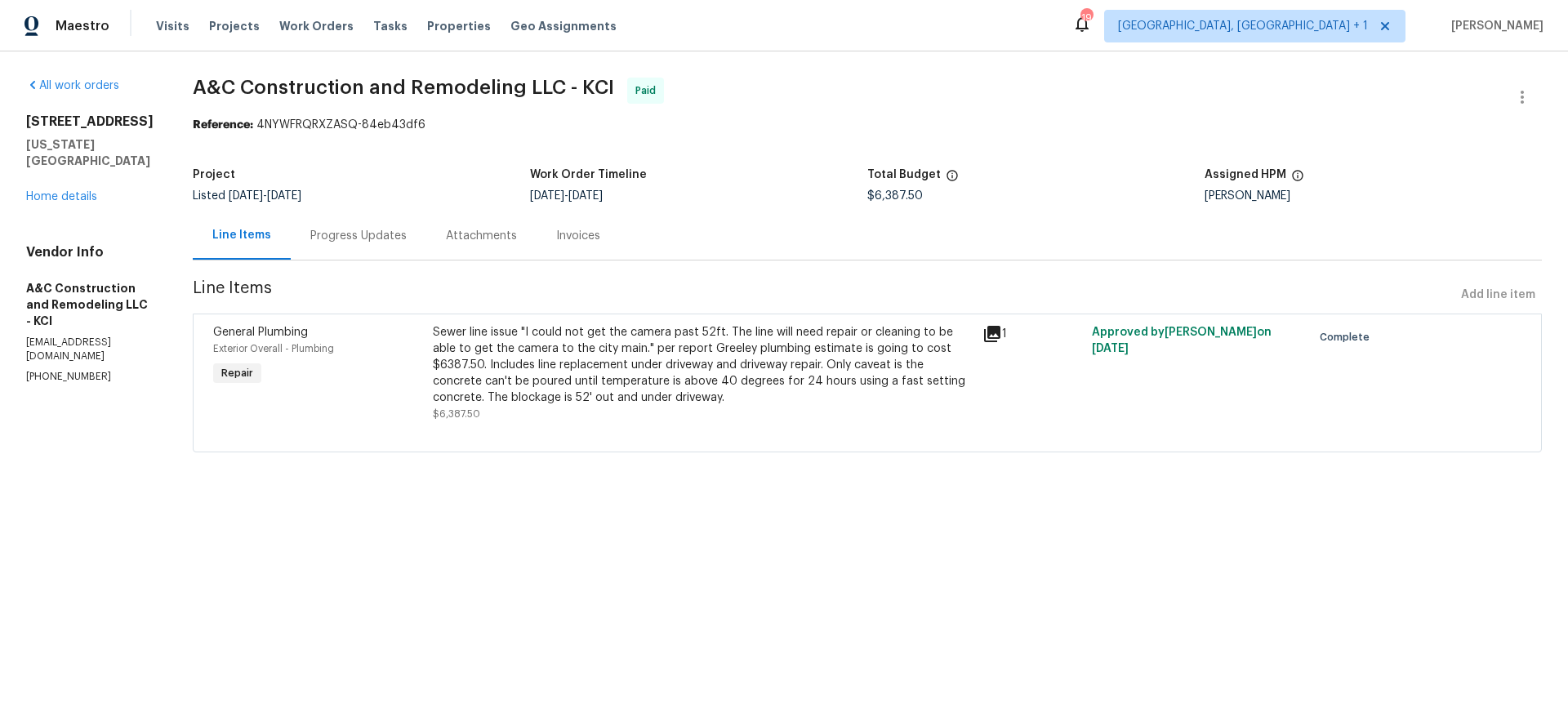
click at [600, 239] on div "Invoices" at bounding box center [578, 236] width 44 height 17
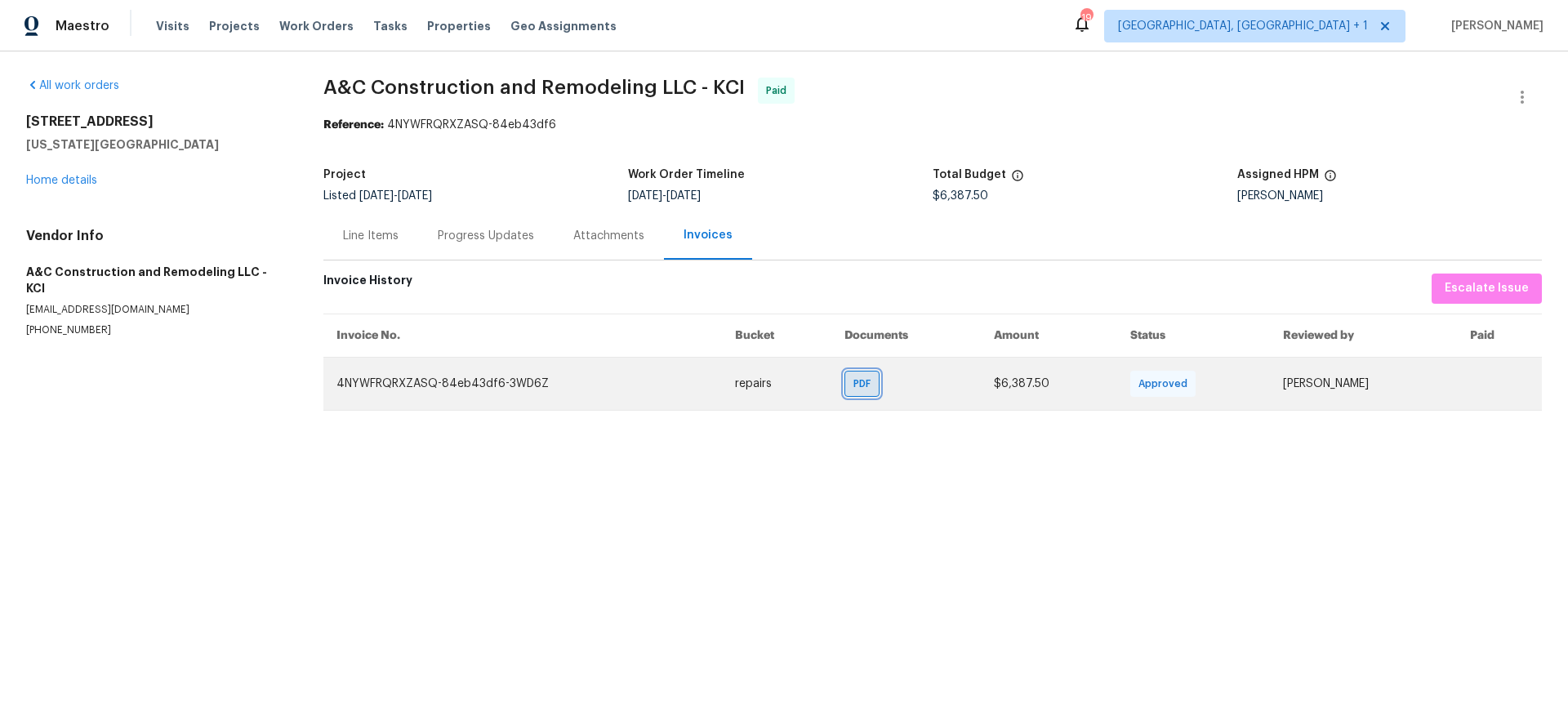
click at [853, 378] on span "PDF" at bounding box center [865, 384] width 24 height 17
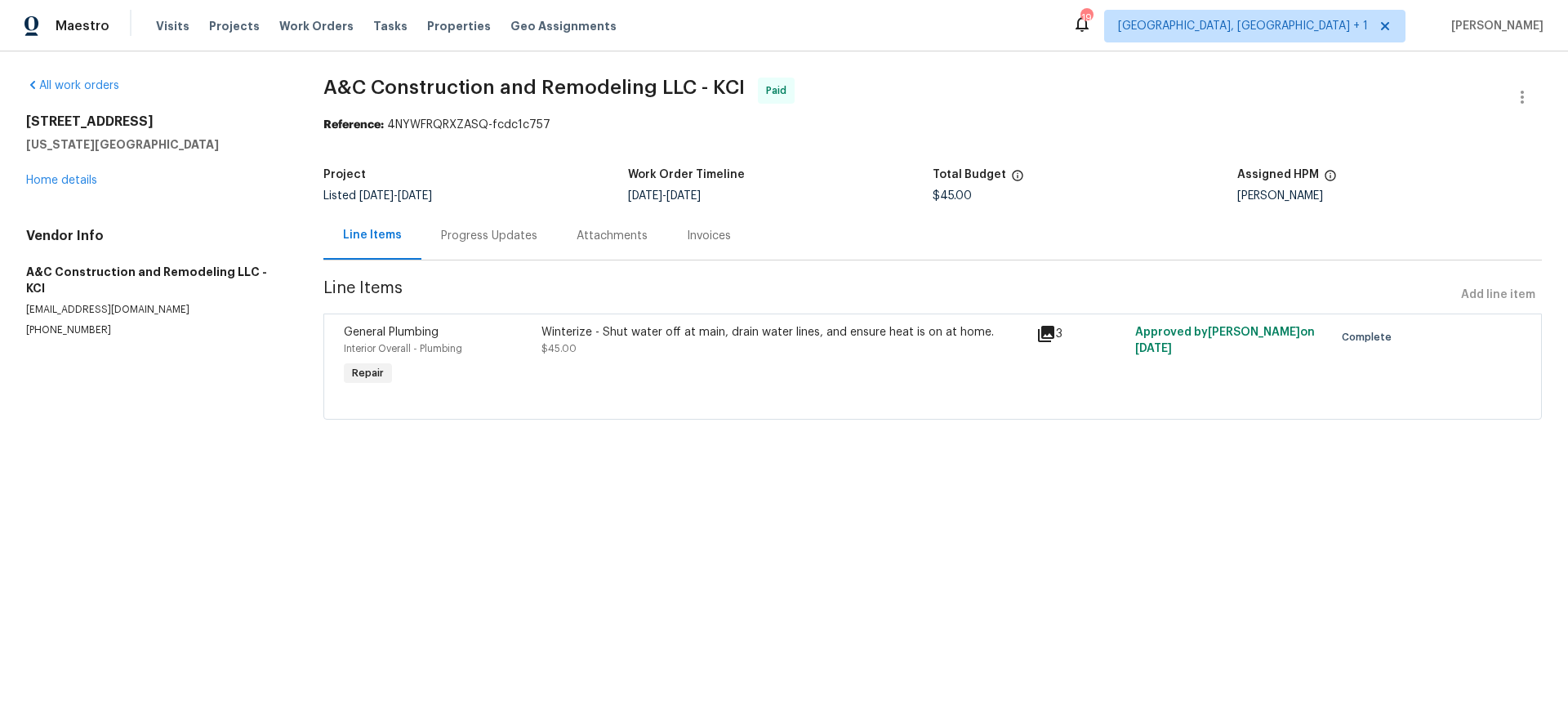
drag, startPoint x: 679, startPoint y: 243, endPoint x: 679, endPoint y: 262, distance: 19.0
click at [686, 243] on div "Invoices" at bounding box center [709, 236] width 44 height 17
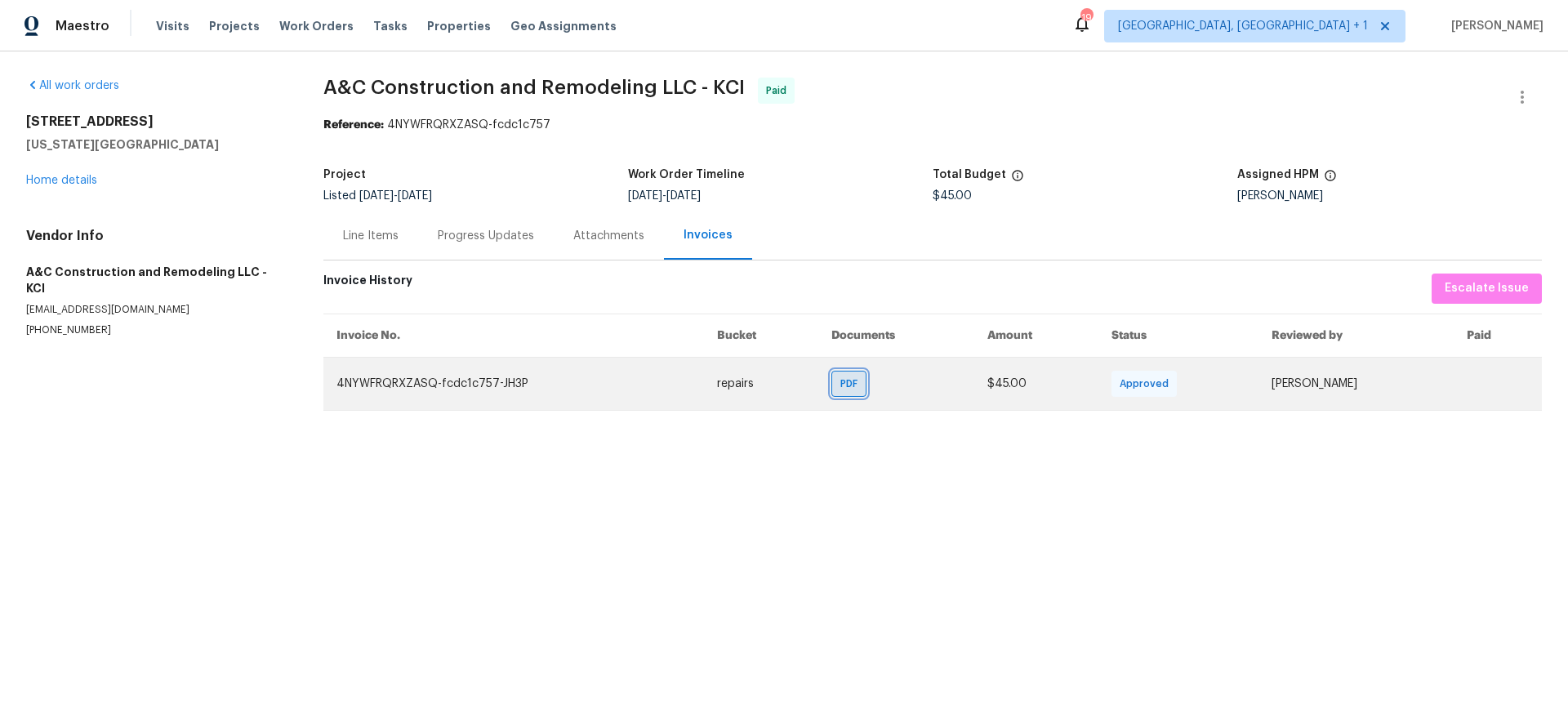
click at [831, 380] on div "PDF" at bounding box center [849, 384] width 35 height 26
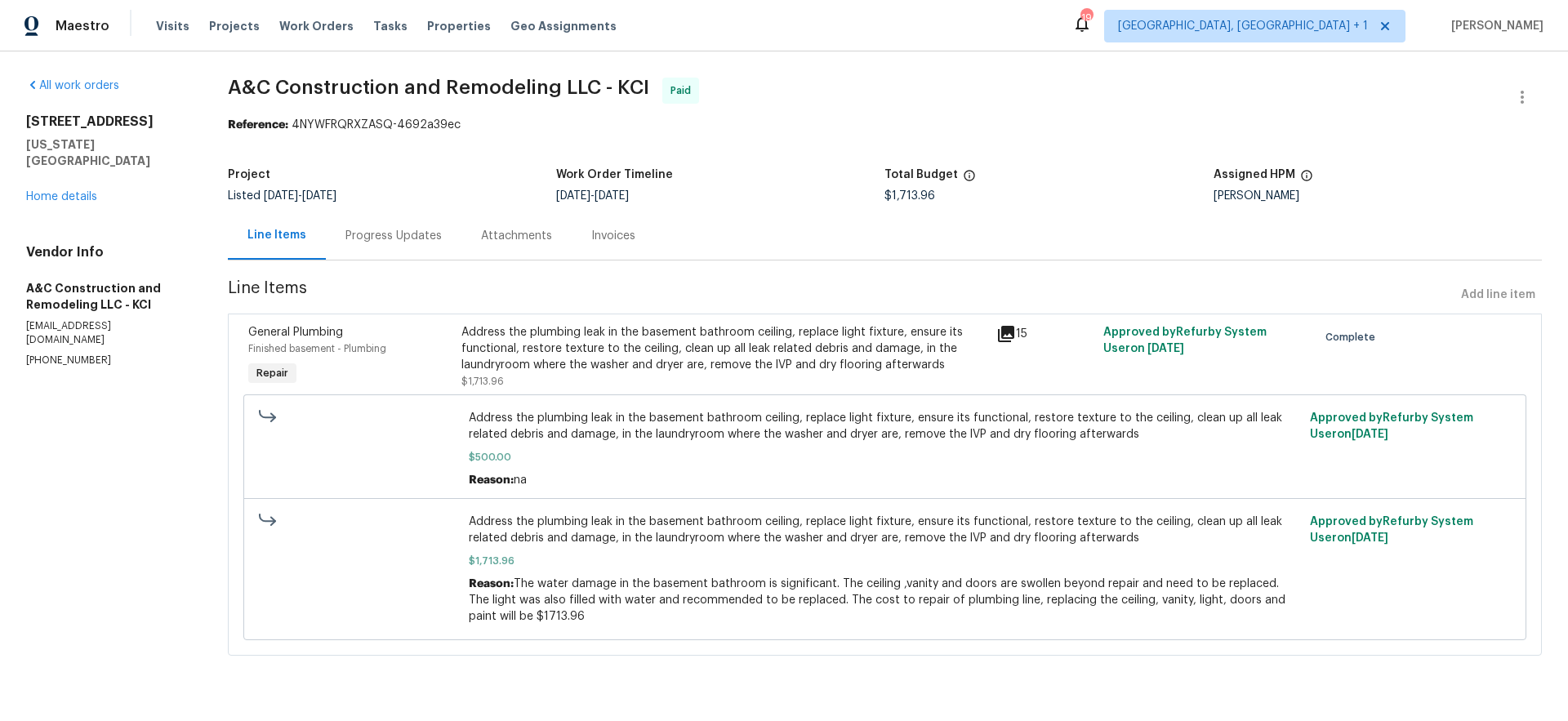
click at [615, 236] on div "Invoices" at bounding box center [613, 236] width 44 height 17
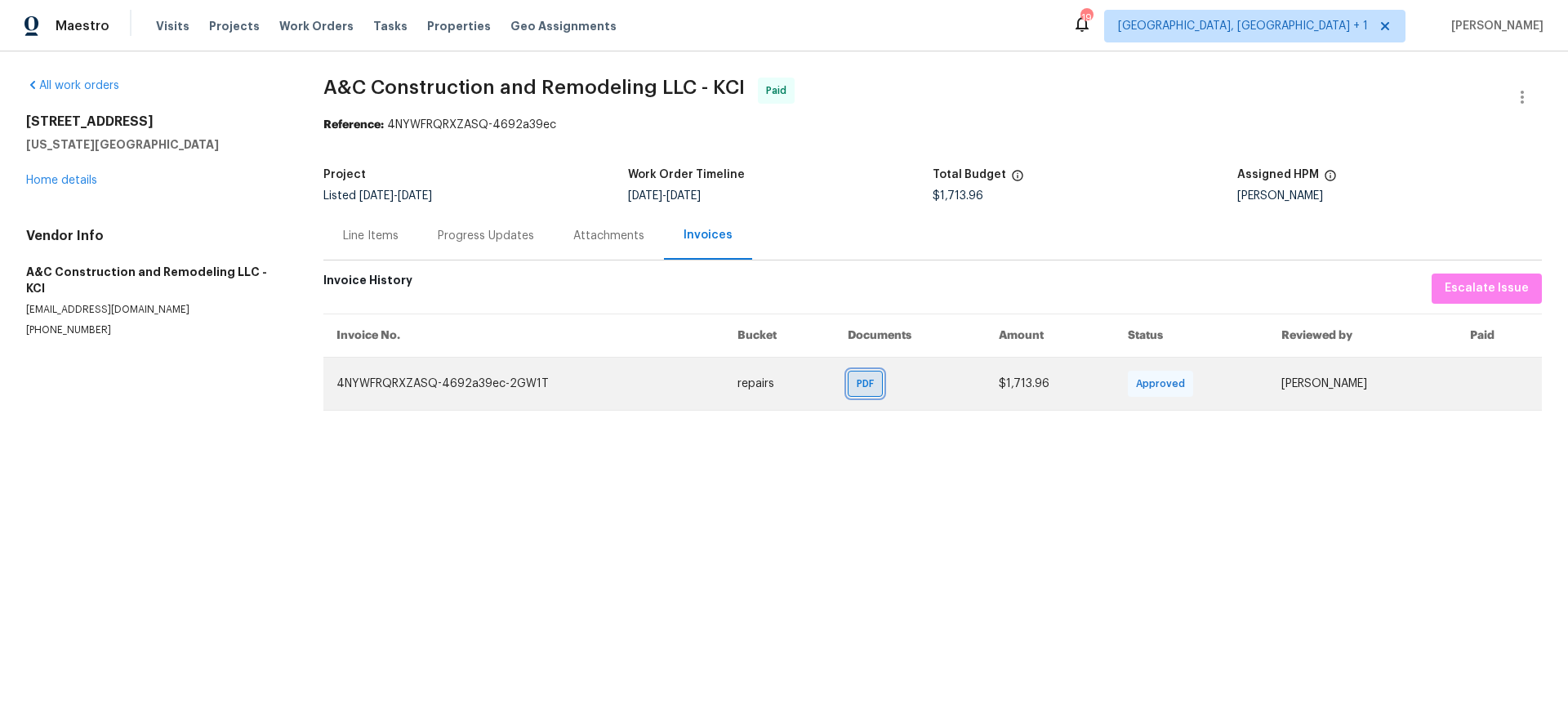
click at [857, 381] on span "PDF" at bounding box center [868, 384] width 24 height 17
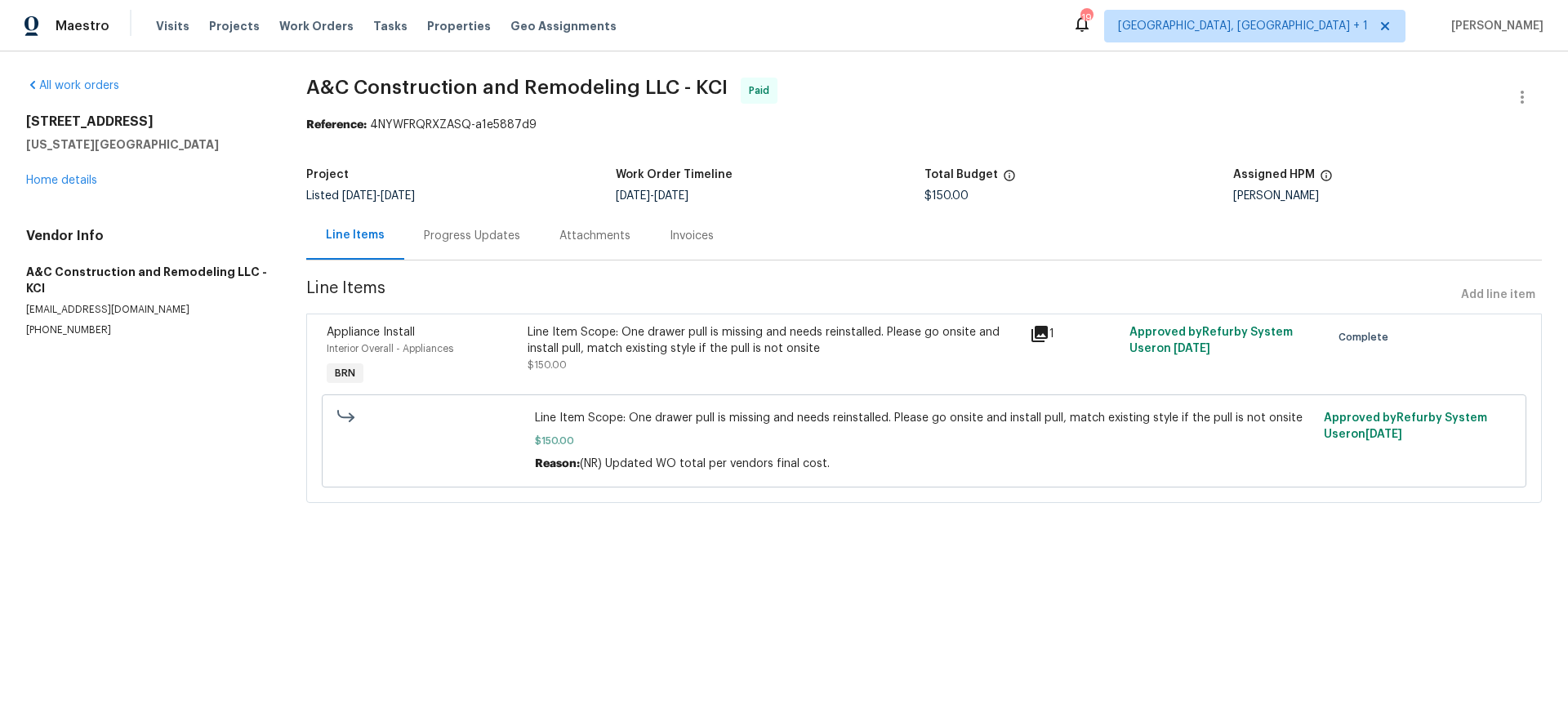
click at [682, 236] on div "Invoices" at bounding box center [692, 236] width 44 height 17
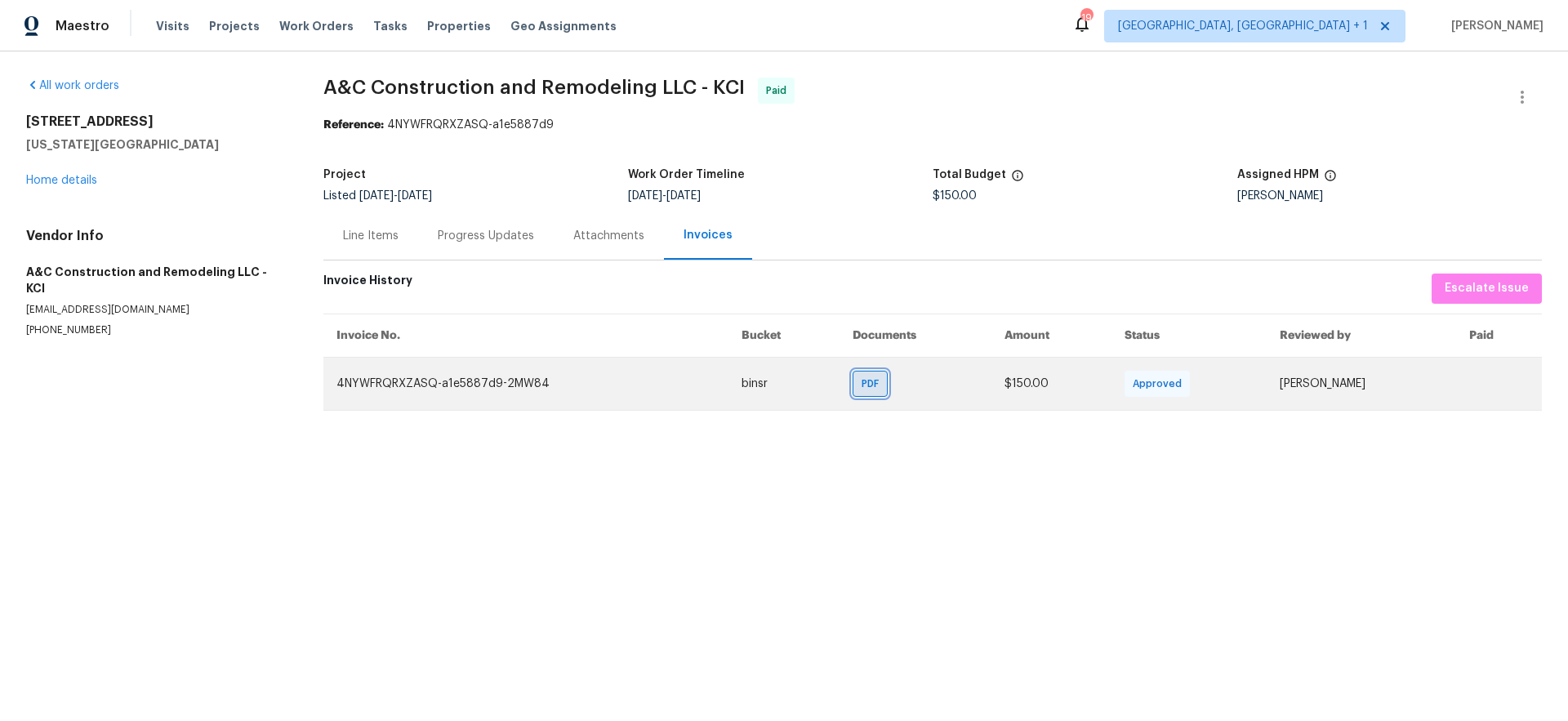
click at [852, 394] on div "PDF" at bounding box center [870, 384] width 35 height 26
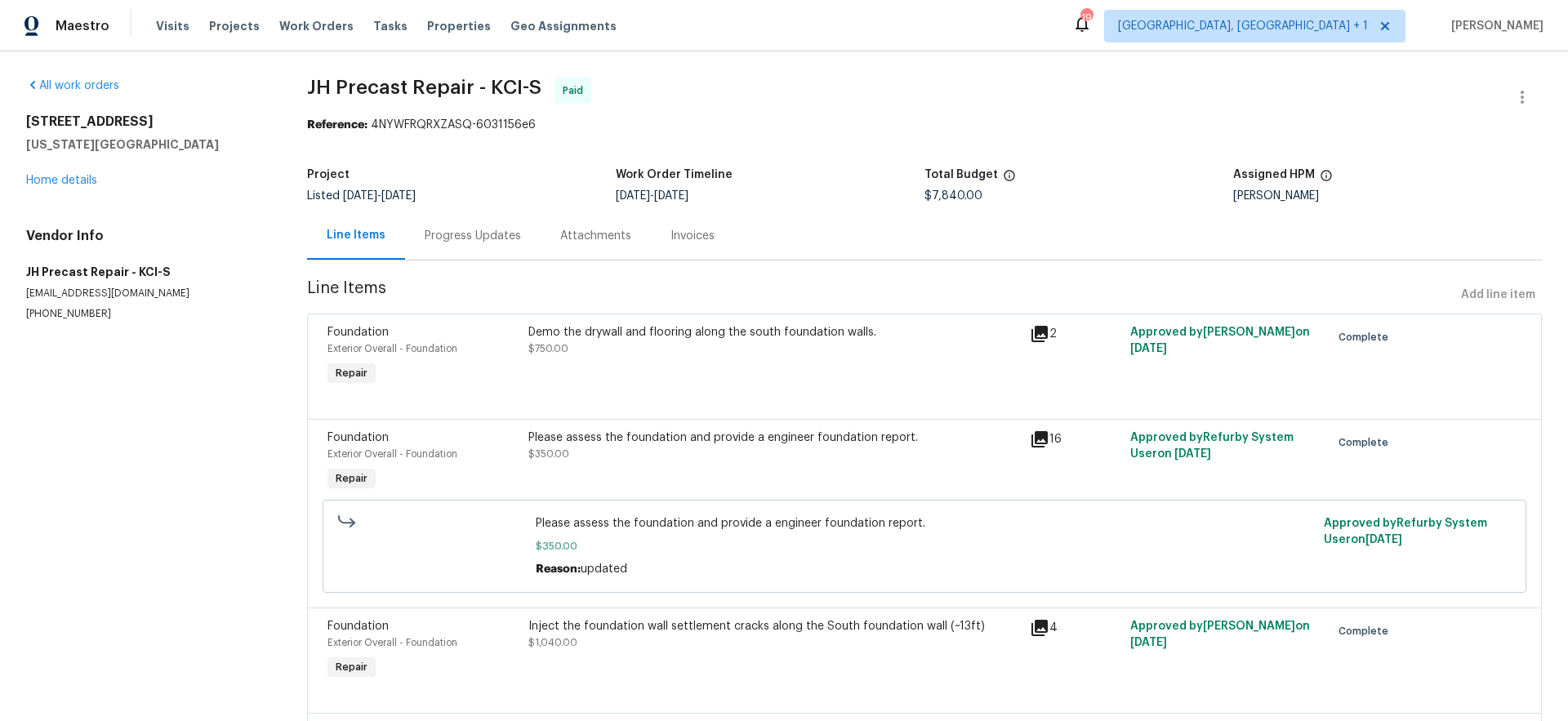
click at [683, 240] on div "Invoices" at bounding box center [693, 236] width 44 height 17
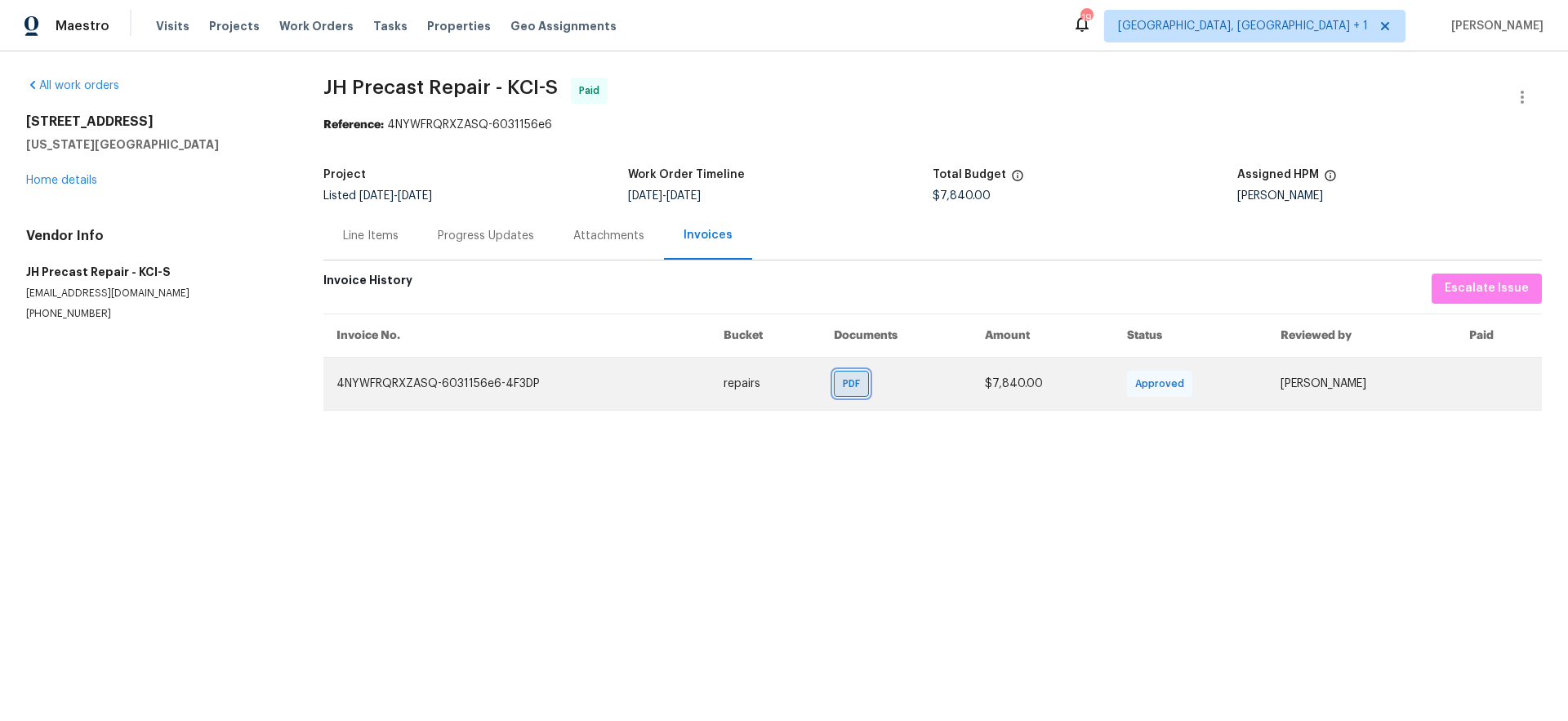
click at [843, 383] on span "PDF" at bounding box center [854, 384] width 24 height 17
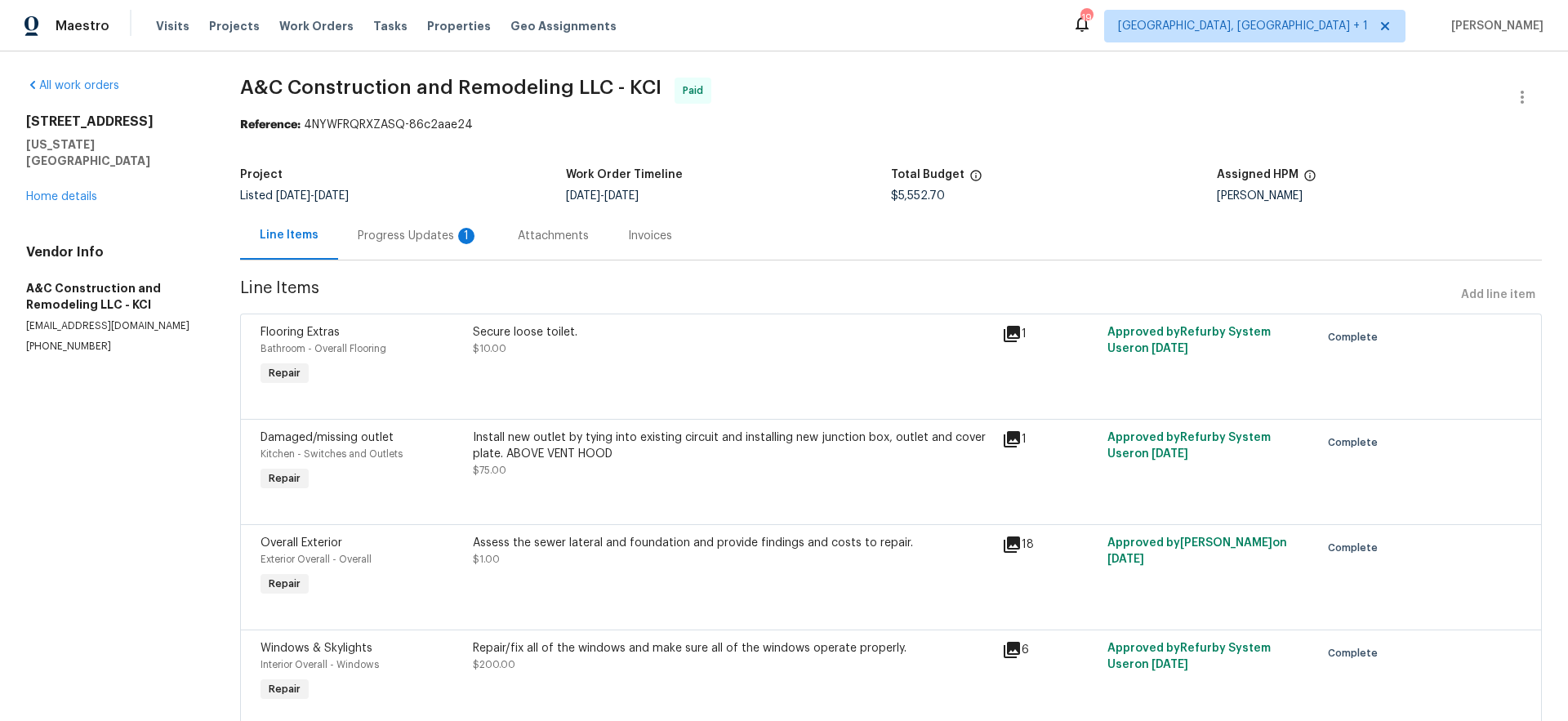
click at [608, 232] on div "Invoices" at bounding box center [649, 236] width 83 height 49
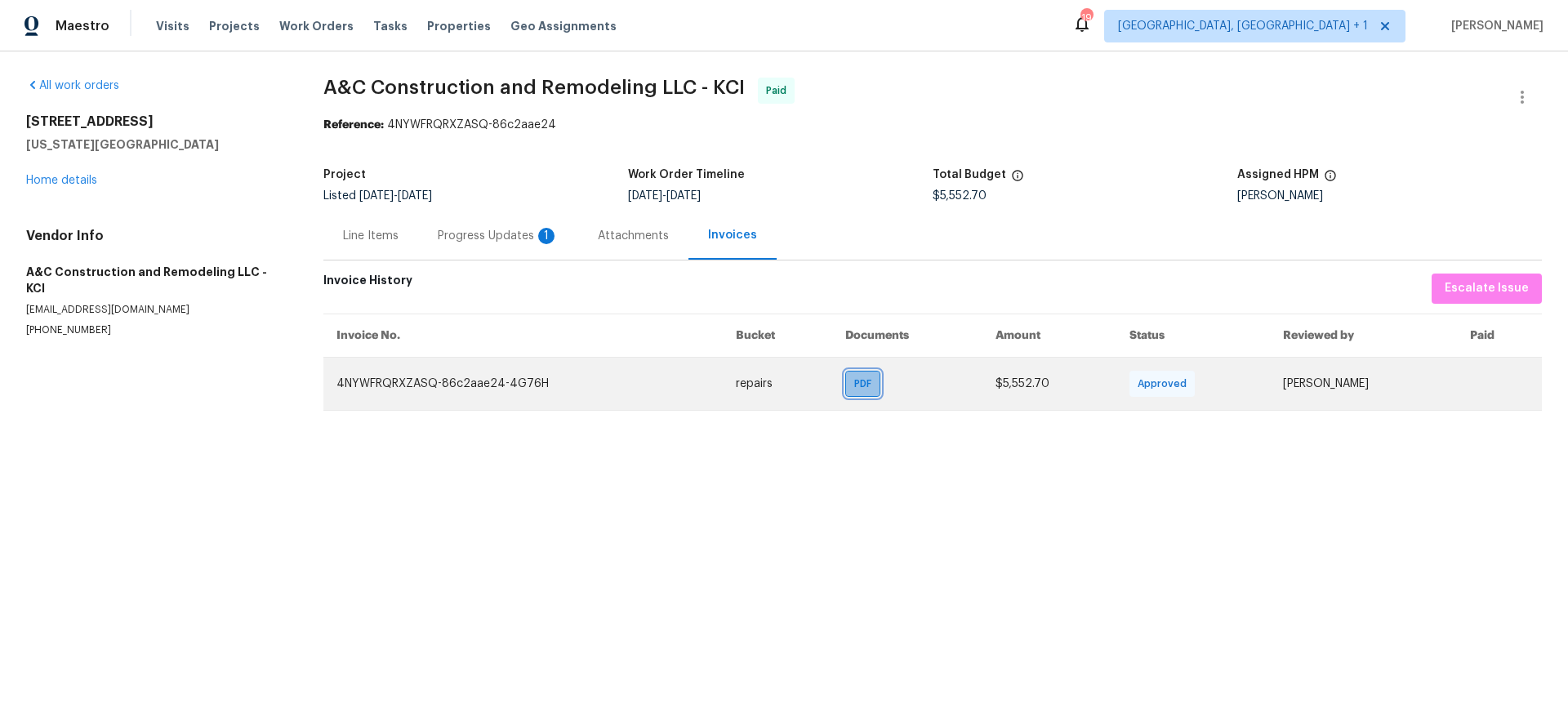
click at [854, 378] on span "PDF" at bounding box center [866, 384] width 24 height 17
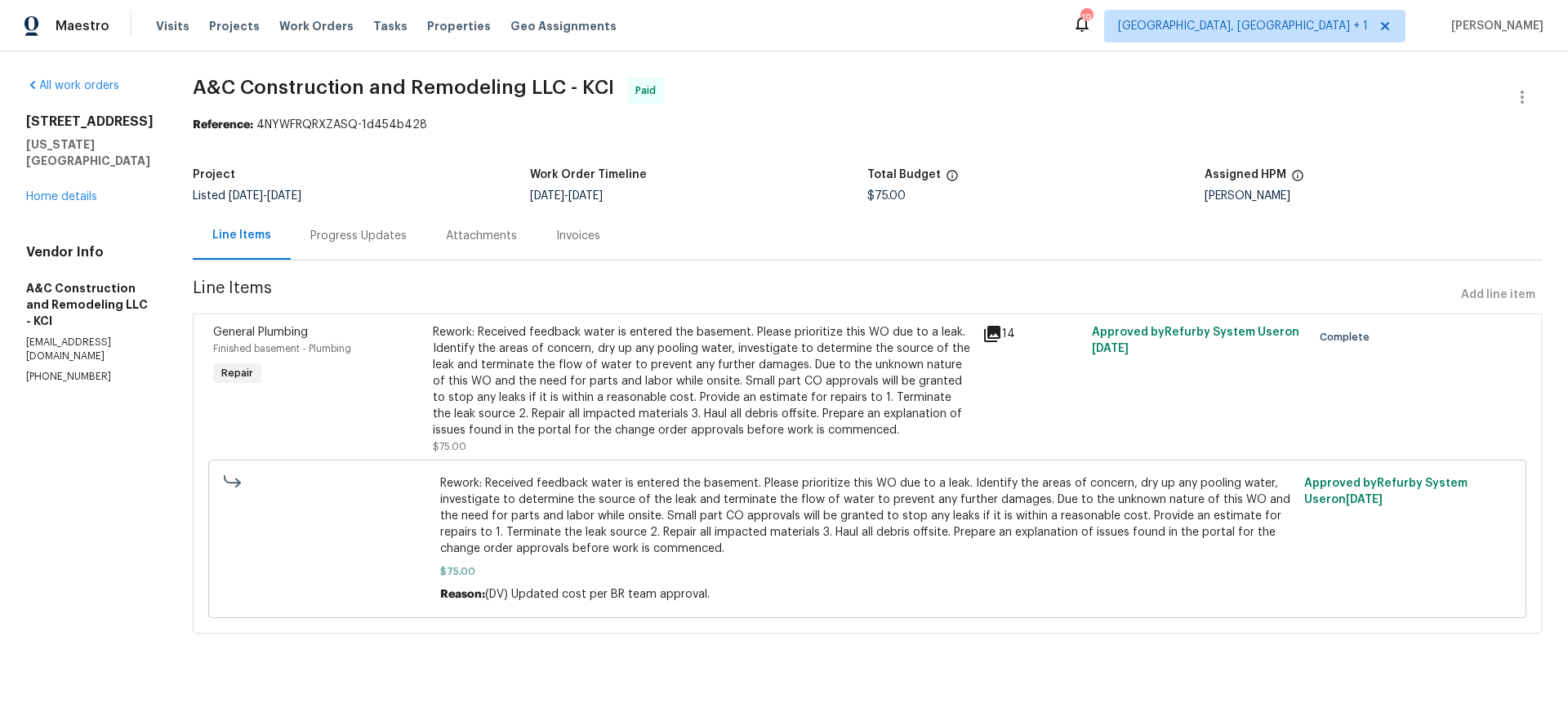
click at [600, 229] on div "Invoices" at bounding box center [578, 236] width 44 height 17
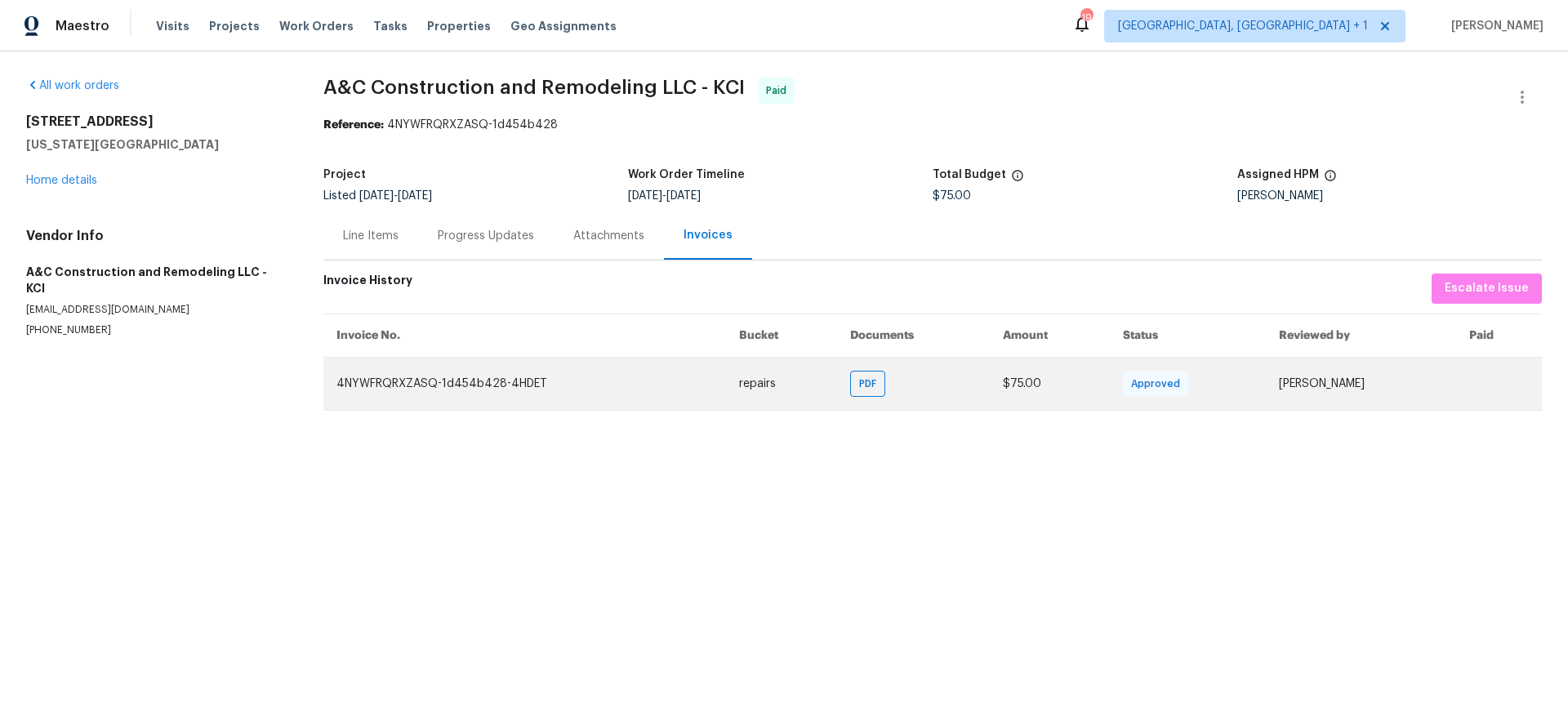
click at [837, 384] on td "PDF" at bounding box center [913, 383] width 153 height 53
click at [850, 387] on div "PDF" at bounding box center [867, 384] width 35 height 26
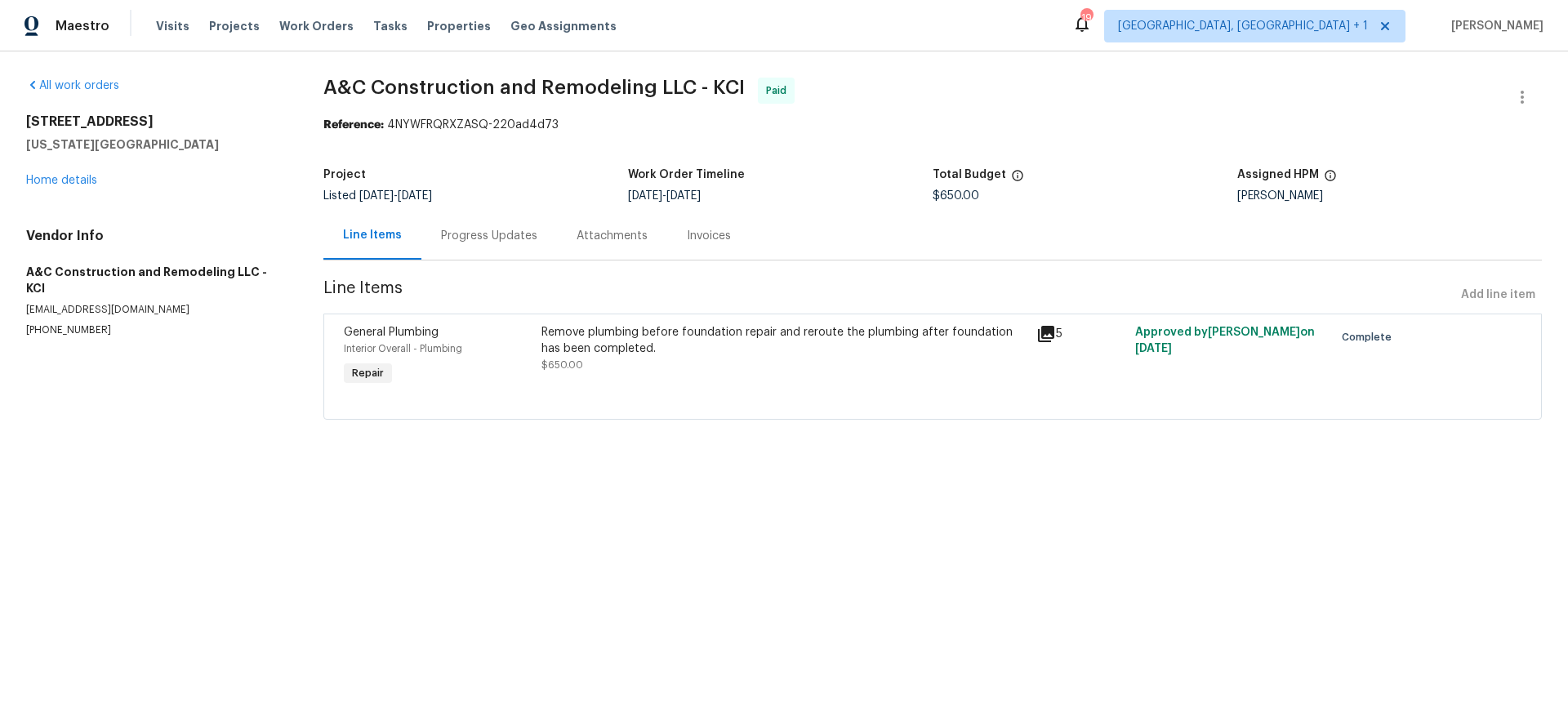
click at [694, 240] on div "Invoices" at bounding box center [709, 236] width 44 height 17
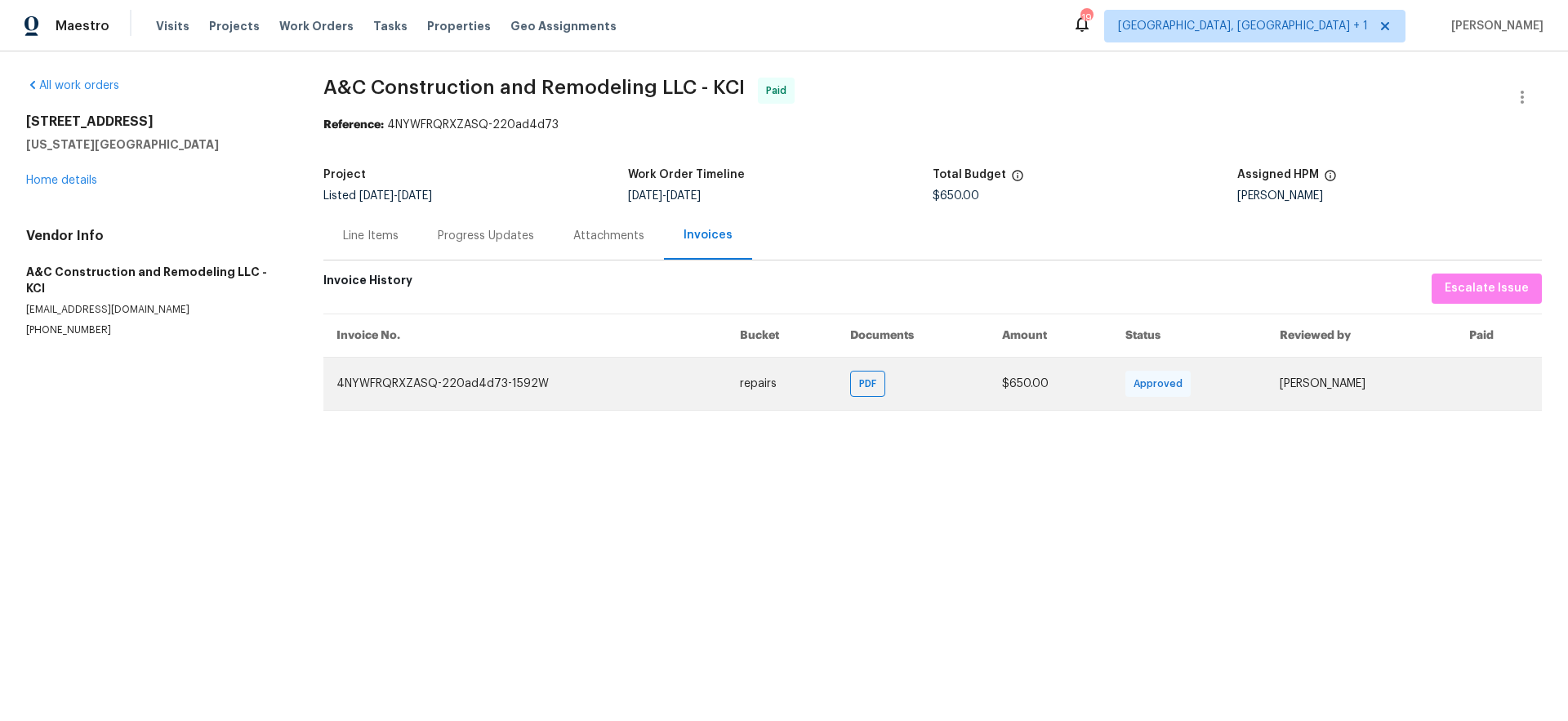
click at [863, 383] on td "PDF" at bounding box center [913, 383] width 152 height 53
click at [837, 399] on td "PDF" at bounding box center [913, 383] width 152 height 53
click at [850, 396] on div "PDF" at bounding box center [867, 384] width 35 height 26
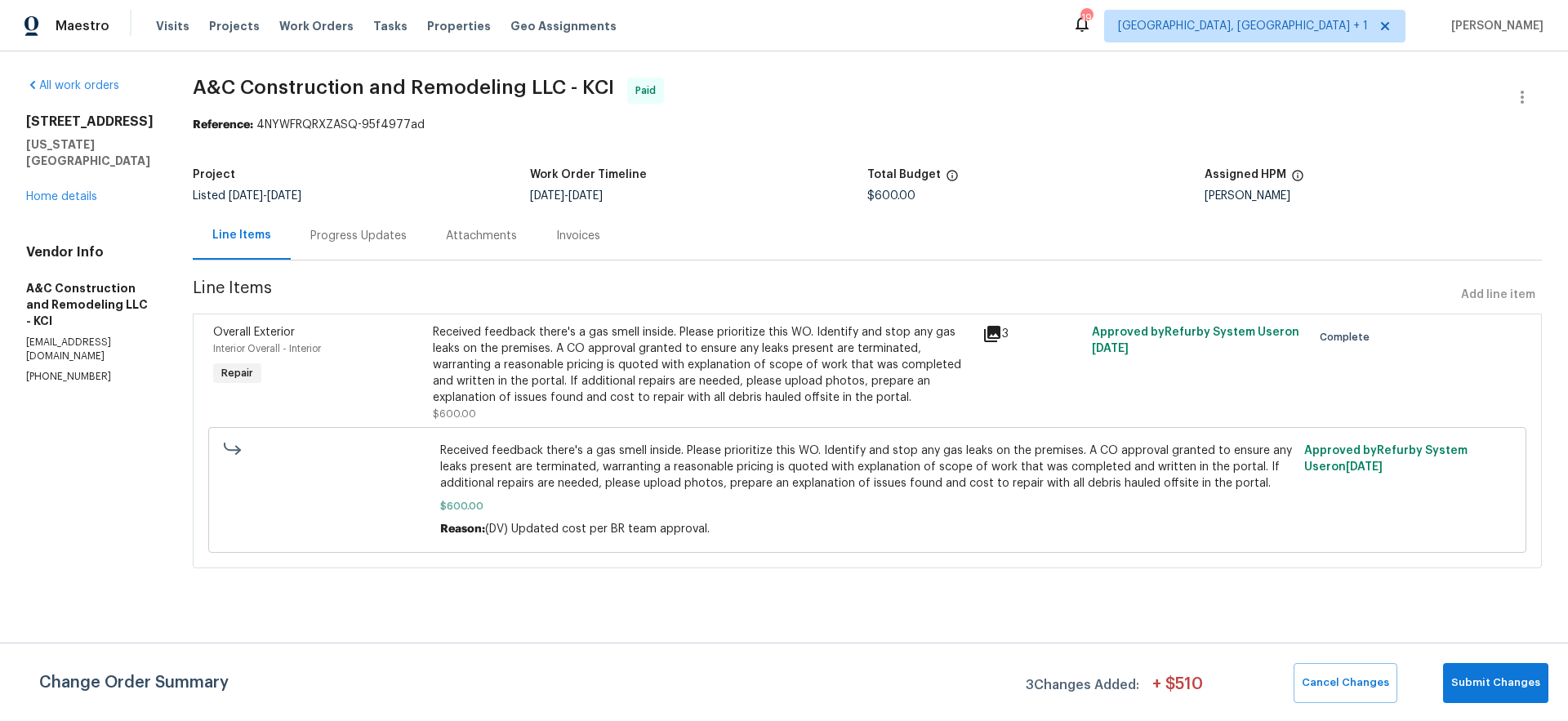
click at [588, 240] on div "Invoices" at bounding box center [578, 236] width 44 height 17
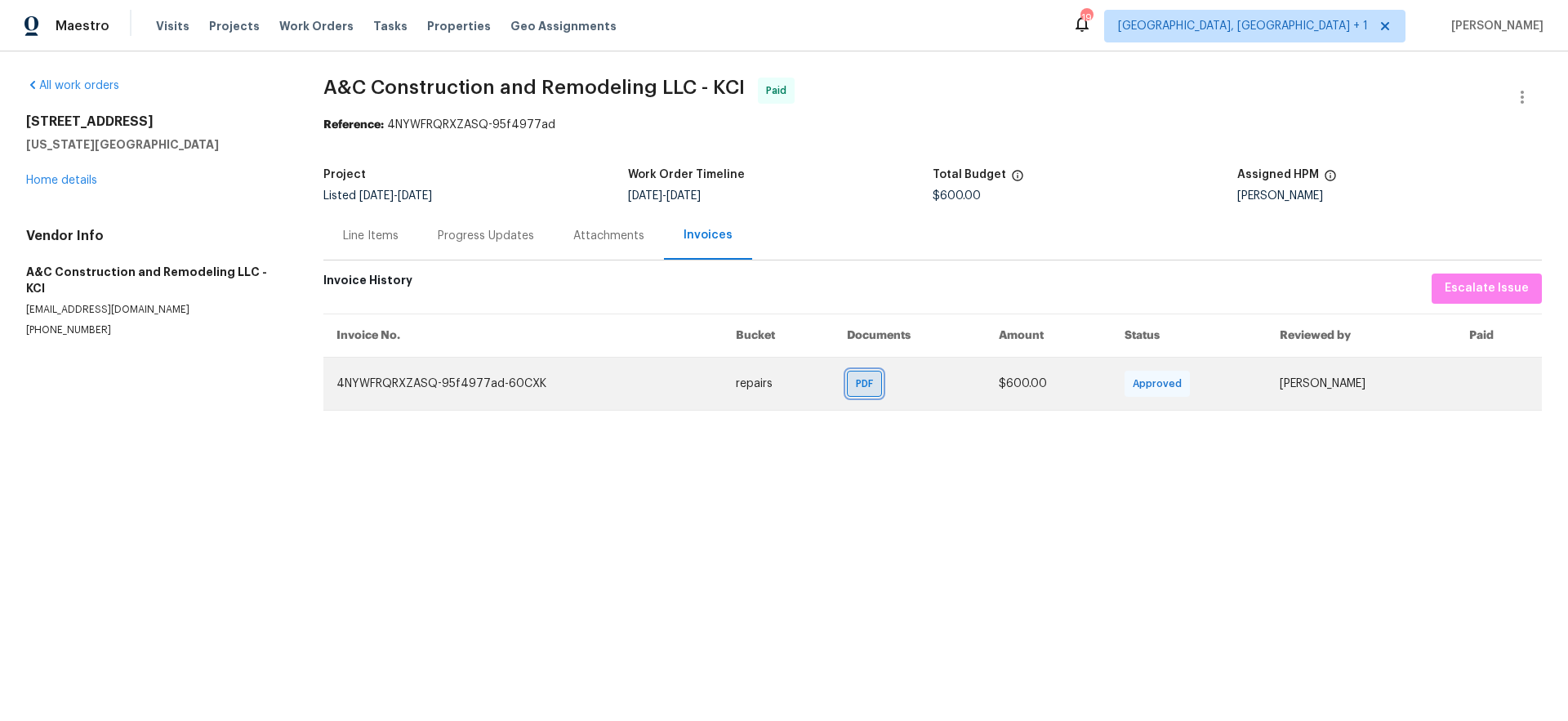
click at [856, 385] on span "PDF" at bounding box center [867, 384] width 24 height 17
